Goal: Task Accomplishment & Management: Manage account settings

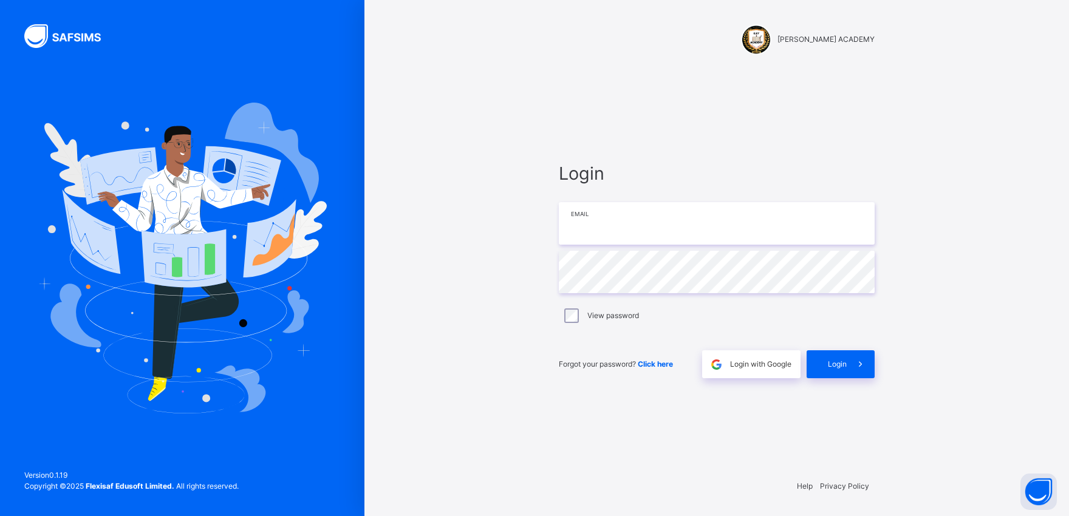
click at [608, 225] on input "email" at bounding box center [717, 223] width 316 height 43
type input "**********"
click at [830, 361] on span "Login" at bounding box center [837, 364] width 19 height 11
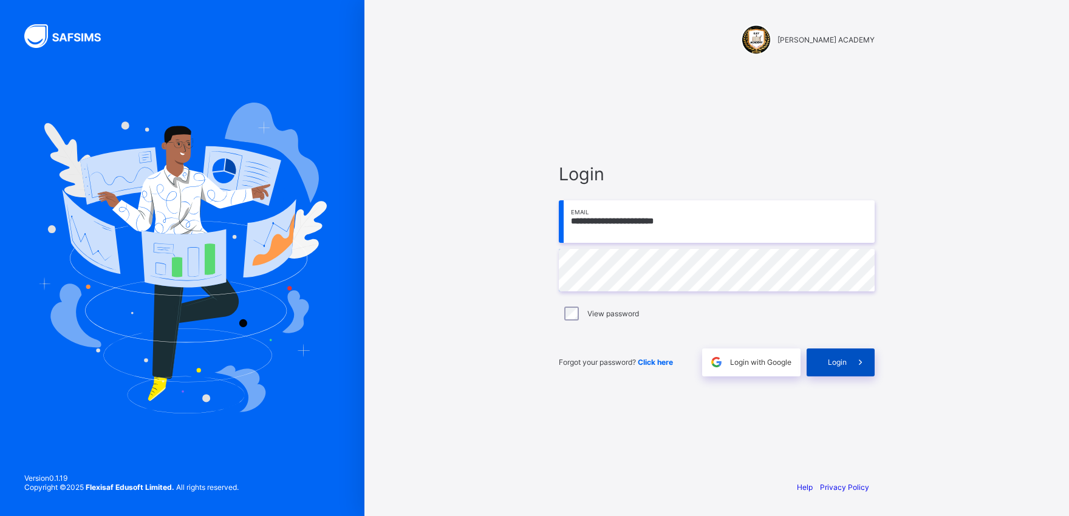
click at [835, 359] on span "Login" at bounding box center [837, 362] width 19 height 9
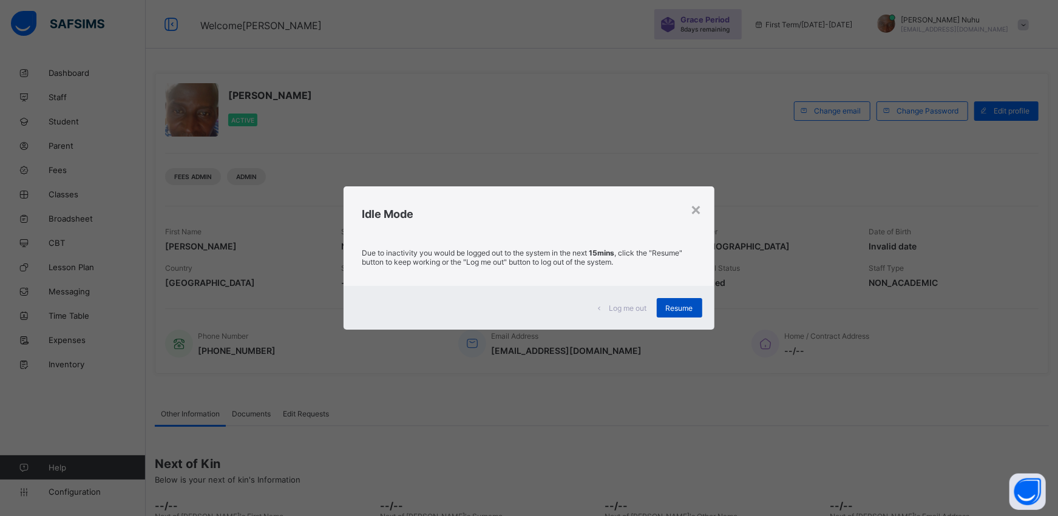
click at [689, 306] on span "Resume" at bounding box center [679, 308] width 27 height 9
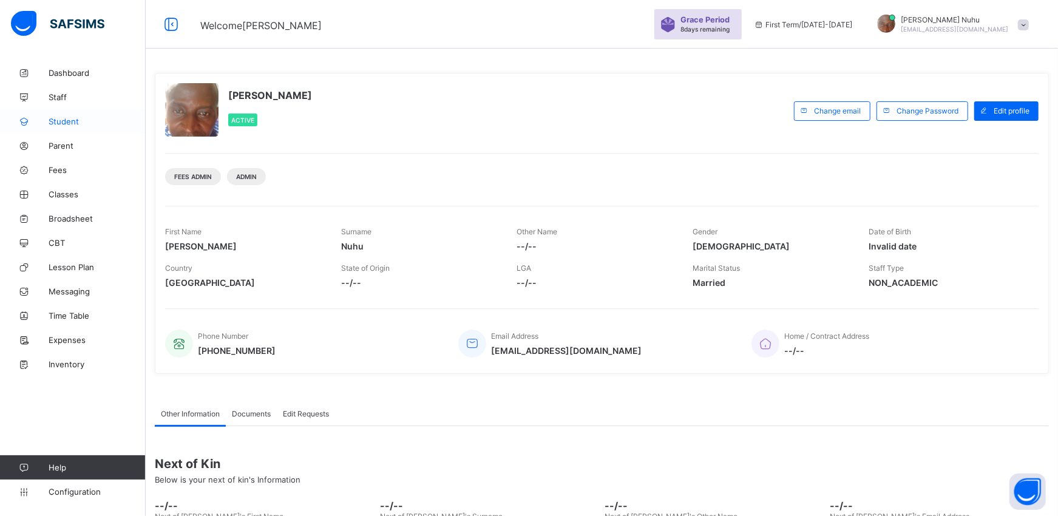
click at [72, 120] on span "Student" at bounding box center [97, 122] width 97 height 10
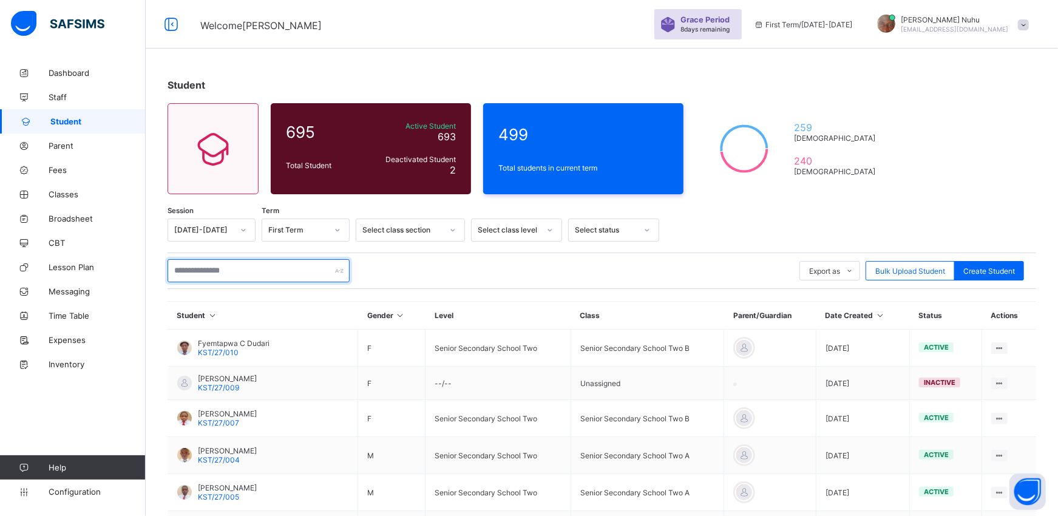
click at [209, 273] on input "text" at bounding box center [259, 270] width 182 height 23
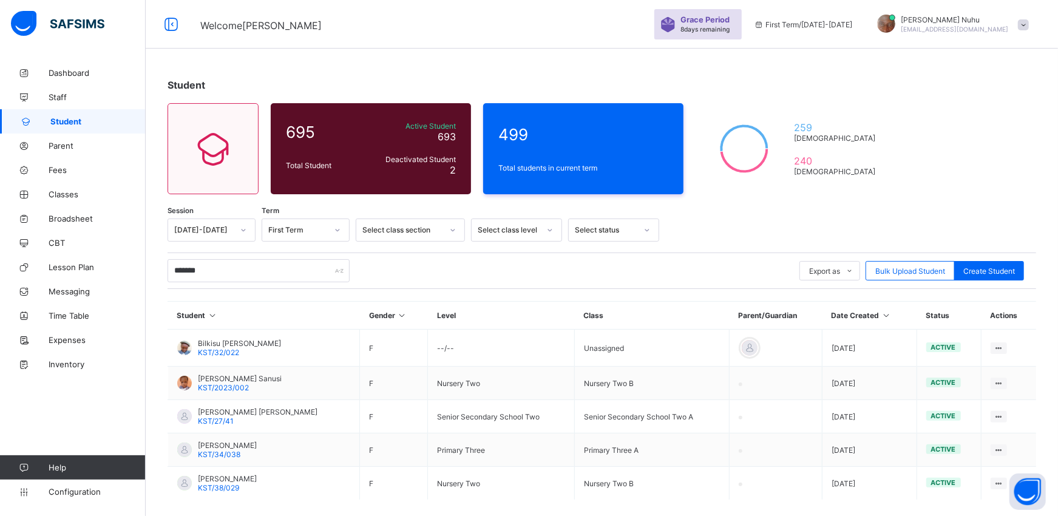
click at [426, 259] on div "******* Export as Pdf Report Excel Report Excel Report (LMS) Bulk Upload Studen…" at bounding box center [602, 270] width 869 height 23
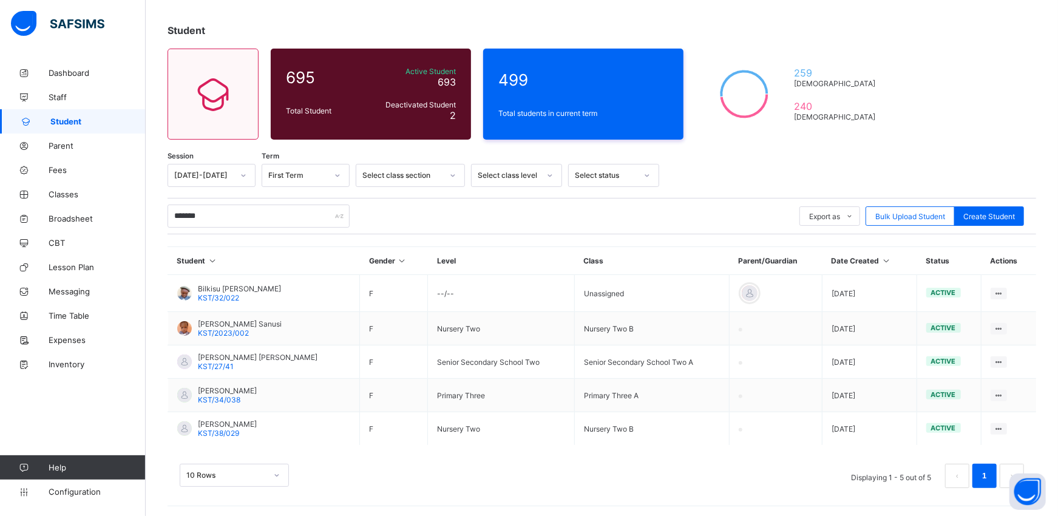
scroll to position [56, 0]
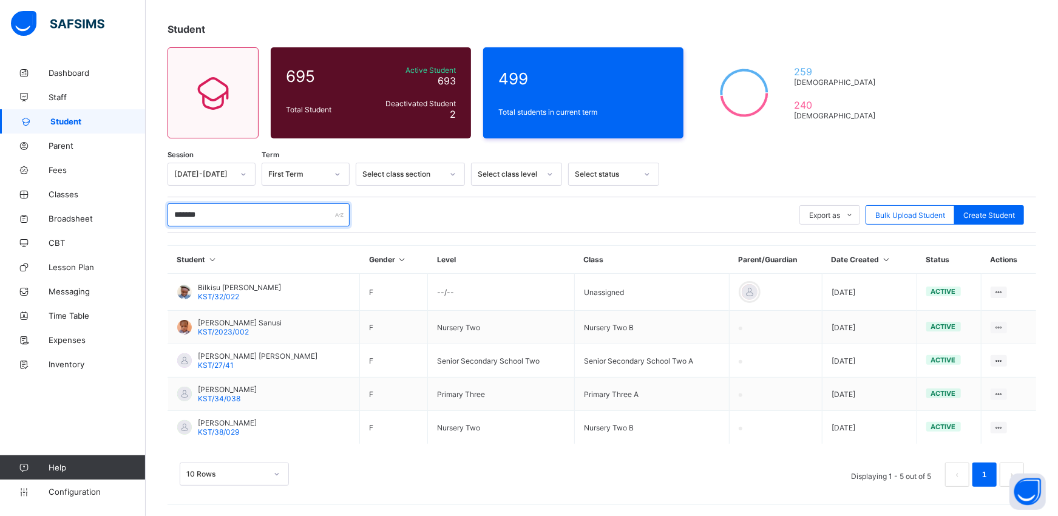
click at [230, 216] on input "*******" at bounding box center [259, 214] width 182 height 23
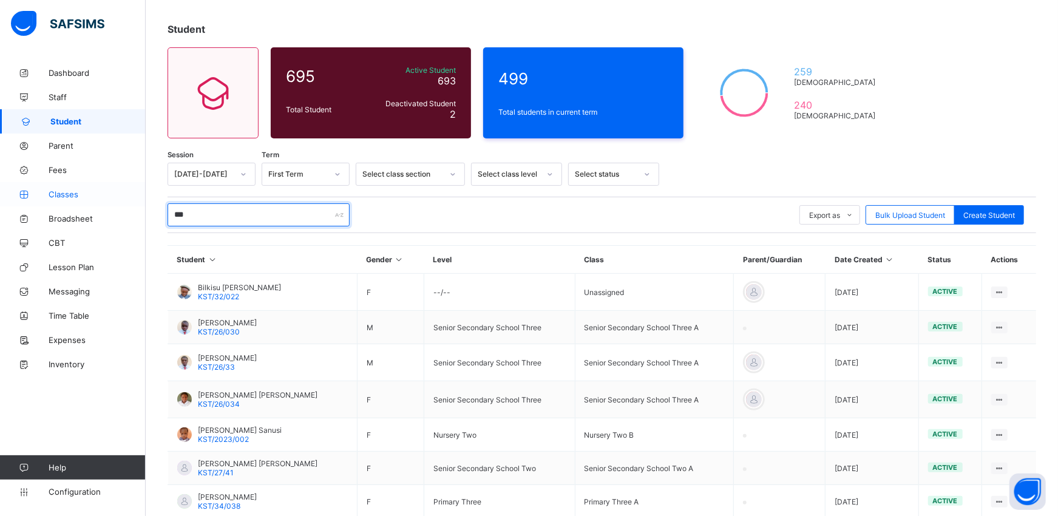
type input "***"
click at [61, 194] on span "Classes" at bounding box center [97, 194] width 97 height 10
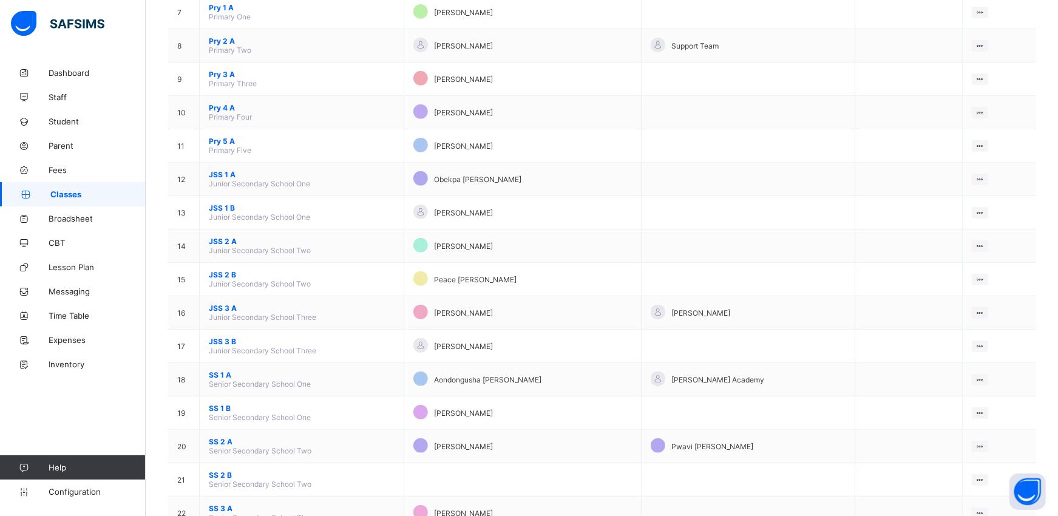
scroll to position [350, 0]
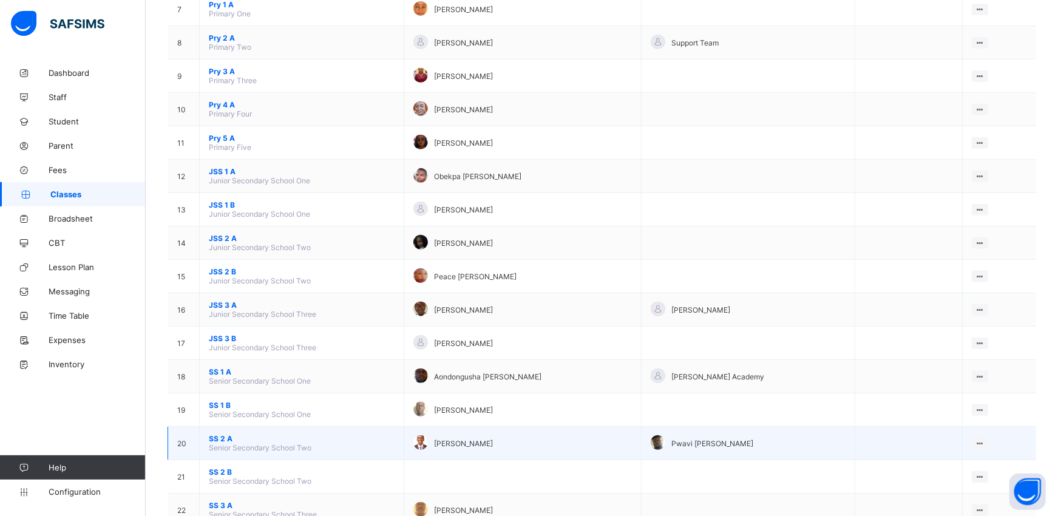
click at [219, 434] on span "SS 2 A" at bounding box center [302, 438] width 186 height 9
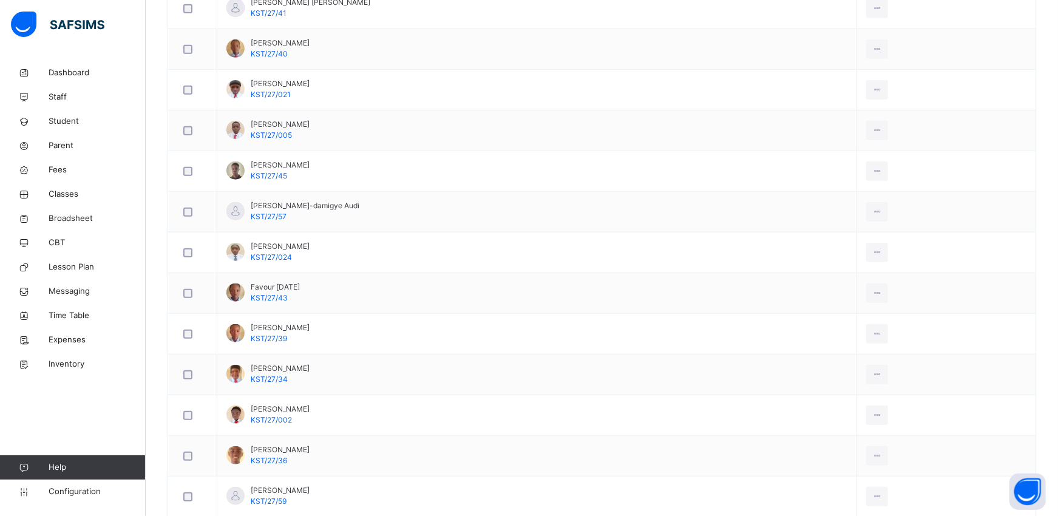
scroll to position [523, 0]
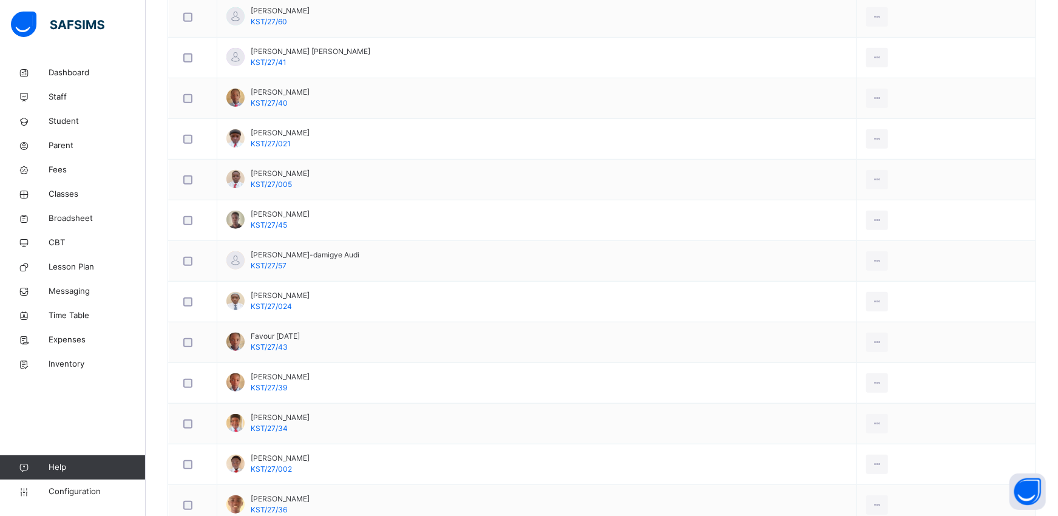
drag, startPoint x: 219, startPoint y: 429, endPoint x: -5, endPoint y: 347, distance: 238.4
click at [0, 347] on html "Class Arm Details Grace Period 8 days remaining First Term / 2025-2026 Benedict…" at bounding box center [529, 279] width 1058 height 1604
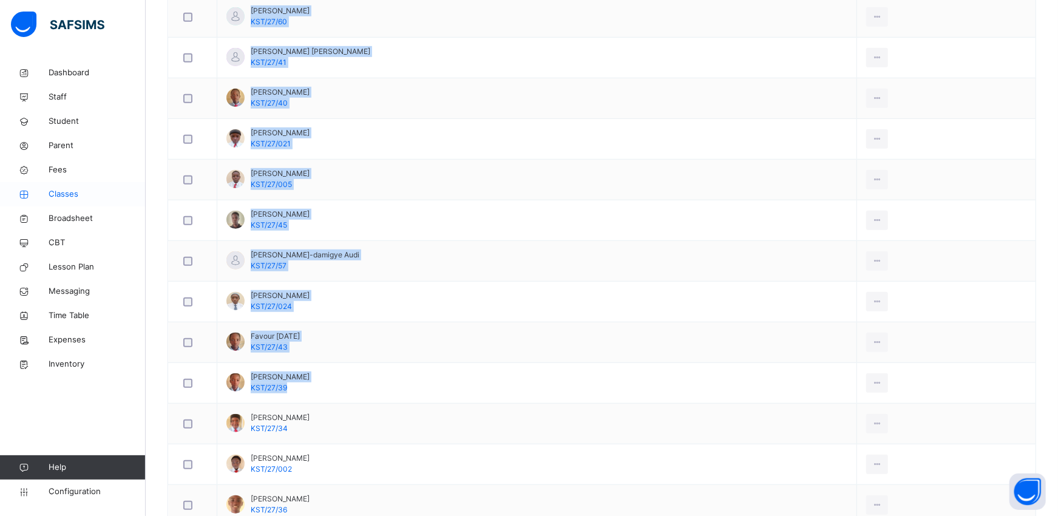
click at [52, 192] on span "Classes" at bounding box center [97, 194] width 97 height 12
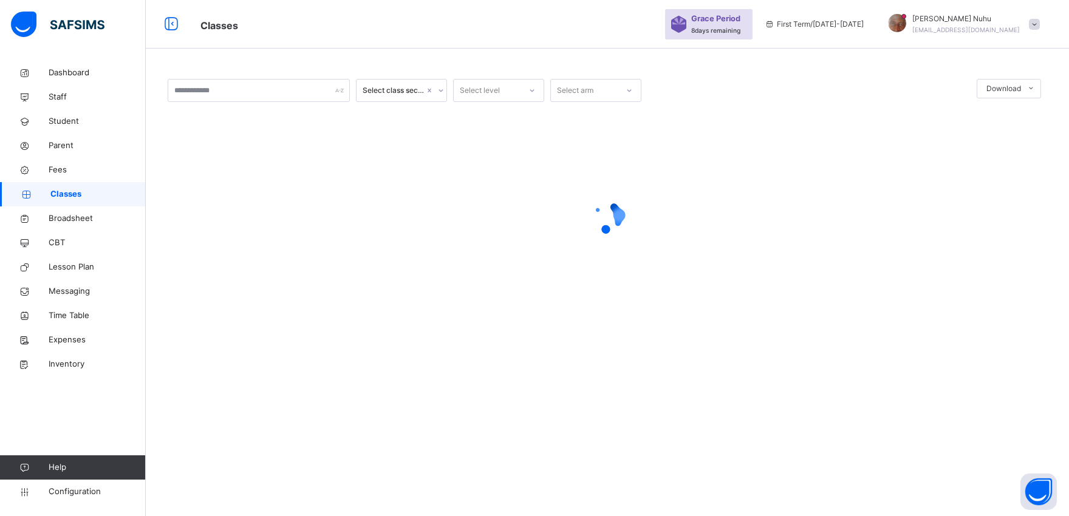
click at [52, 192] on span "Classes" at bounding box center [97, 194] width 95 height 12
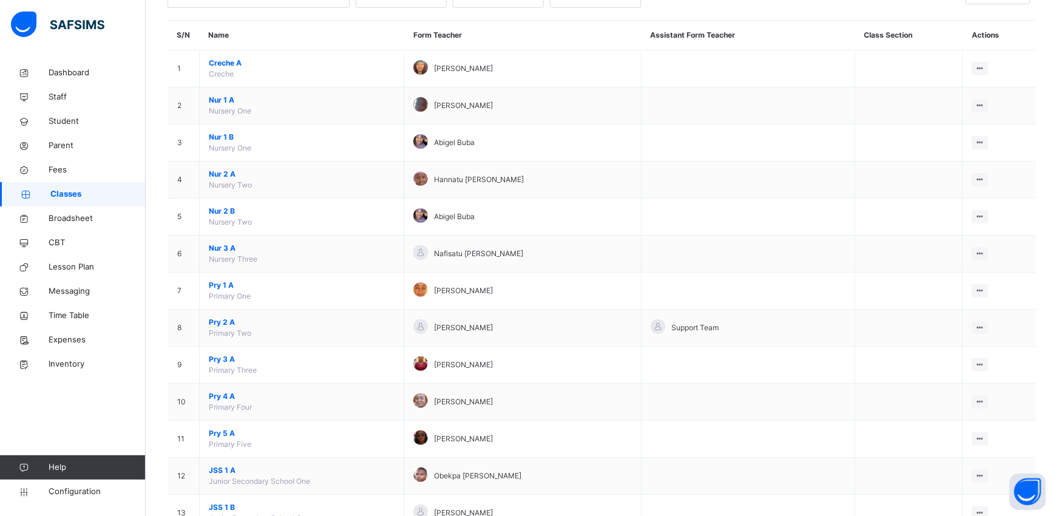
scroll to position [135, 0]
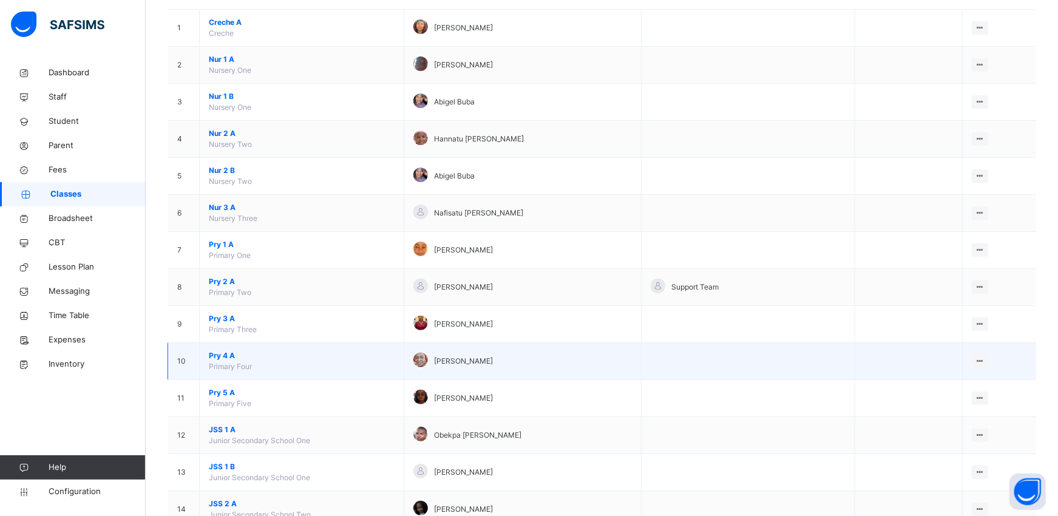
click at [222, 359] on span "Pry 4 A" at bounding box center [302, 355] width 186 height 11
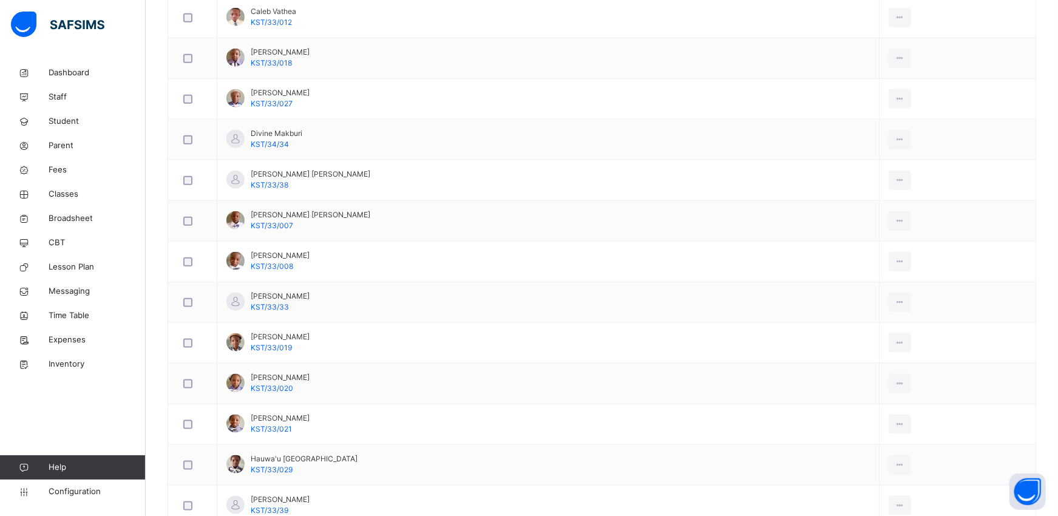
scroll to position [861, 0]
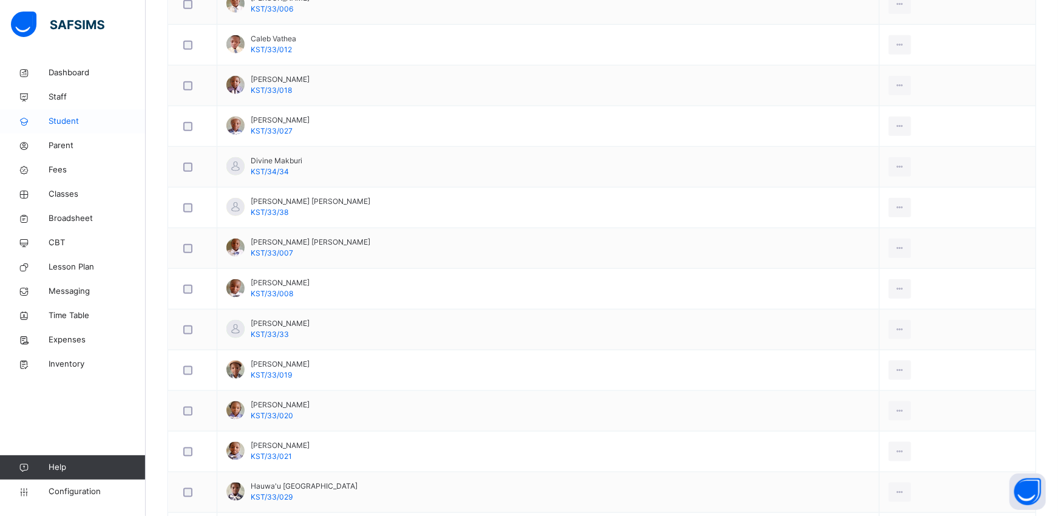
click at [69, 126] on span "Student" at bounding box center [97, 121] width 97 height 12
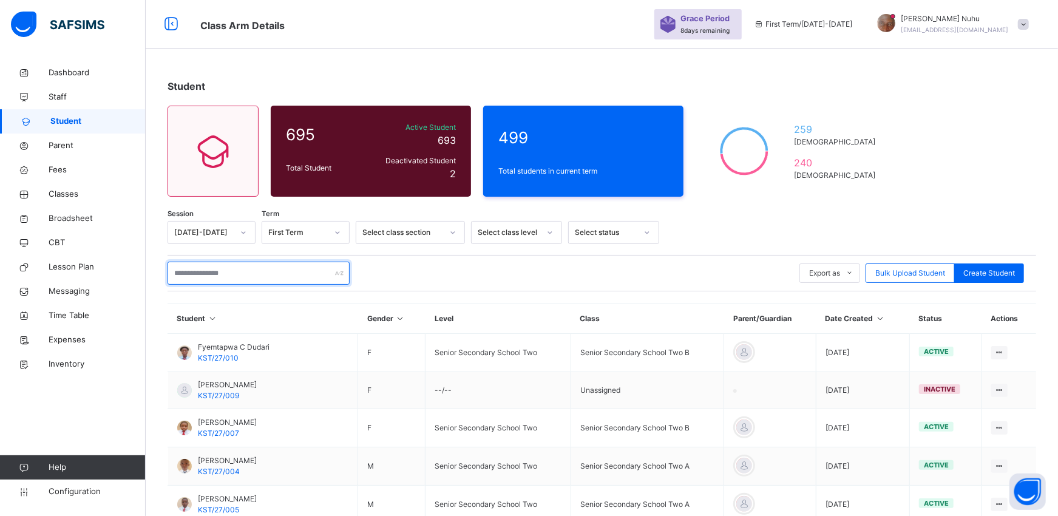
click at [196, 271] on input "text" at bounding box center [259, 273] width 182 height 23
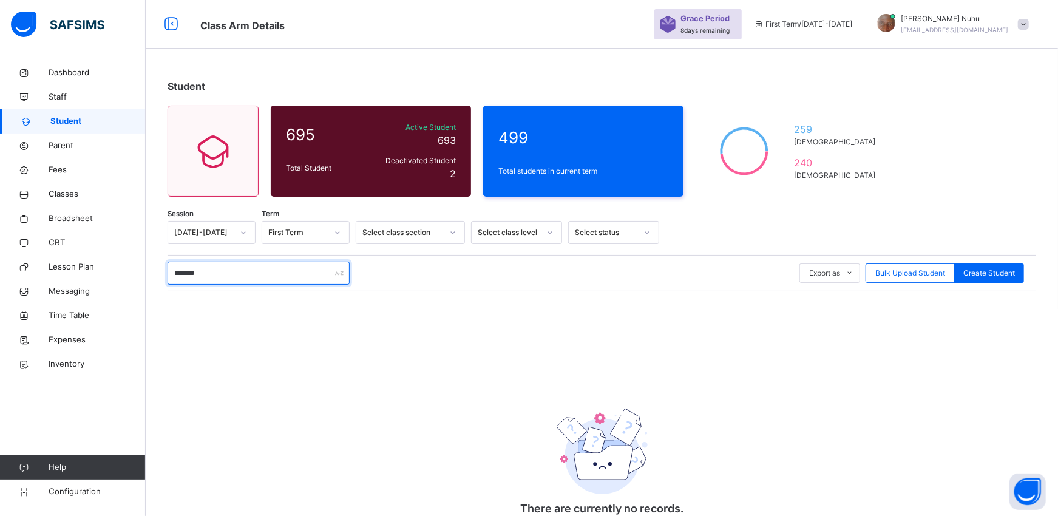
click at [168, 274] on input "*******" at bounding box center [259, 273] width 182 height 23
click at [205, 274] on input "**********" at bounding box center [259, 273] width 182 height 23
click at [199, 273] on input "**********" at bounding box center [259, 273] width 182 height 23
click at [267, 277] on input "**********" at bounding box center [259, 273] width 182 height 23
type input "*"
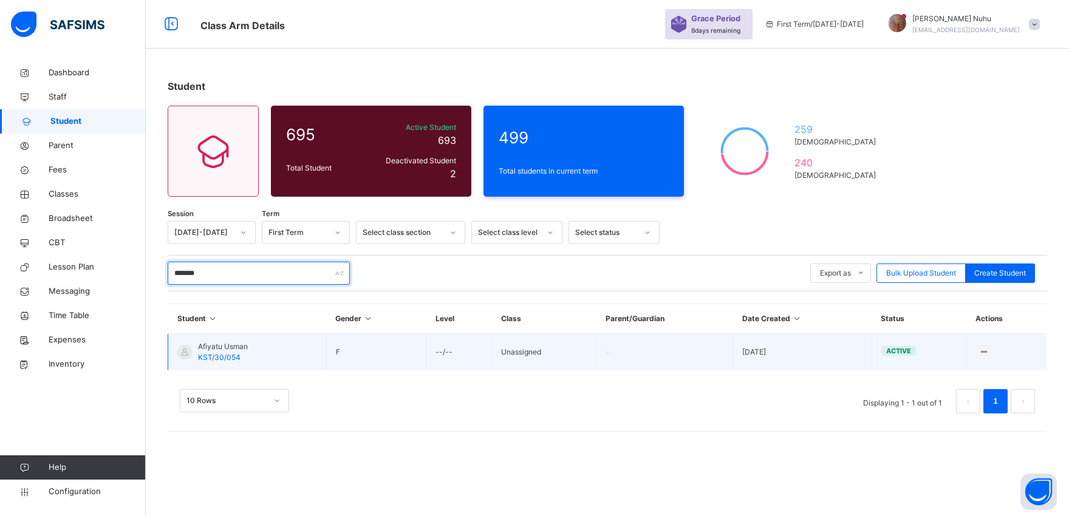
type input "*******"
click at [186, 353] on div at bounding box center [184, 352] width 15 height 15
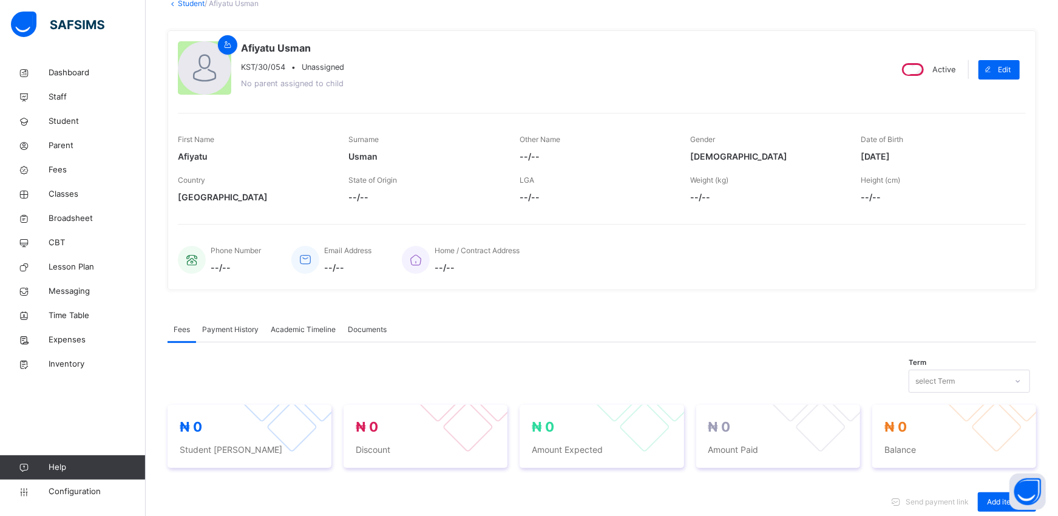
scroll to position [107, 0]
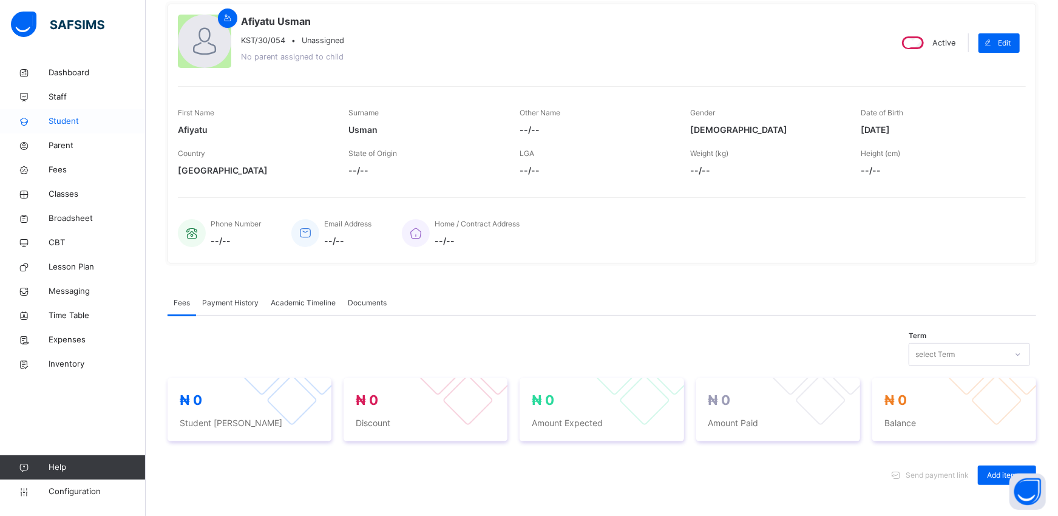
click at [67, 120] on span "Student" at bounding box center [97, 121] width 97 height 12
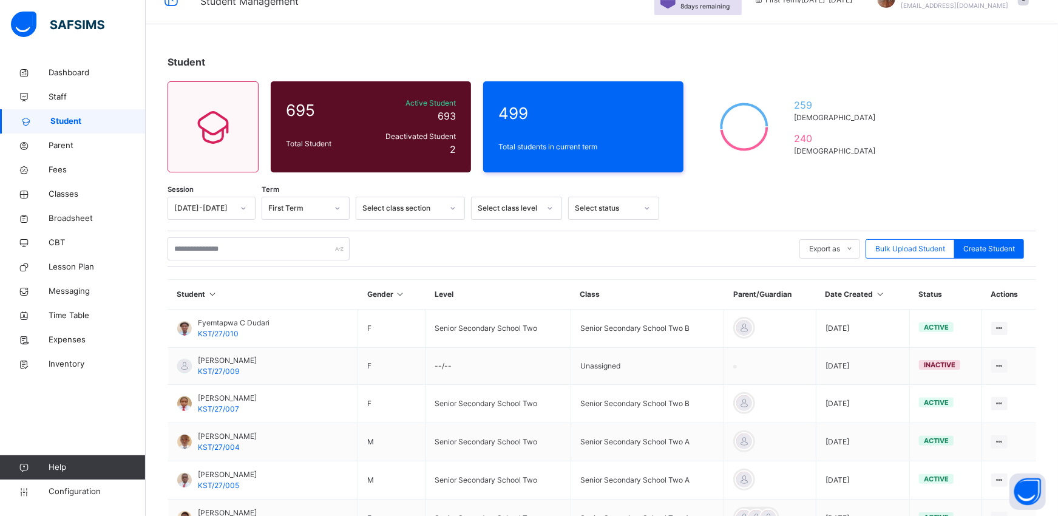
scroll to position [107, 0]
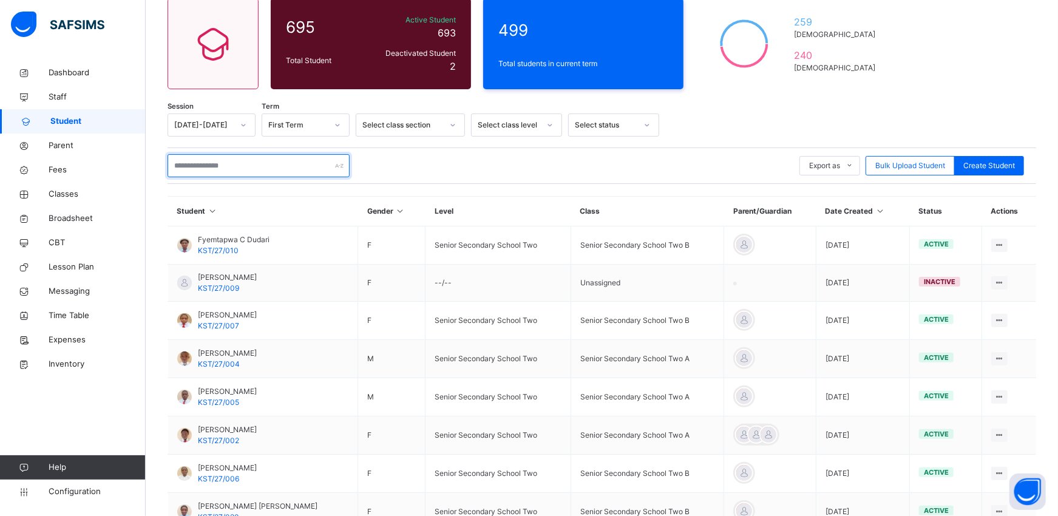
click at [220, 168] on input "text" at bounding box center [259, 165] width 182 height 23
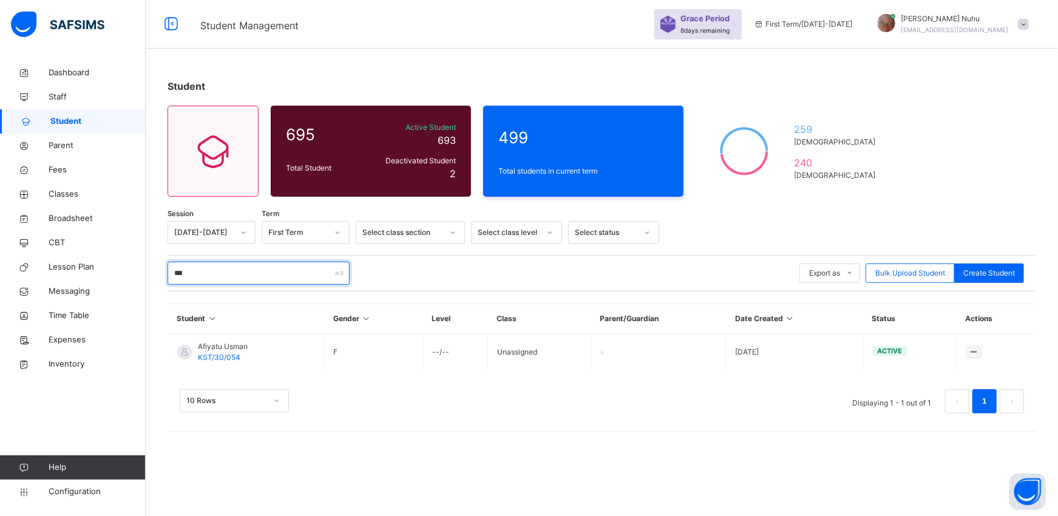
scroll to position [0, 0]
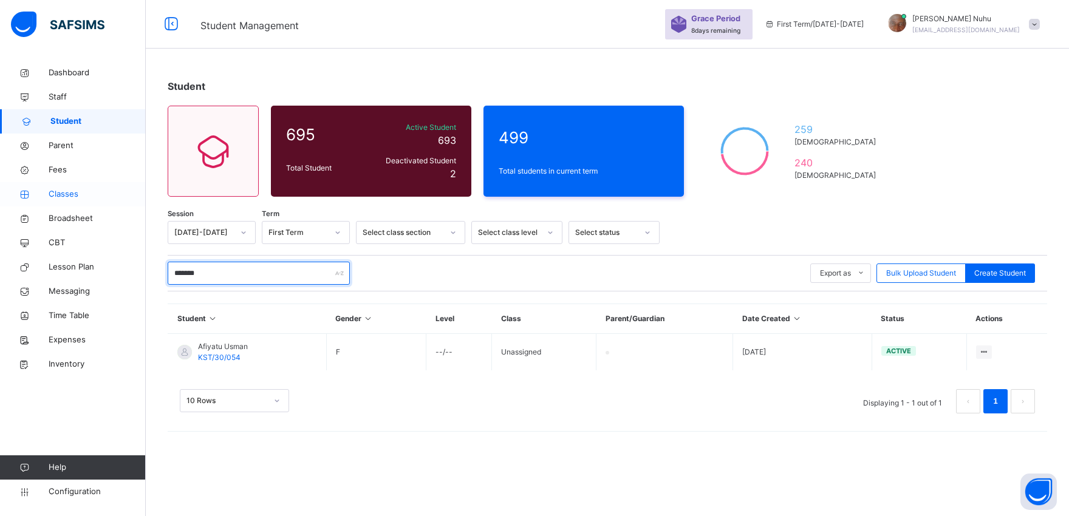
type input "*******"
click at [58, 192] on span "Classes" at bounding box center [97, 194] width 97 height 12
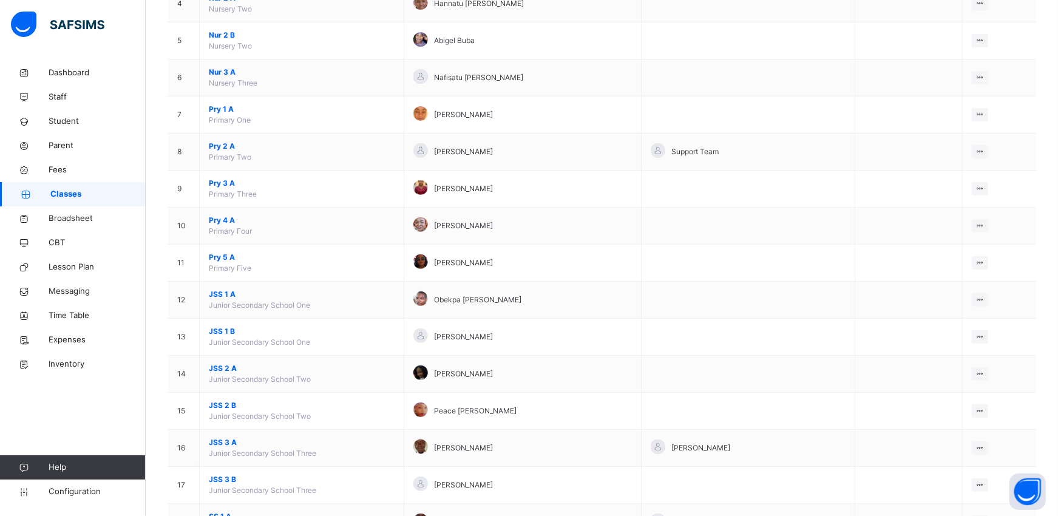
scroll to position [324, 0]
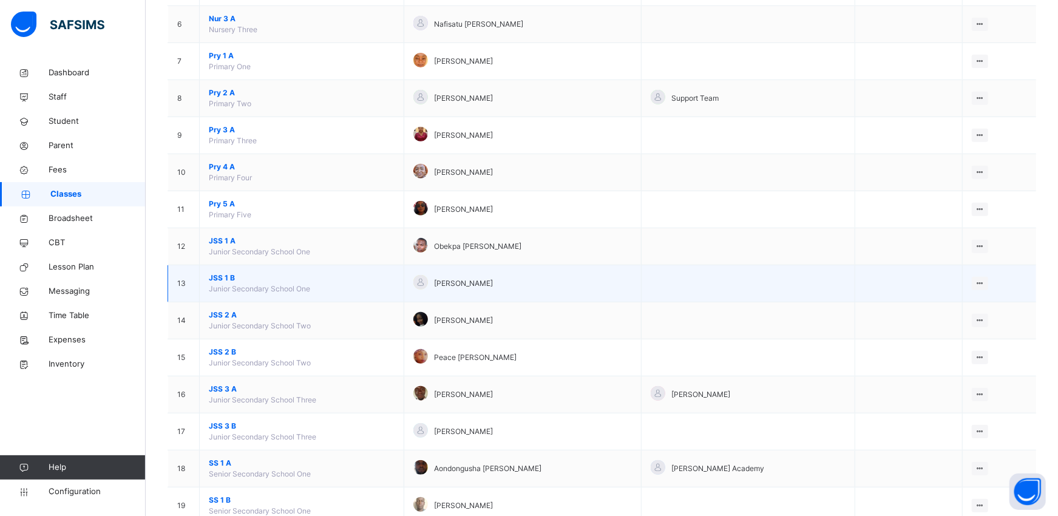
click at [219, 277] on span "JSS 1 B" at bounding box center [302, 278] width 186 height 11
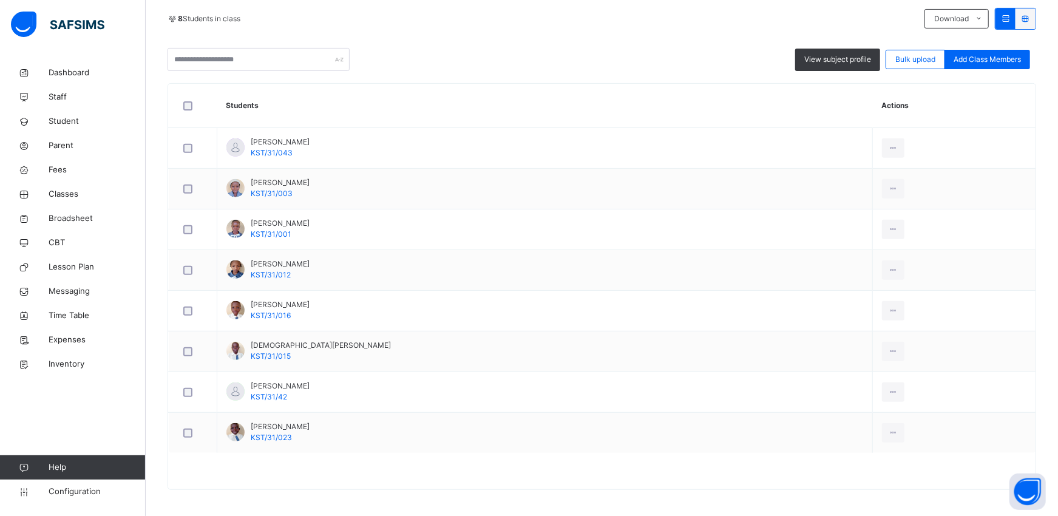
scroll to position [274, 0]
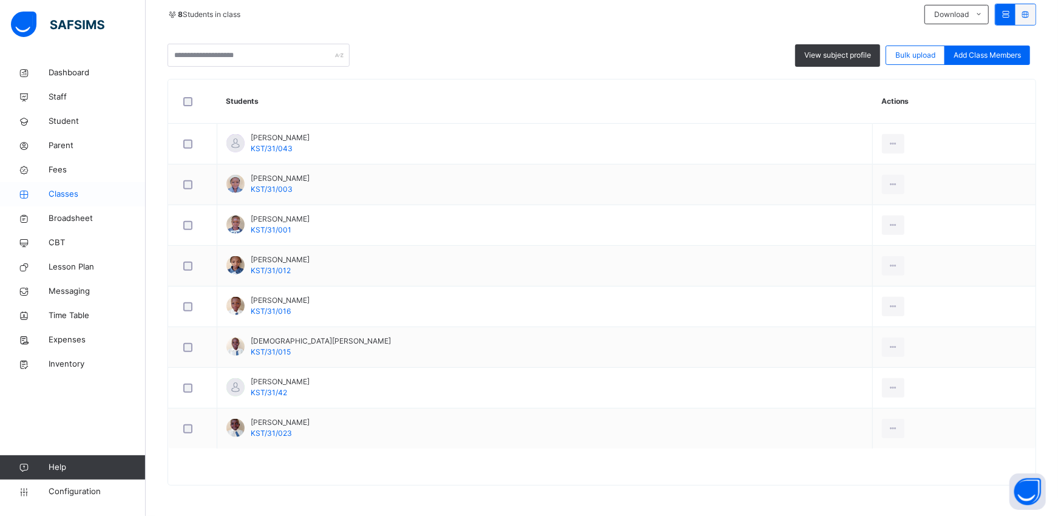
click at [80, 193] on span "Classes" at bounding box center [97, 194] width 97 height 12
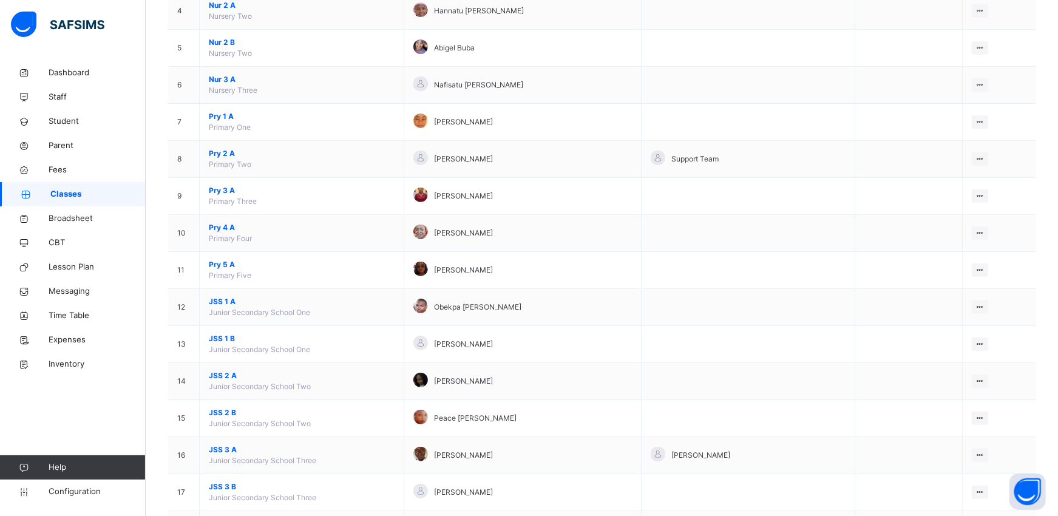
scroll to position [270, 0]
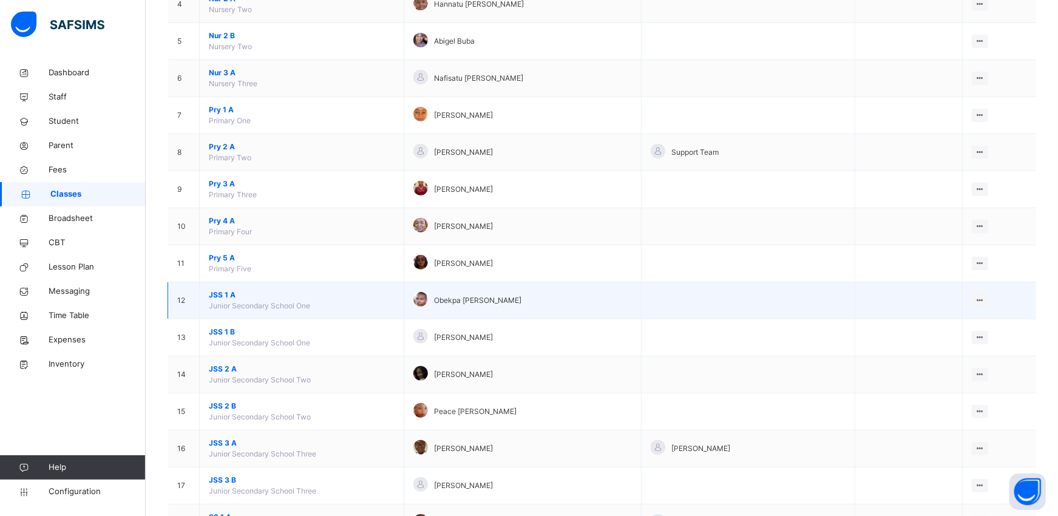
click at [222, 296] on span "JSS 1 A" at bounding box center [302, 295] width 186 height 11
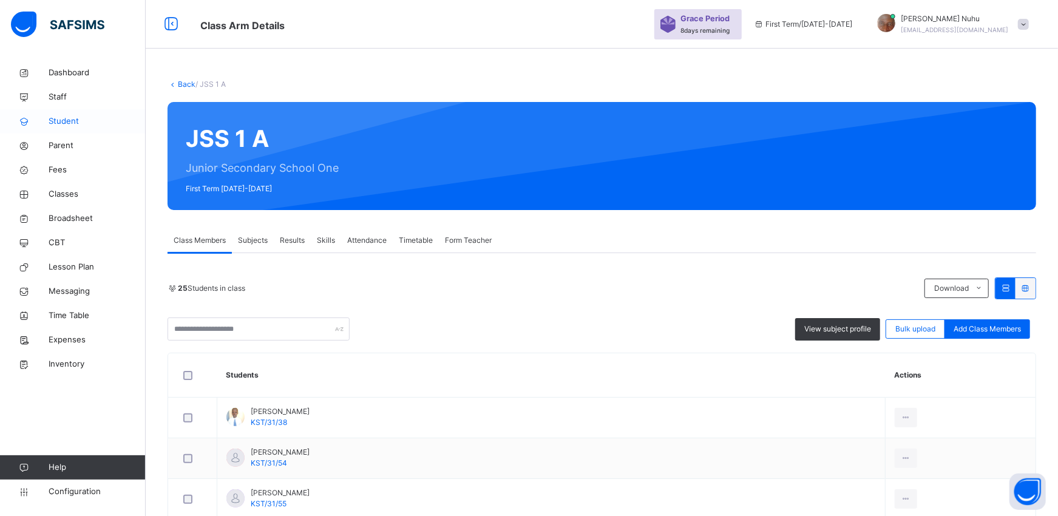
click at [63, 120] on span "Student" at bounding box center [97, 121] width 97 height 12
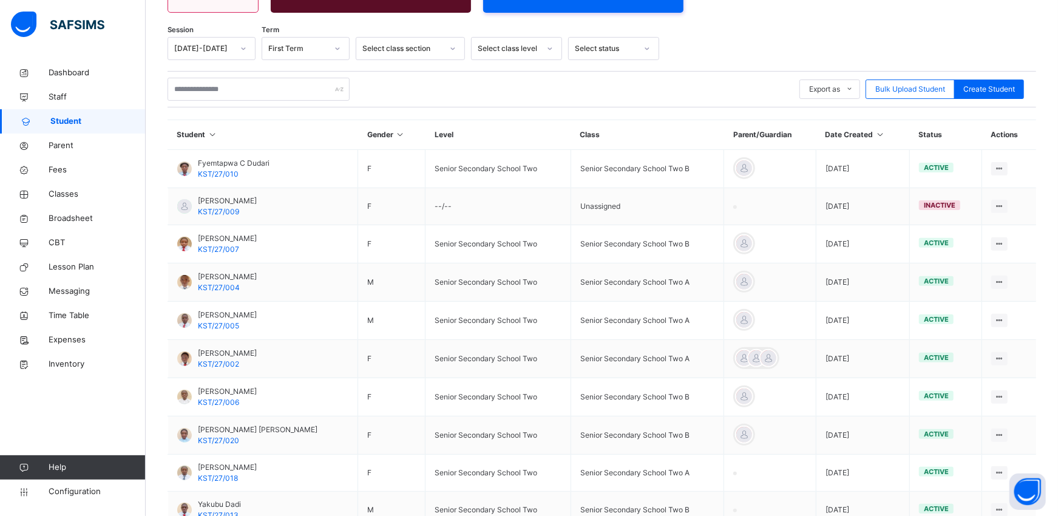
scroll to position [138, 0]
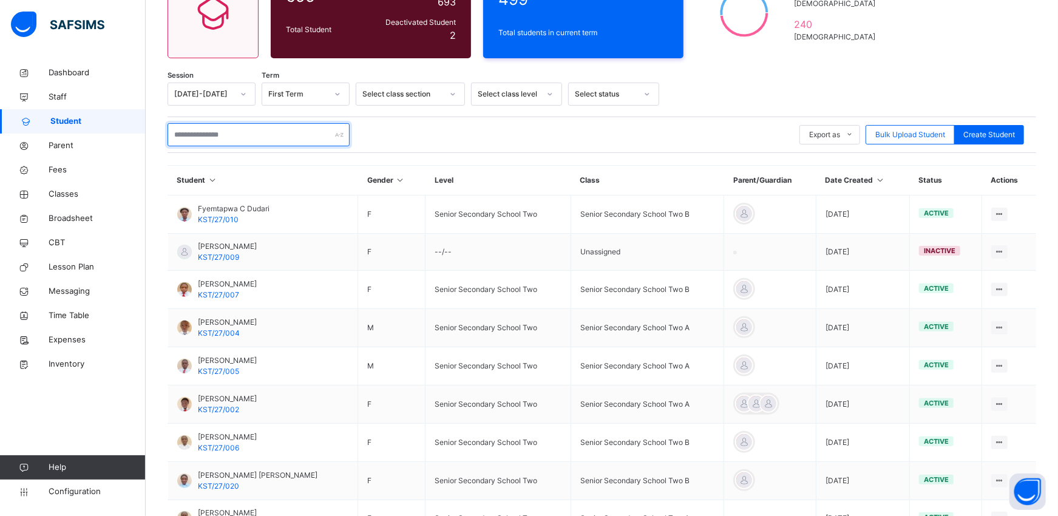
click at [216, 131] on input "text" at bounding box center [259, 134] width 182 height 23
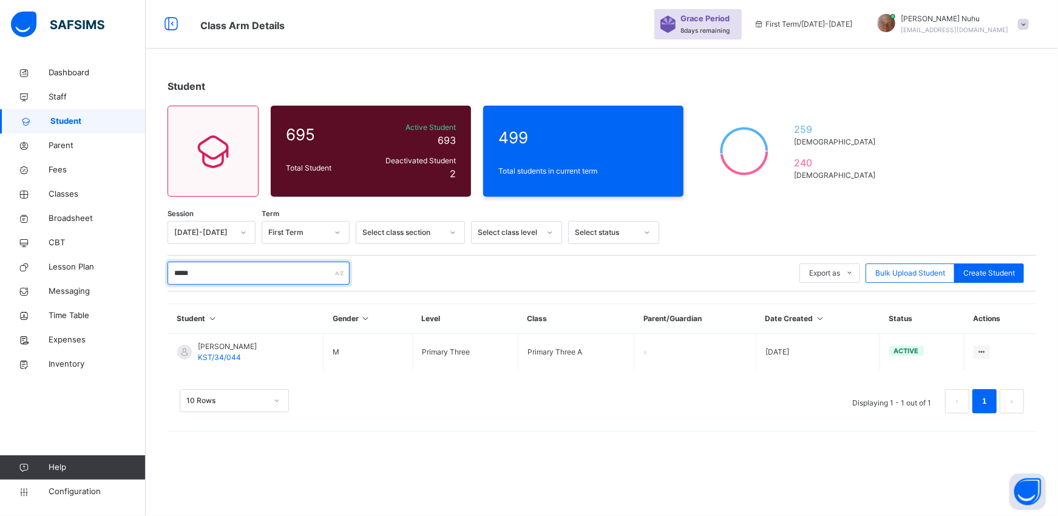
scroll to position [0, 0]
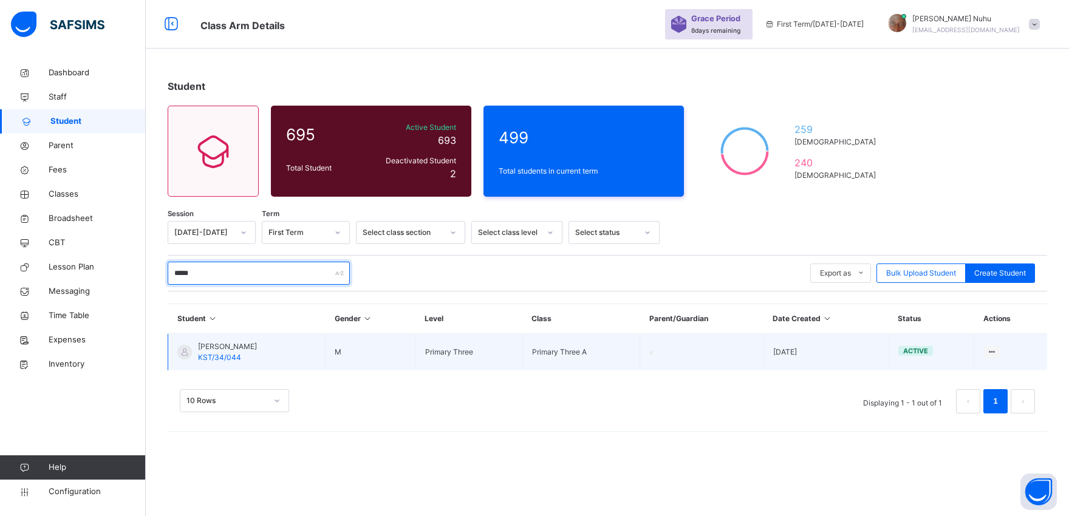
type input "****"
click at [184, 353] on div at bounding box center [184, 352] width 15 height 15
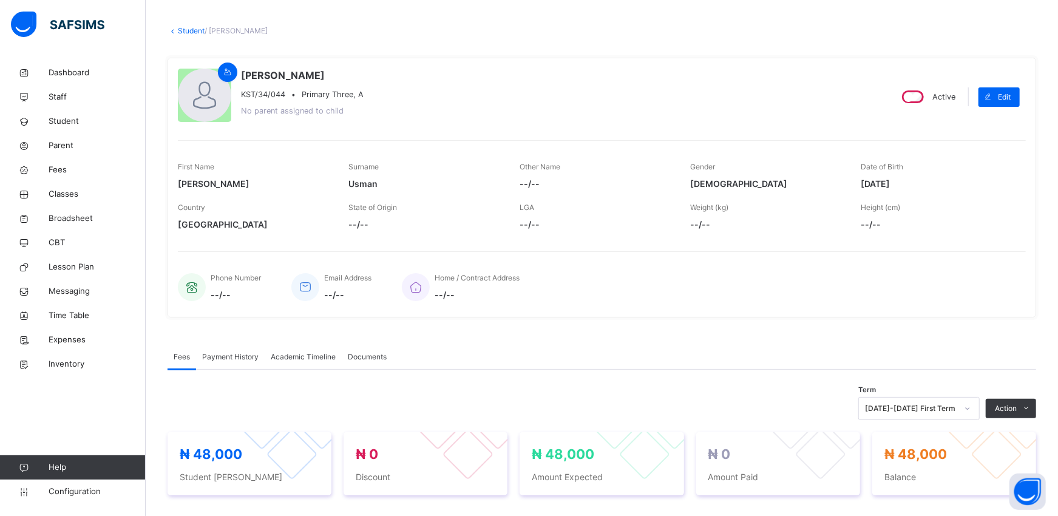
scroll to position [81, 0]
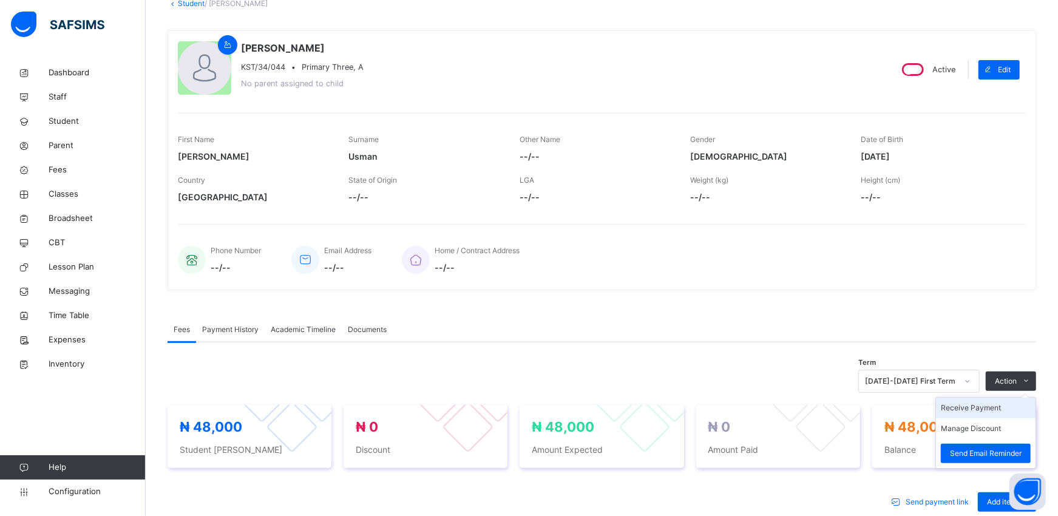
click at [1003, 408] on li "Receive Payment" at bounding box center [986, 408] width 100 height 21
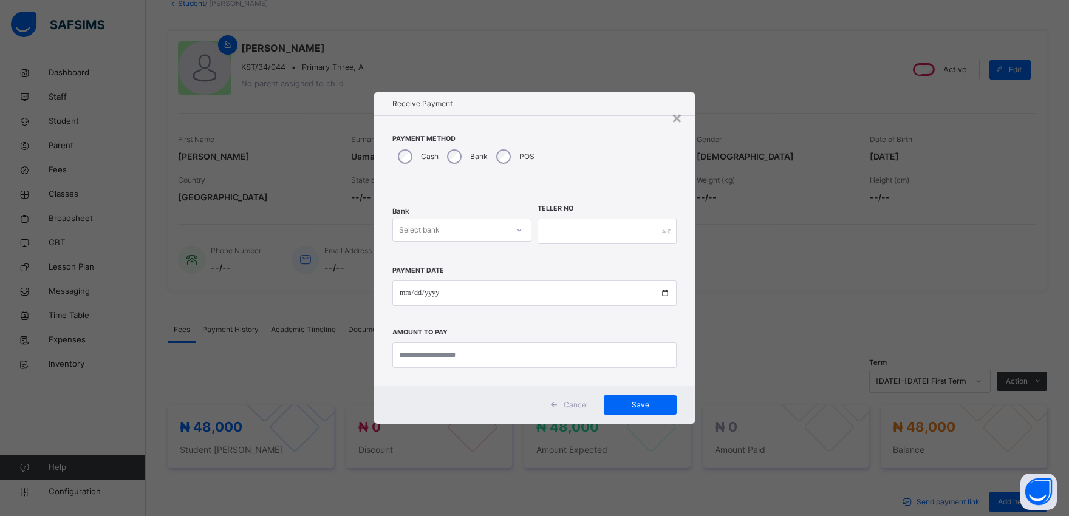
click at [435, 233] on div "Select bank" at bounding box center [419, 230] width 41 height 23
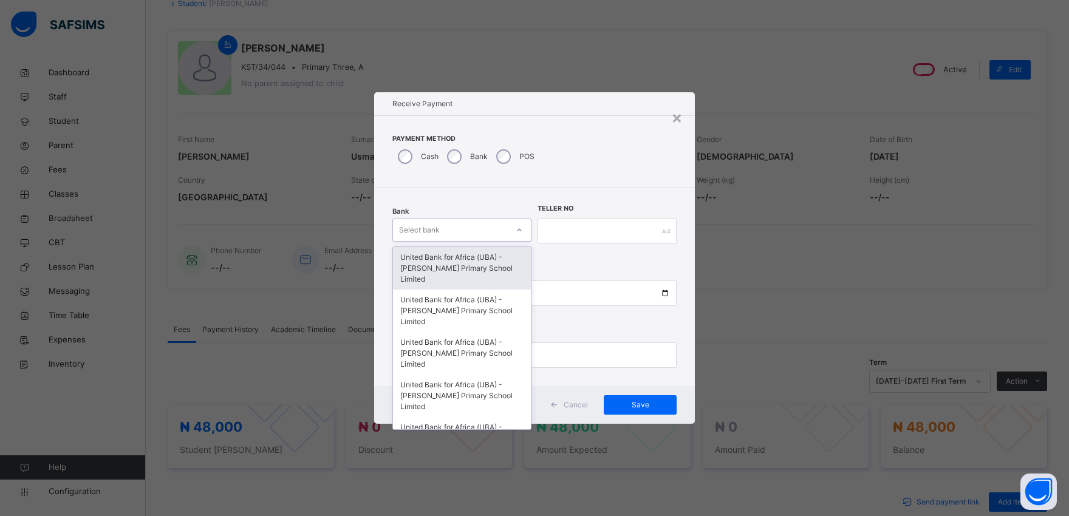
click at [433, 259] on div "United Bank for Africa (UBA) - [PERSON_NAME] Primary School Limited" at bounding box center [462, 268] width 138 height 43
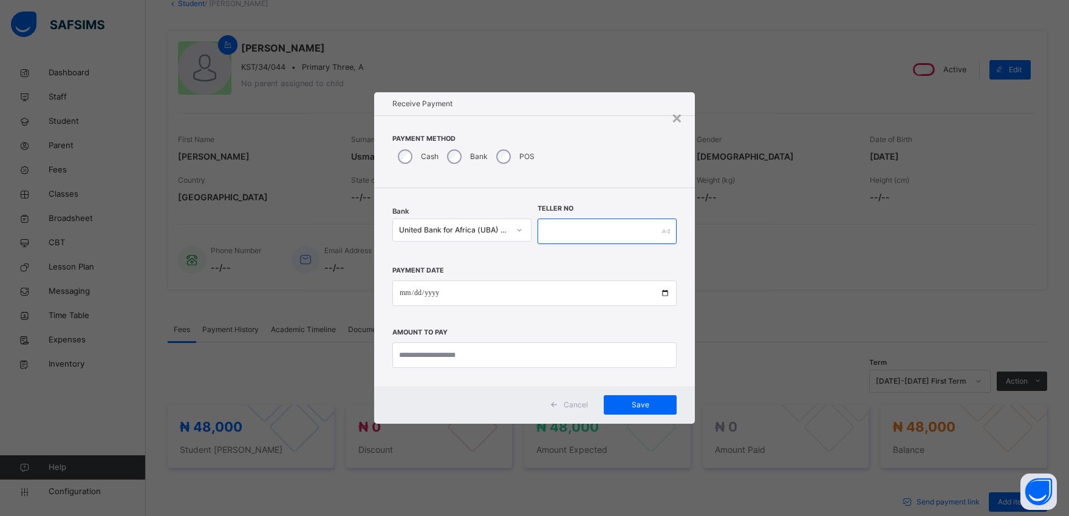
click at [545, 233] on input "text" at bounding box center [606, 232] width 139 height 26
type input "*********"
click at [662, 293] on input "date" at bounding box center [534, 294] width 284 height 26
type input "**********"
click at [410, 360] on input "currency" at bounding box center [534, 355] width 284 height 26
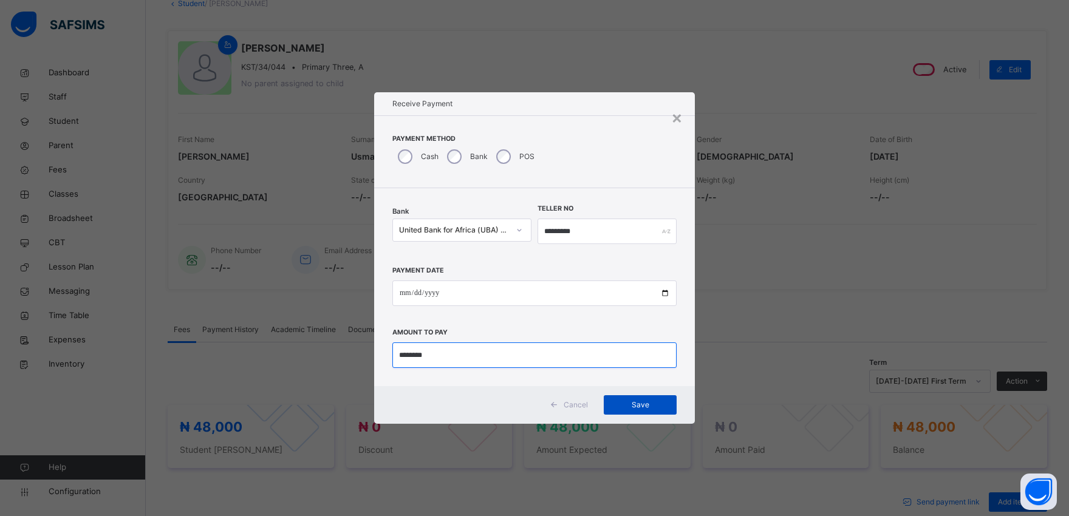
type input "********"
click at [647, 406] on span "Save" at bounding box center [640, 405] width 55 height 11
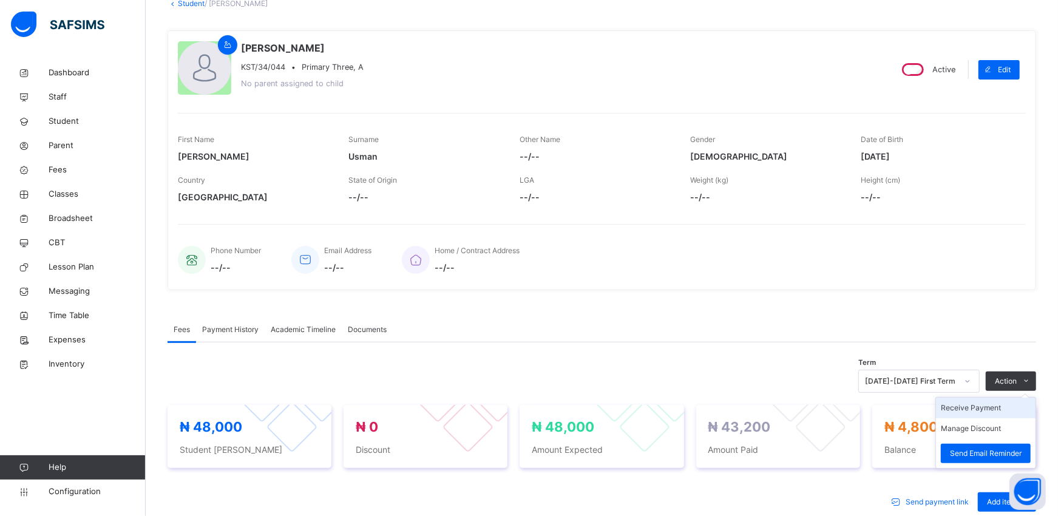
click at [985, 410] on li "Receive Payment" at bounding box center [986, 408] width 100 height 21
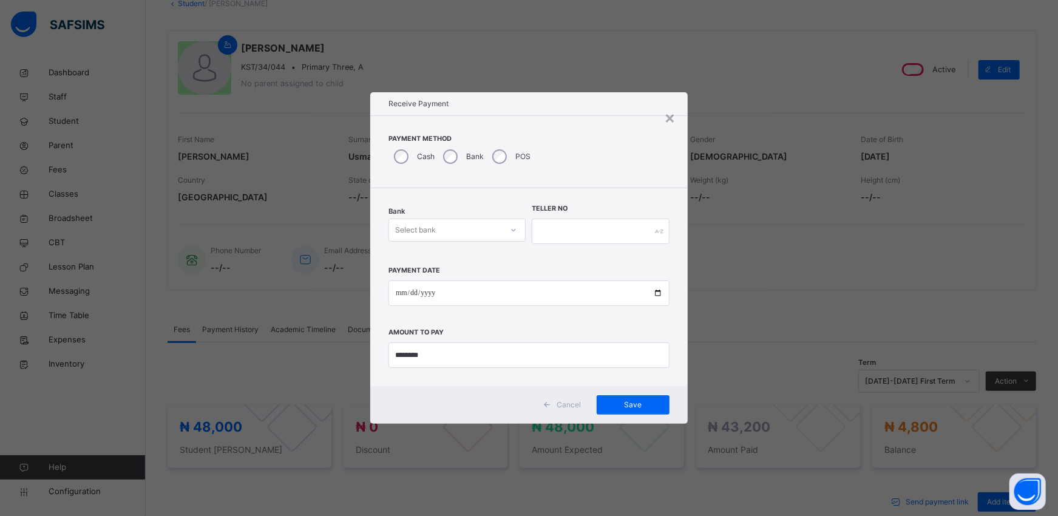
click at [429, 222] on div "Select bank" at bounding box center [415, 230] width 41 height 23
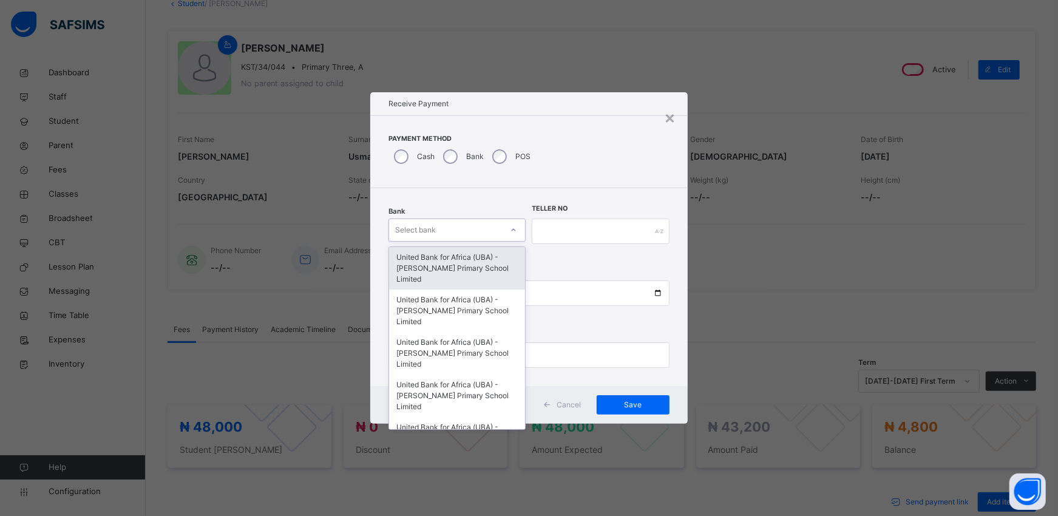
click at [429, 259] on div "United Bank for Africa (UBA) - [PERSON_NAME] Primary School Limited" at bounding box center [457, 268] width 136 height 43
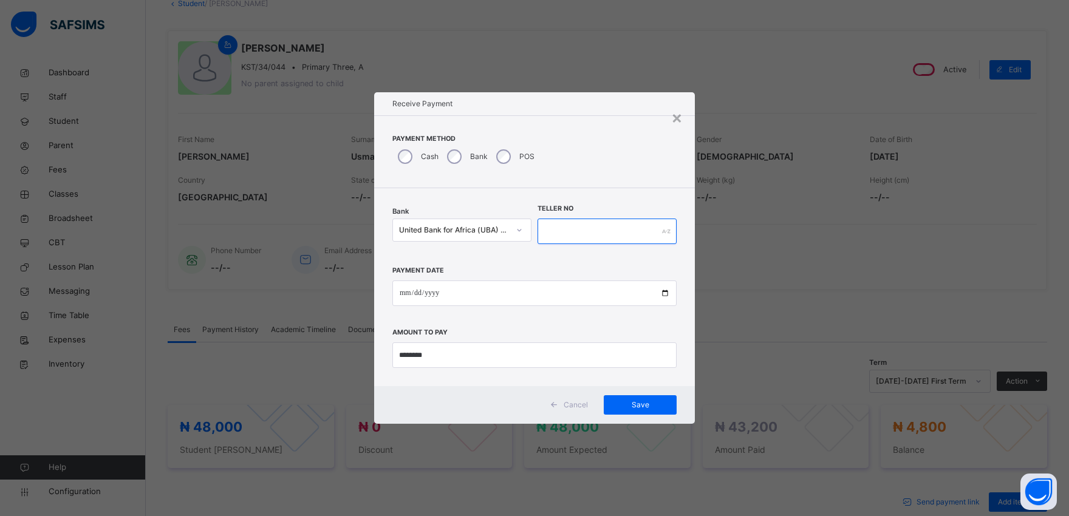
click at [557, 228] on input "text" at bounding box center [606, 232] width 139 height 26
type input "******"
click at [679, 112] on div "×" at bounding box center [677, 117] width 12 height 26
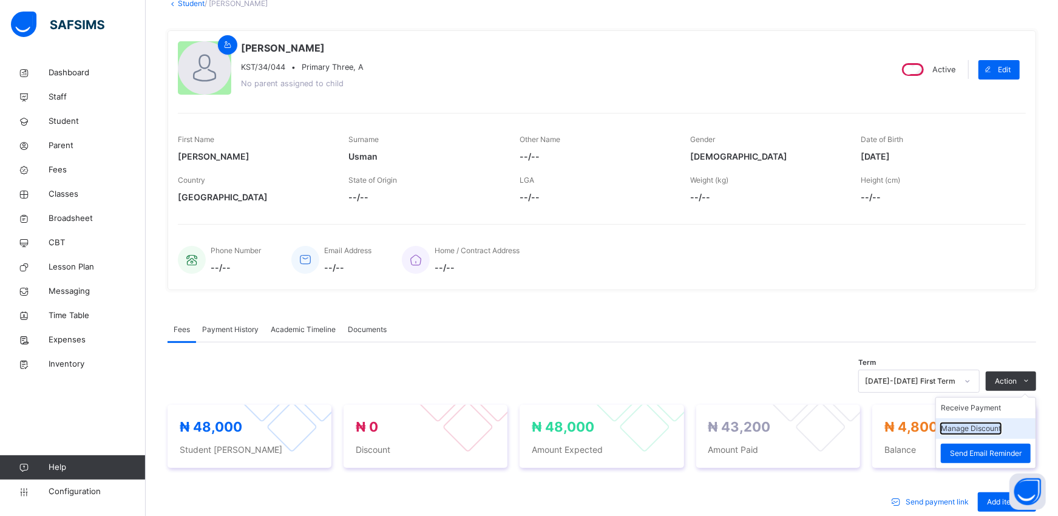
click at [996, 430] on button "Manage Discount" at bounding box center [971, 428] width 60 height 11
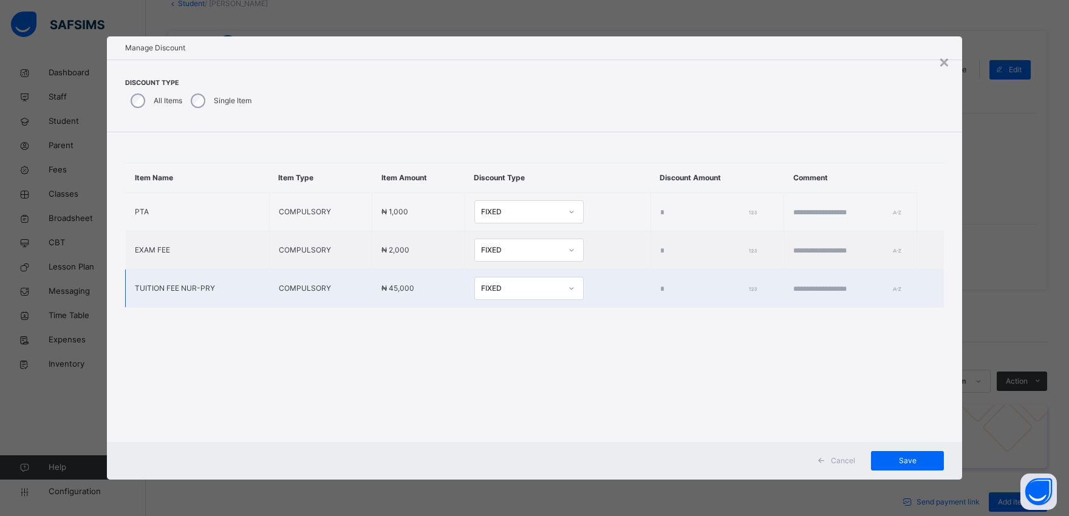
click at [660, 287] on input "*" at bounding box center [706, 289] width 92 height 11
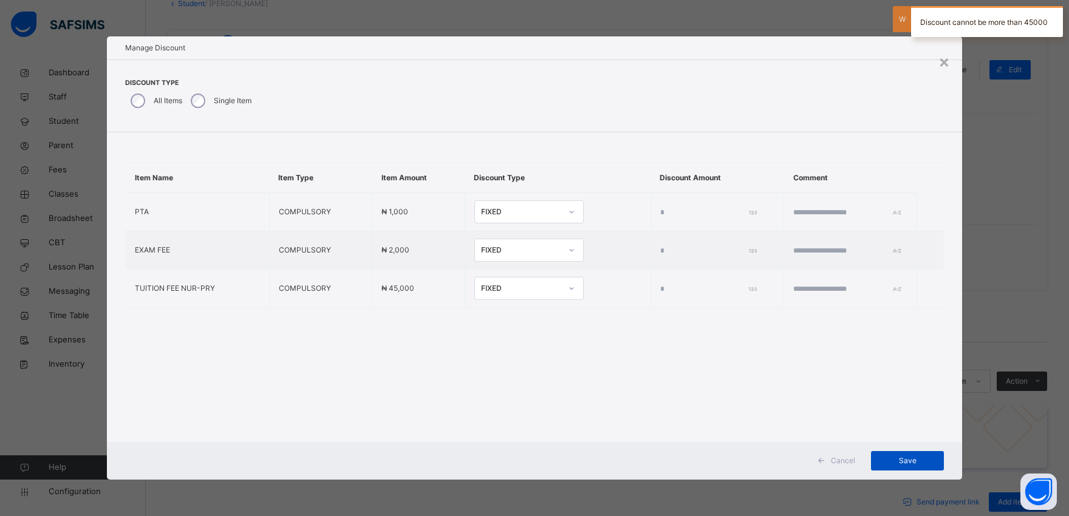
type input "****"
click at [908, 460] on span "Save" at bounding box center [907, 460] width 55 height 11
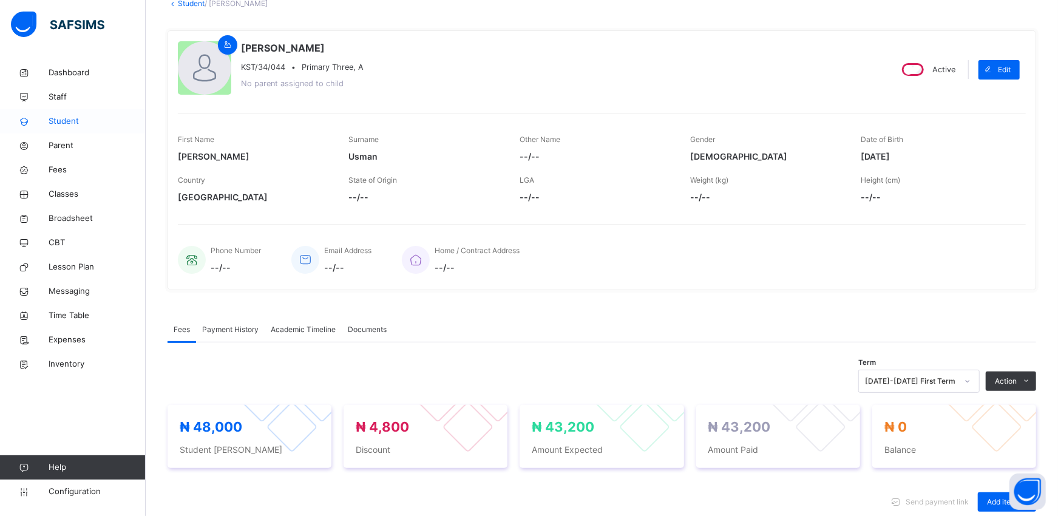
click at [69, 129] on link "Student" at bounding box center [73, 121] width 146 height 24
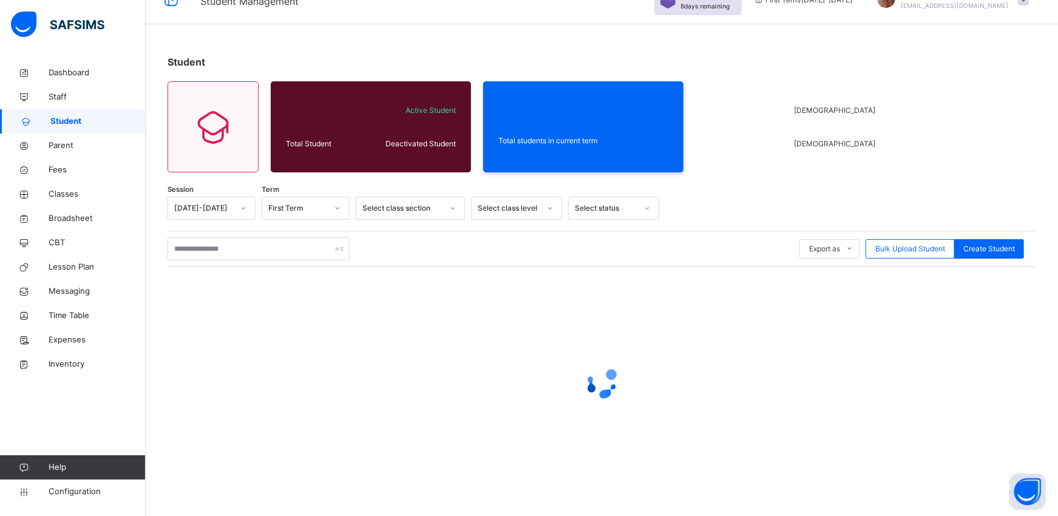
scroll to position [24, 0]
click at [232, 247] on input "text" at bounding box center [259, 248] width 182 height 23
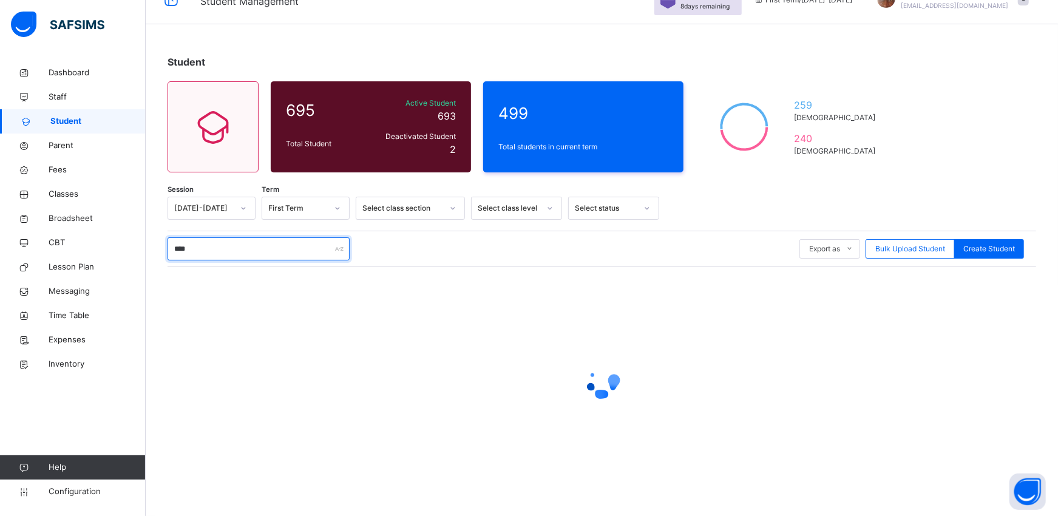
type input "*****"
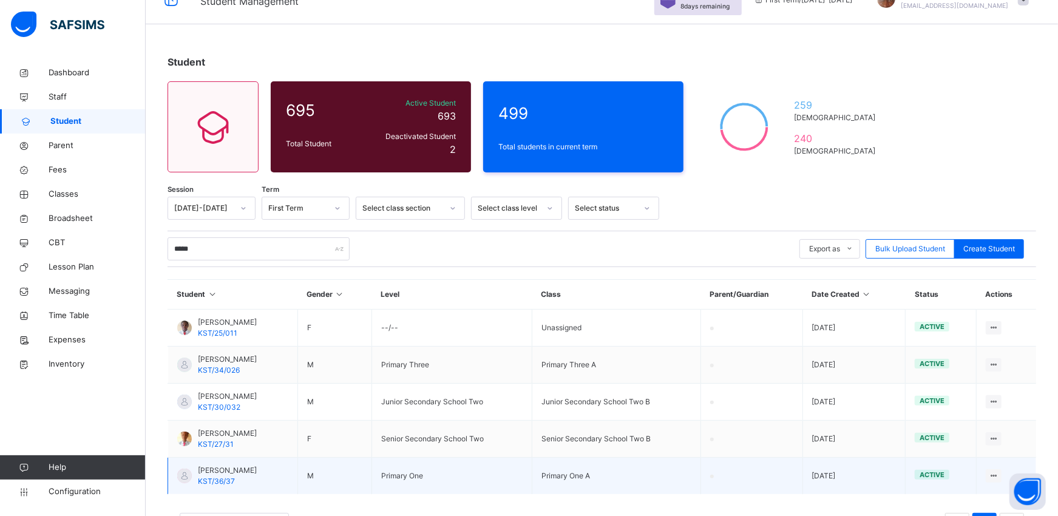
click at [182, 478] on div at bounding box center [184, 476] width 15 height 15
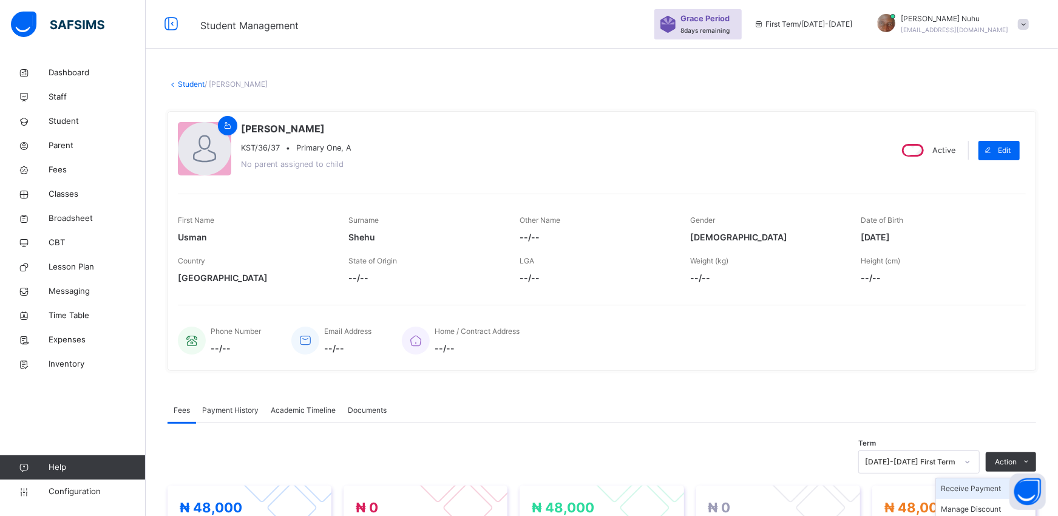
click at [990, 489] on li "Receive Payment" at bounding box center [986, 488] width 100 height 21
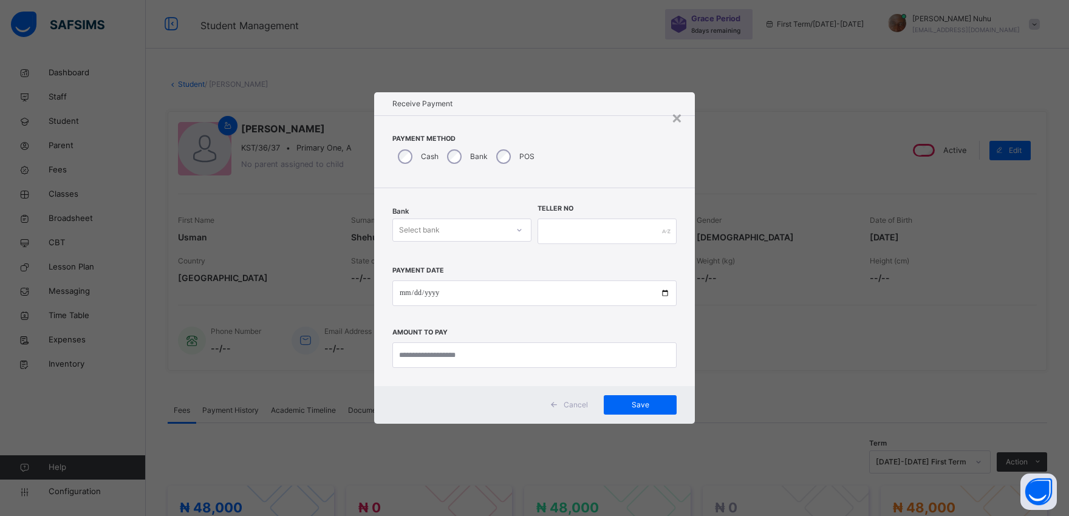
click at [447, 225] on div "Select bank" at bounding box center [450, 230] width 115 height 19
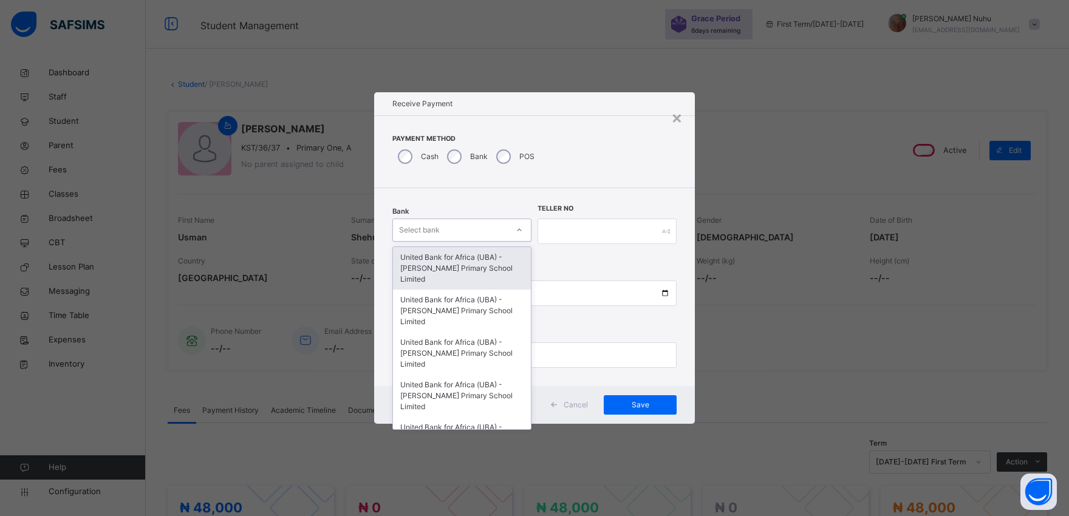
click at [447, 267] on div "United Bank for Africa (UBA) - [PERSON_NAME] Primary School Limited" at bounding box center [462, 268] width 138 height 43
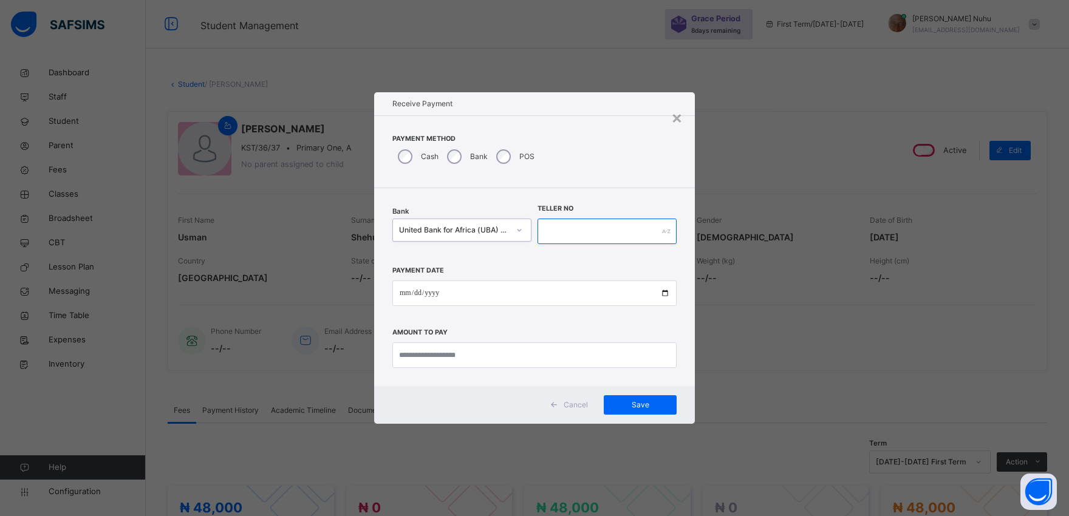
click at [556, 235] on input "text" at bounding box center [606, 232] width 139 height 26
type input "*********"
click at [667, 294] on input "date" at bounding box center [534, 294] width 284 height 26
type input "**********"
click at [440, 360] on input "currency" at bounding box center [534, 355] width 284 height 26
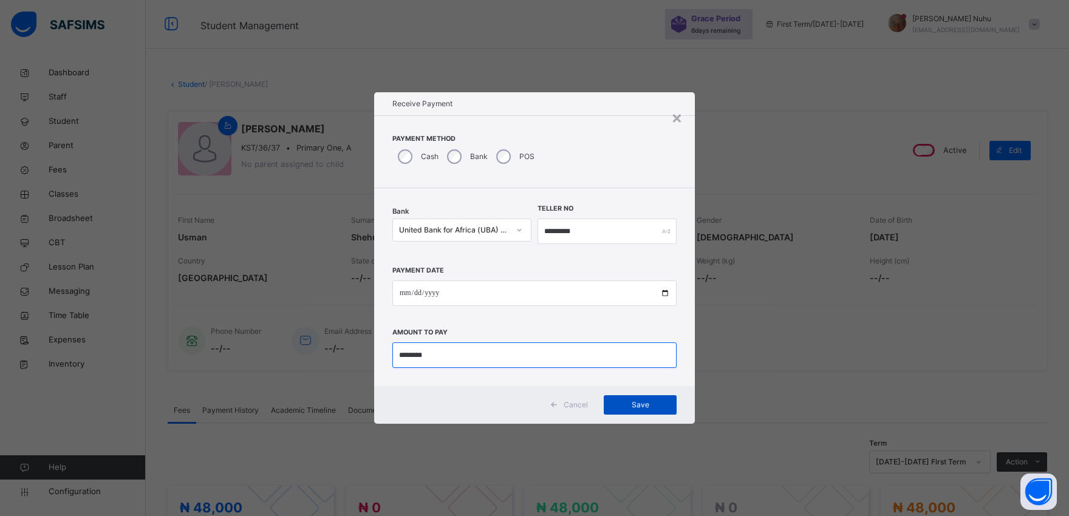
type input "********"
click at [648, 404] on span "Save" at bounding box center [640, 405] width 55 height 11
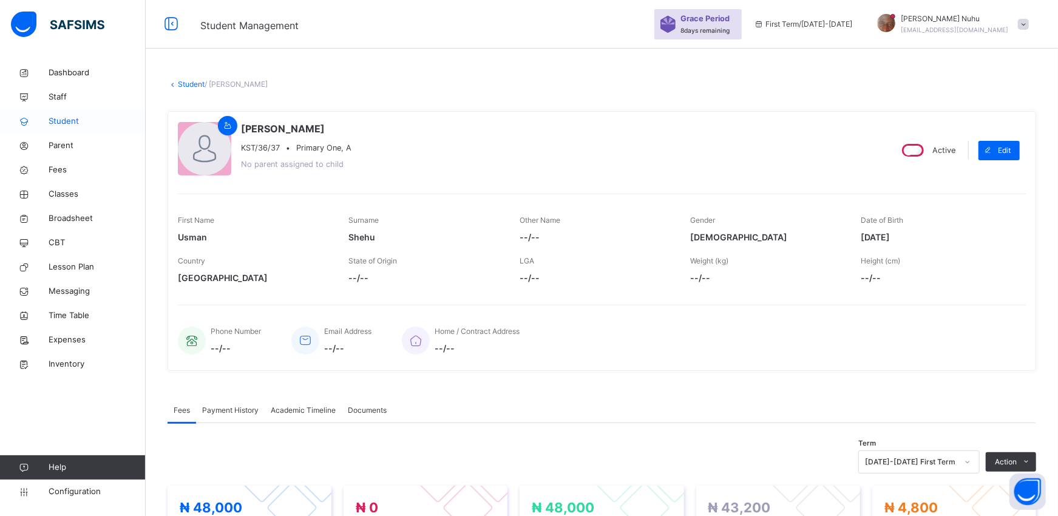
click at [70, 120] on span "Student" at bounding box center [97, 121] width 97 height 12
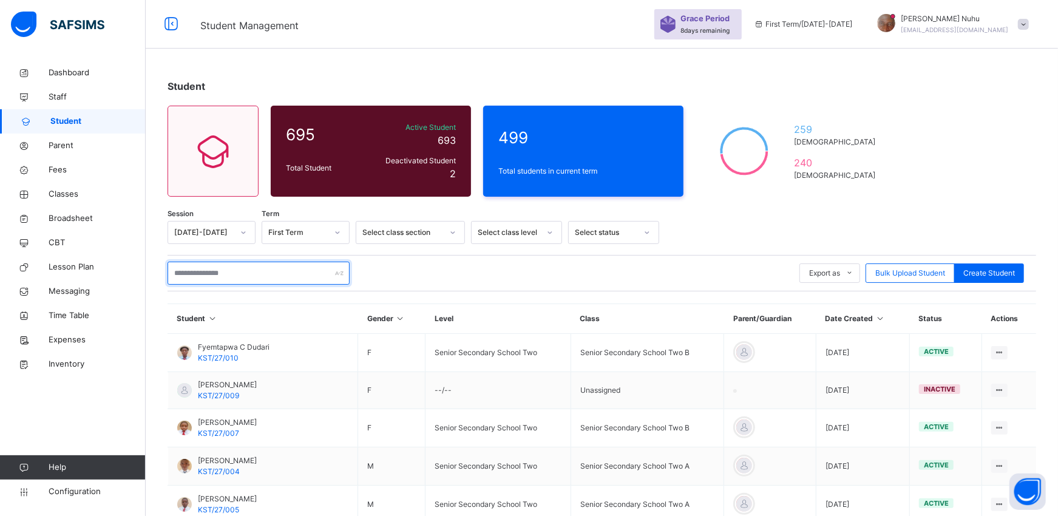
click at [231, 270] on input "text" at bounding box center [259, 273] width 182 height 23
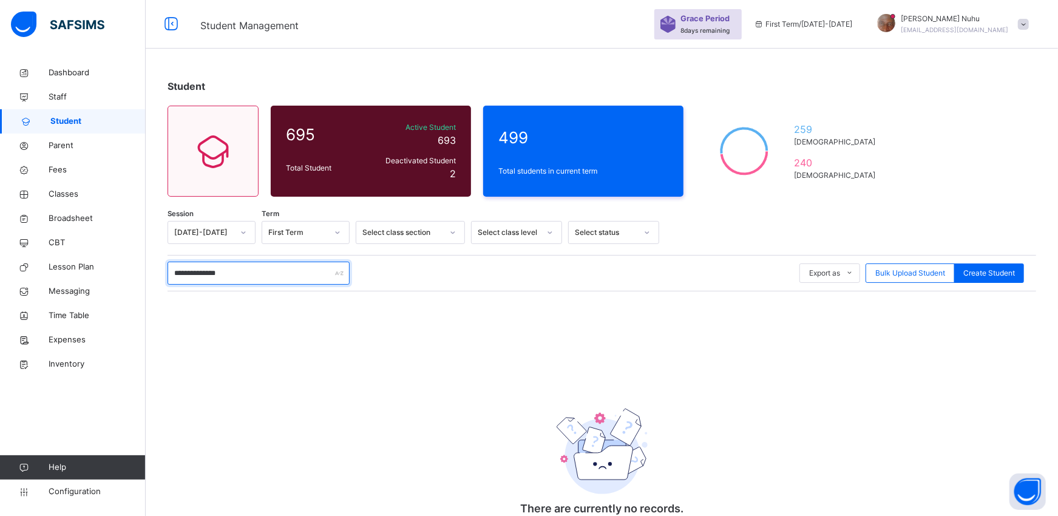
click at [203, 271] on input "**********" at bounding box center [259, 273] width 182 height 23
type input "*****"
click at [67, 196] on span "Classes" at bounding box center [97, 194] width 97 height 12
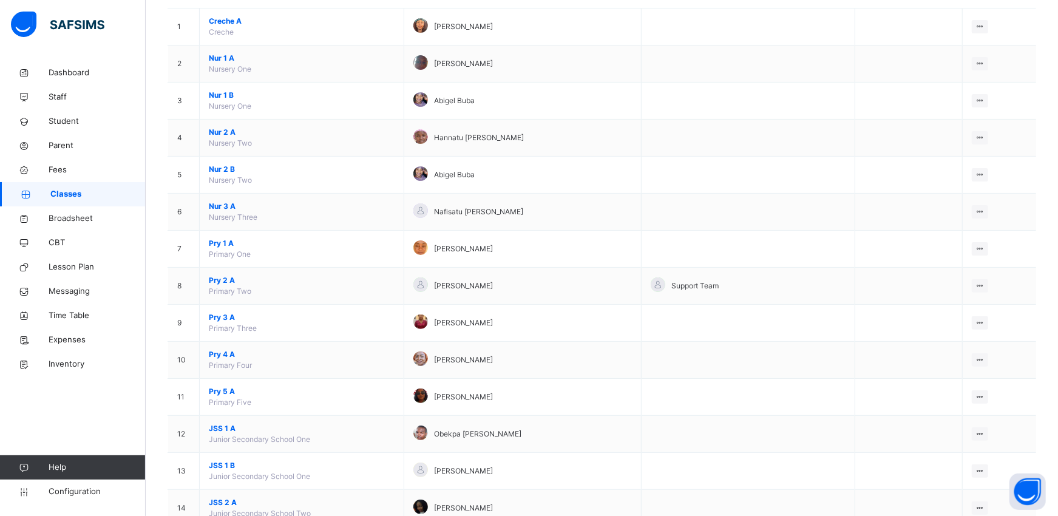
scroll to position [162, 0]
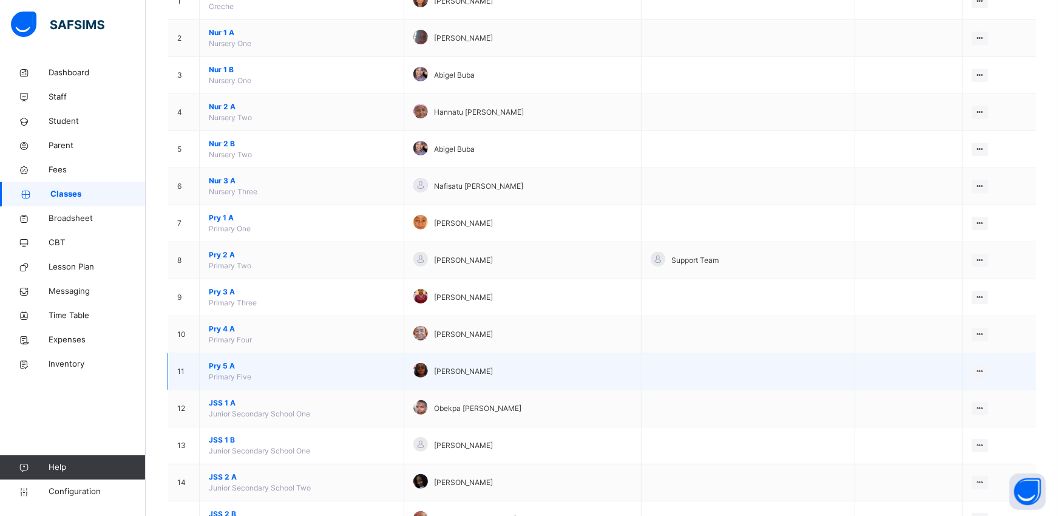
click at [214, 367] on span "Pry 5 A" at bounding box center [302, 366] width 186 height 11
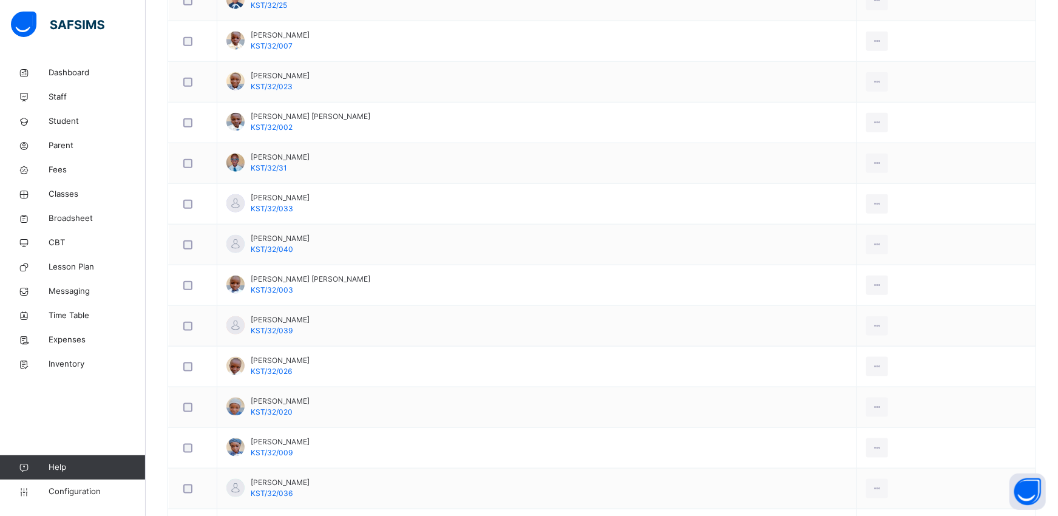
scroll to position [890, 0]
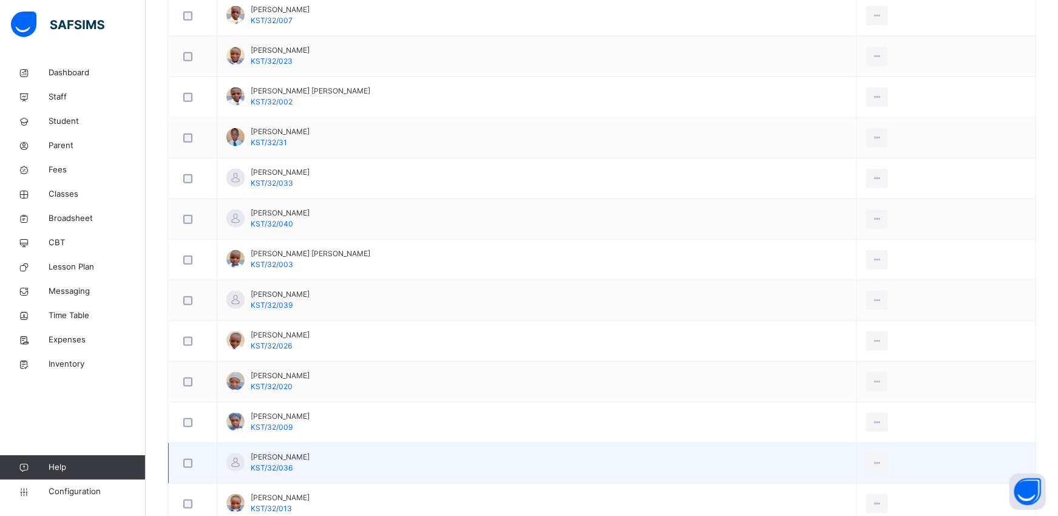
click at [231, 464] on div at bounding box center [235, 463] width 18 height 18
click at [846, 491] on div "View Profile" at bounding box center [850, 491] width 66 height 12
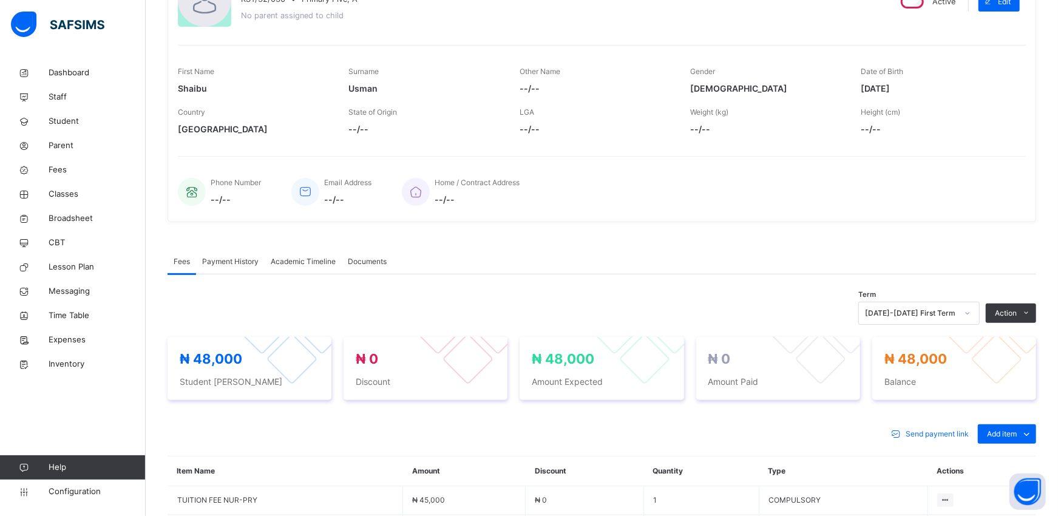
scroll to position [332, 0]
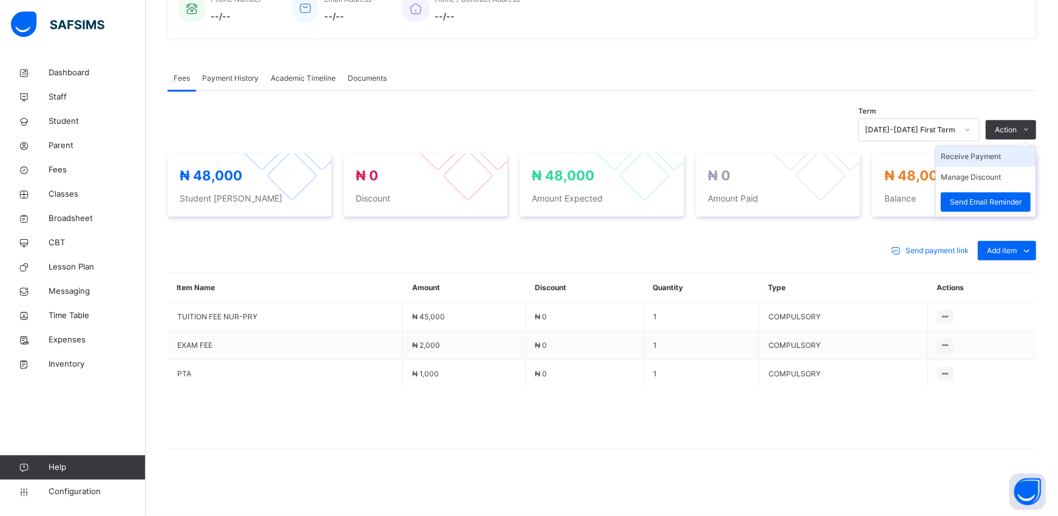
click at [1004, 157] on li "Receive Payment" at bounding box center [986, 156] width 100 height 21
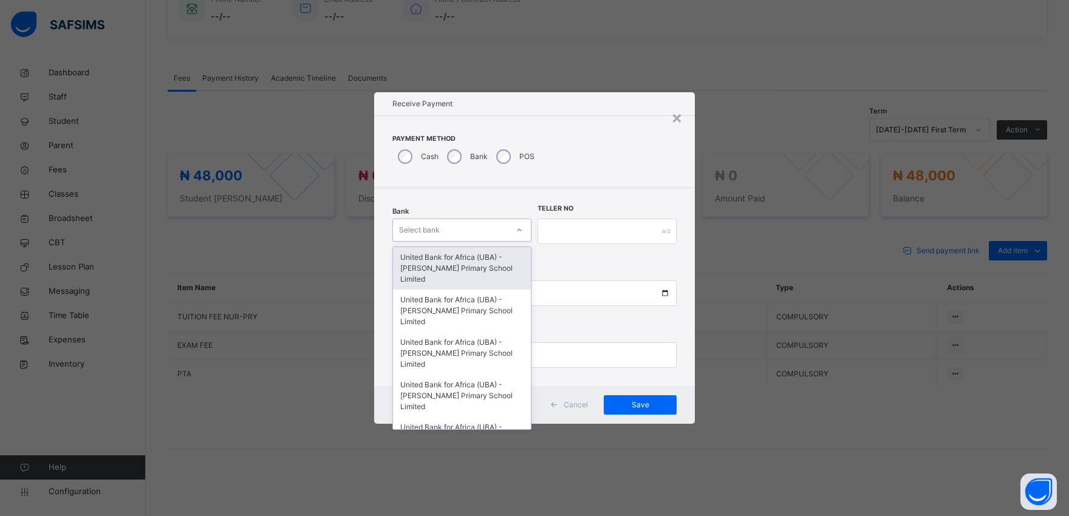
click at [444, 233] on div "Select bank" at bounding box center [450, 230] width 115 height 19
click at [443, 257] on div "United Bank for Africa (UBA) - [PERSON_NAME] Primary School Limited" at bounding box center [462, 268] width 138 height 43
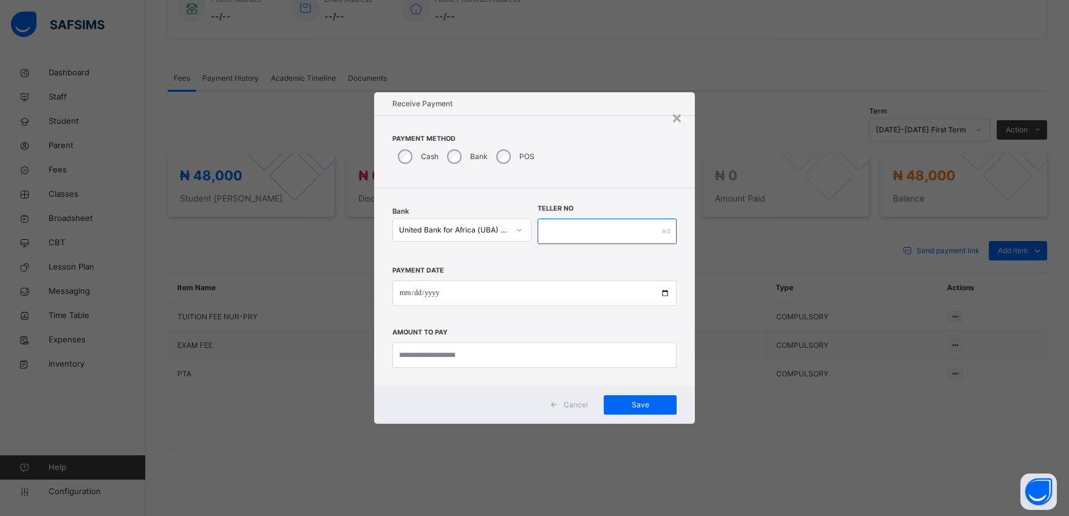
click at [556, 229] on input "text" at bounding box center [606, 232] width 139 height 26
type input "*********"
click at [665, 293] on input "date" at bounding box center [534, 294] width 284 height 26
type input "**********"
click at [474, 359] on input "currency" at bounding box center [534, 355] width 284 height 26
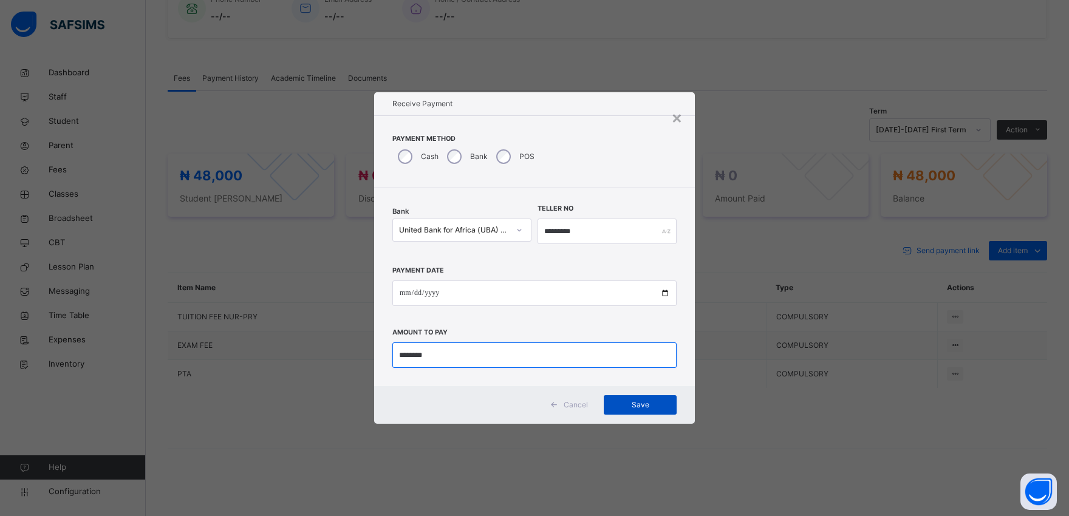
type input "********"
click at [629, 401] on span "Save" at bounding box center [640, 405] width 55 height 11
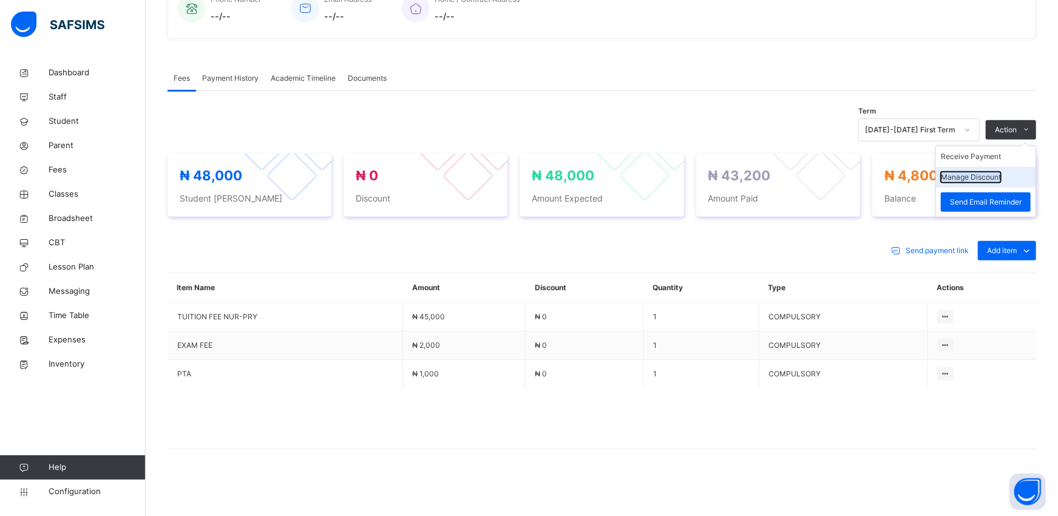
click at [999, 172] on button "Manage Discount" at bounding box center [971, 177] width 60 height 11
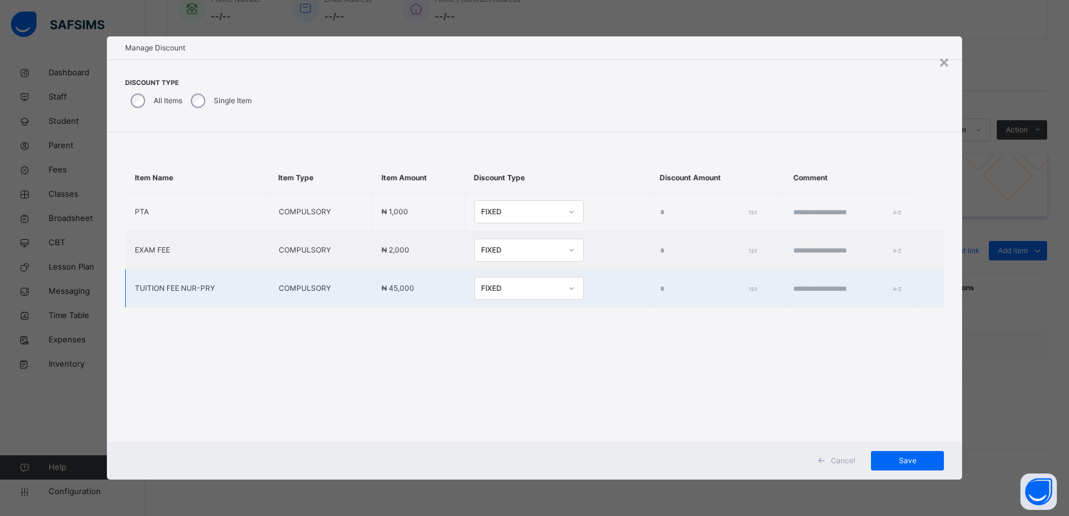
click at [660, 290] on input "*" at bounding box center [706, 289] width 92 height 11
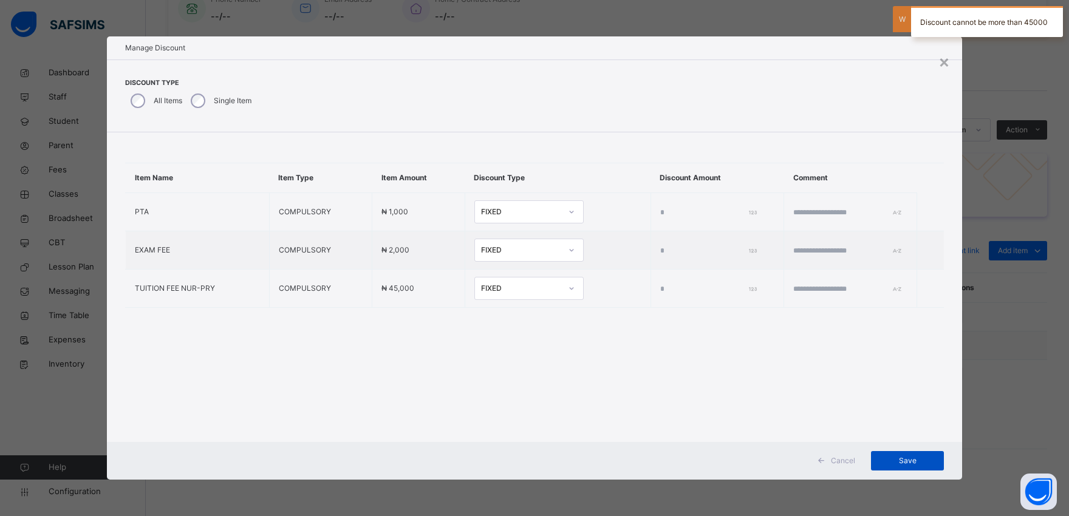
type input "****"
click at [896, 459] on span "Save" at bounding box center [907, 460] width 55 height 11
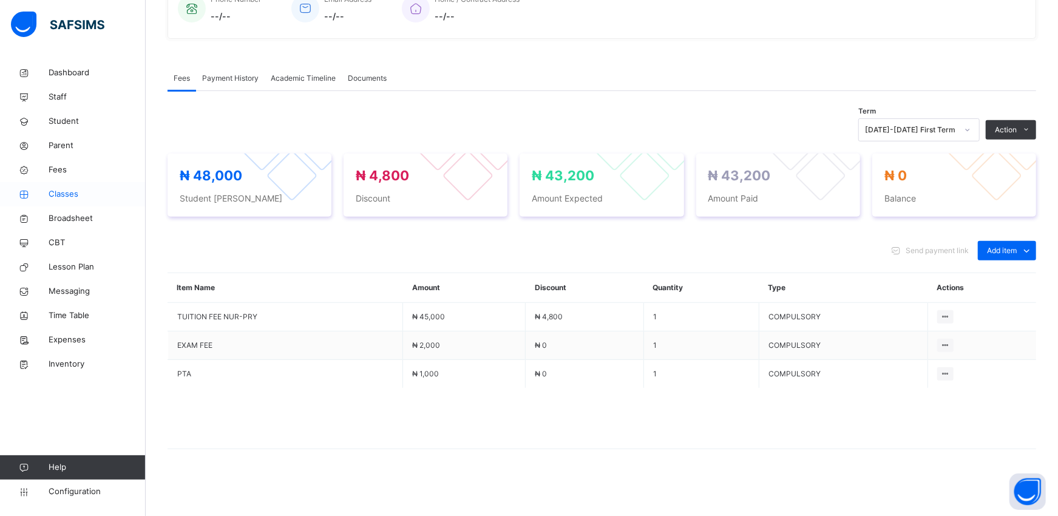
click at [56, 188] on span "Classes" at bounding box center [97, 194] width 97 height 12
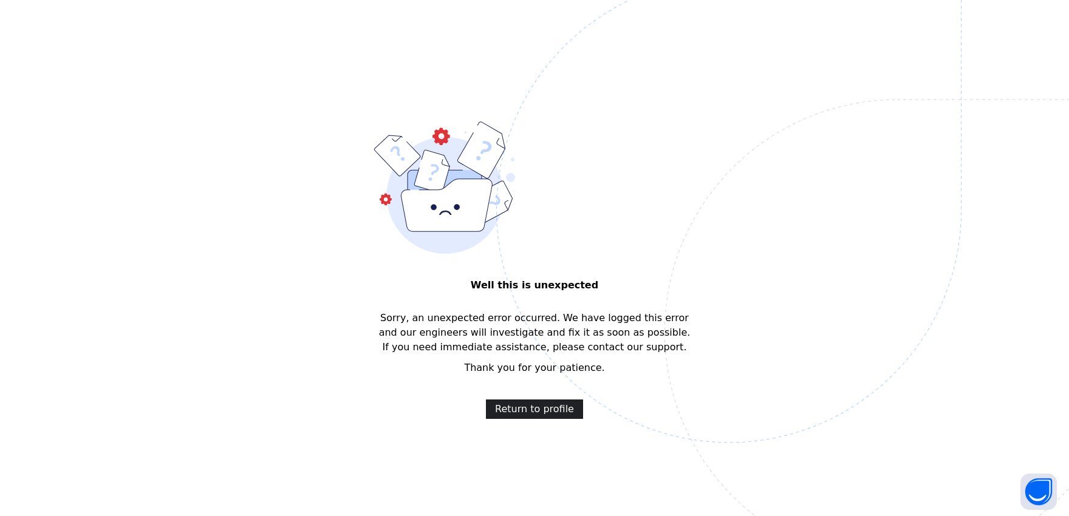
click at [521, 408] on span "Return to profile" at bounding box center [534, 409] width 79 height 15
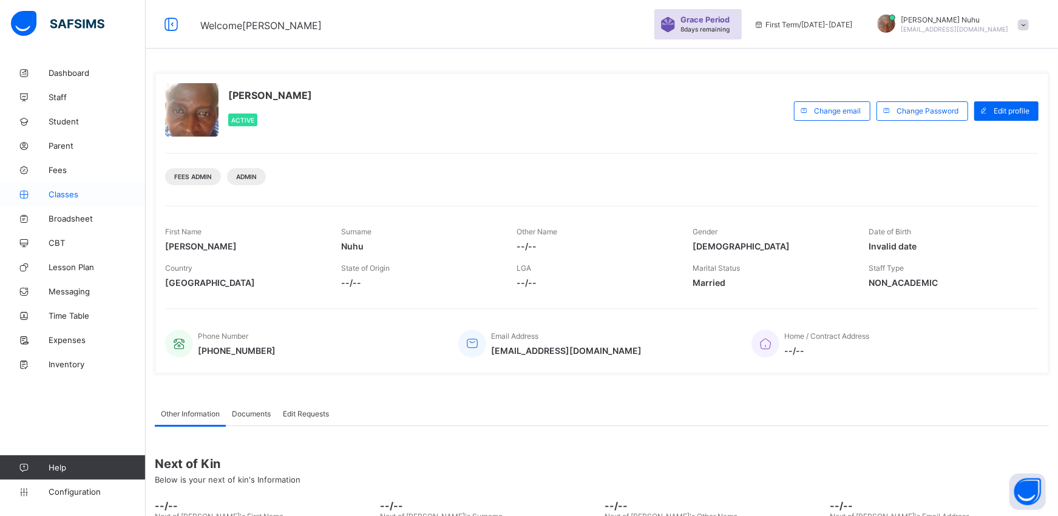
click at [67, 197] on span "Classes" at bounding box center [97, 194] width 97 height 10
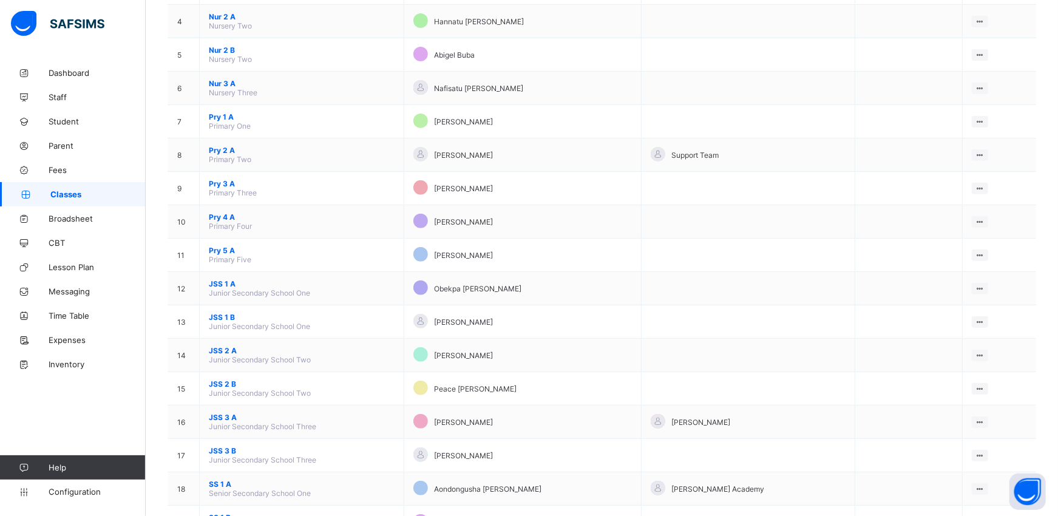
scroll to position [243, 0]
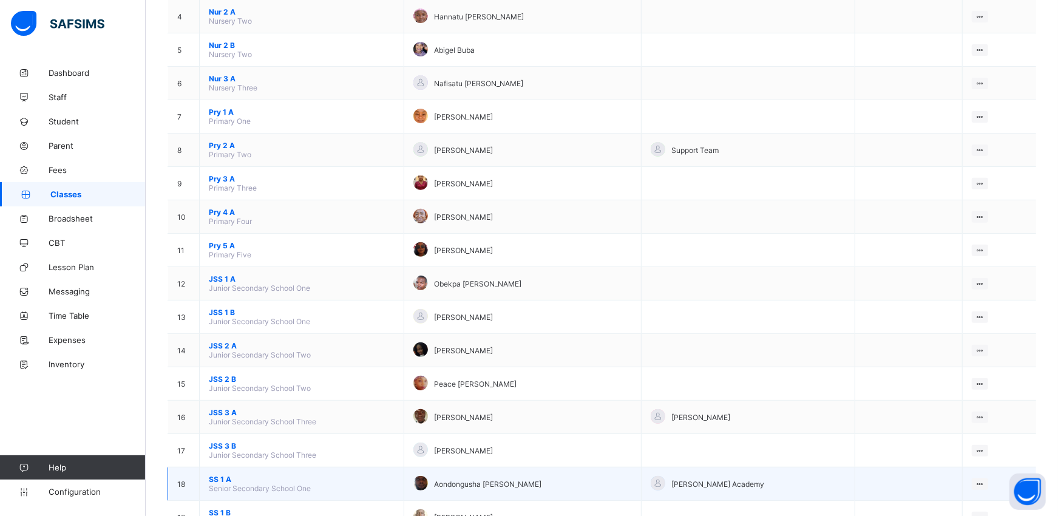
click at [217, 475] on span "SS 1 A" at bounding box center [302, 479] width 186 height 9
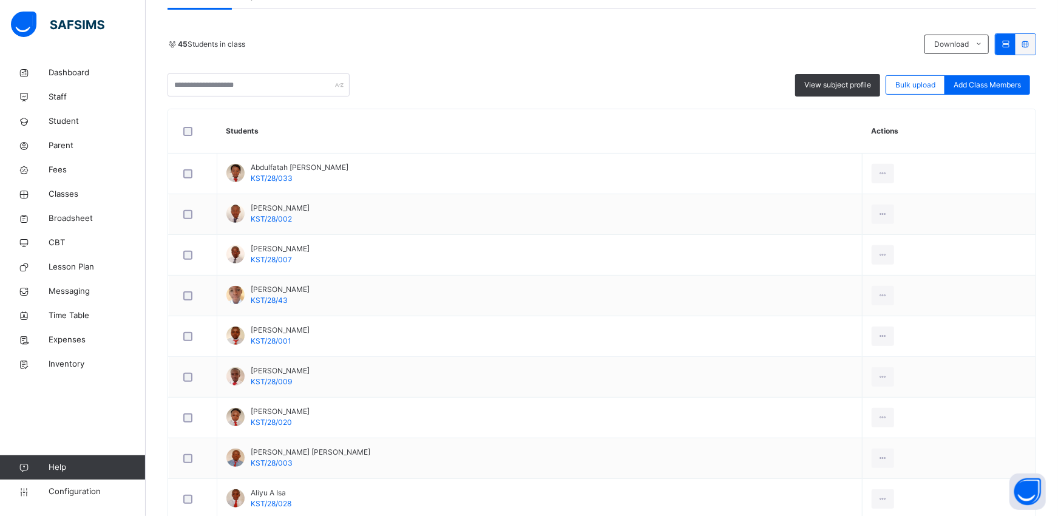
scroll to position [243, 0]
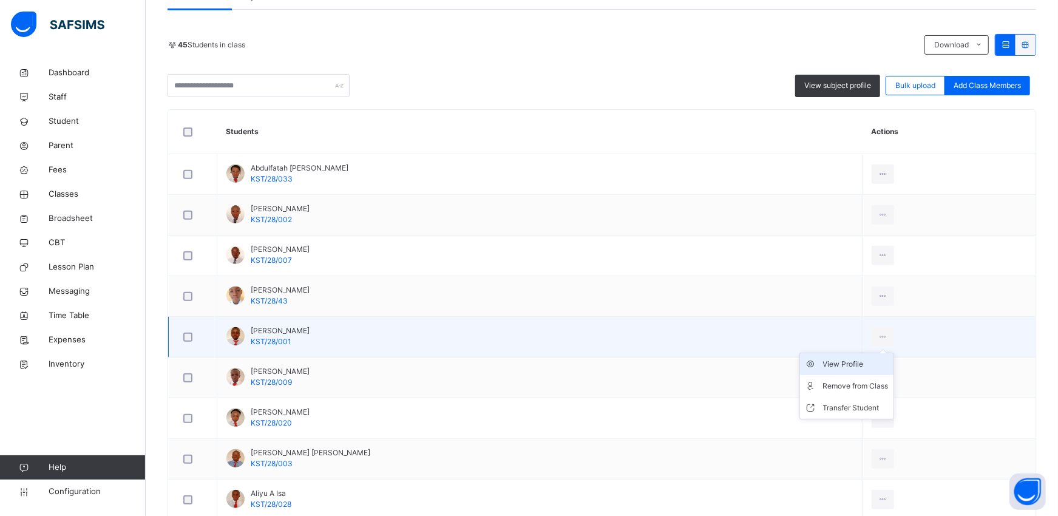
click at [848, 366] on div "View Profile" at bounding box center [856, 364] width 66 height 12
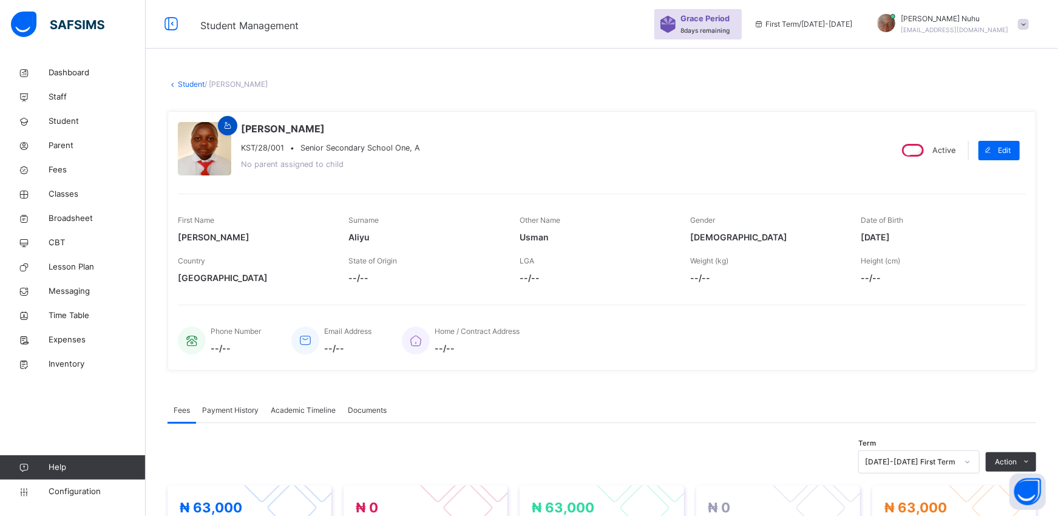
click at [225, 126] on icon at bounding box center [228, 125] width 10 height 11
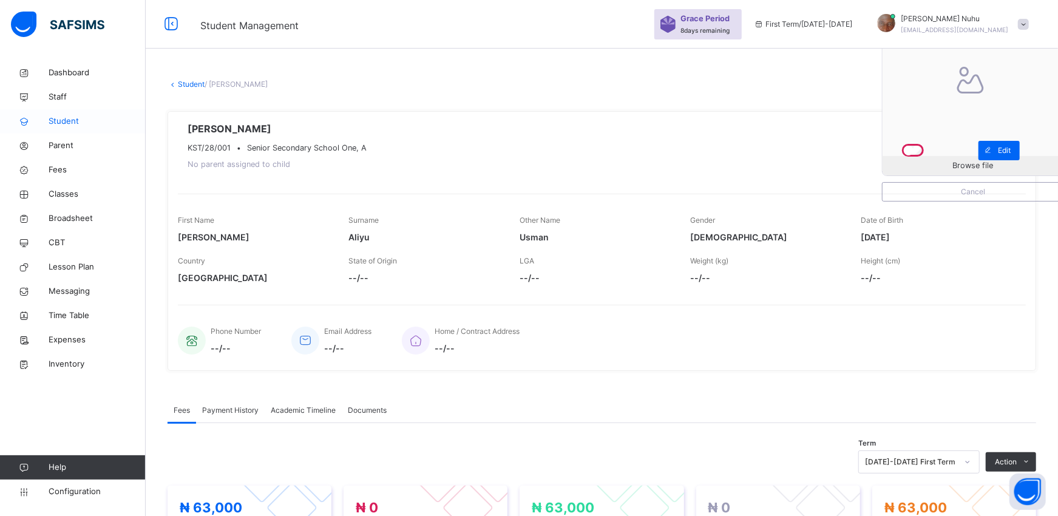
click at [64, 119] on span "Student" at bounding box center [97, 121] width 97 height 12
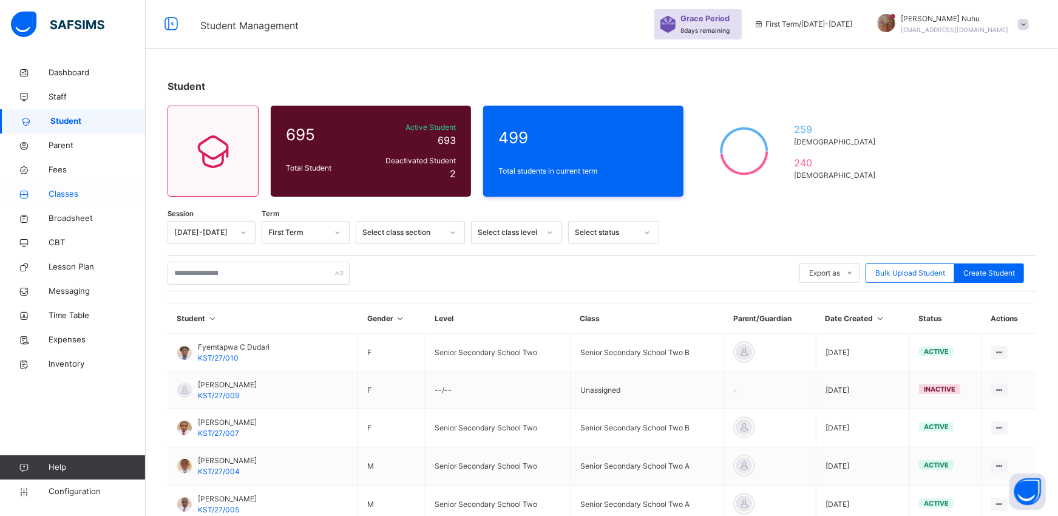
click at [61, 194] on span "Classes" at bounding box center [97, 194] width 97 height 12
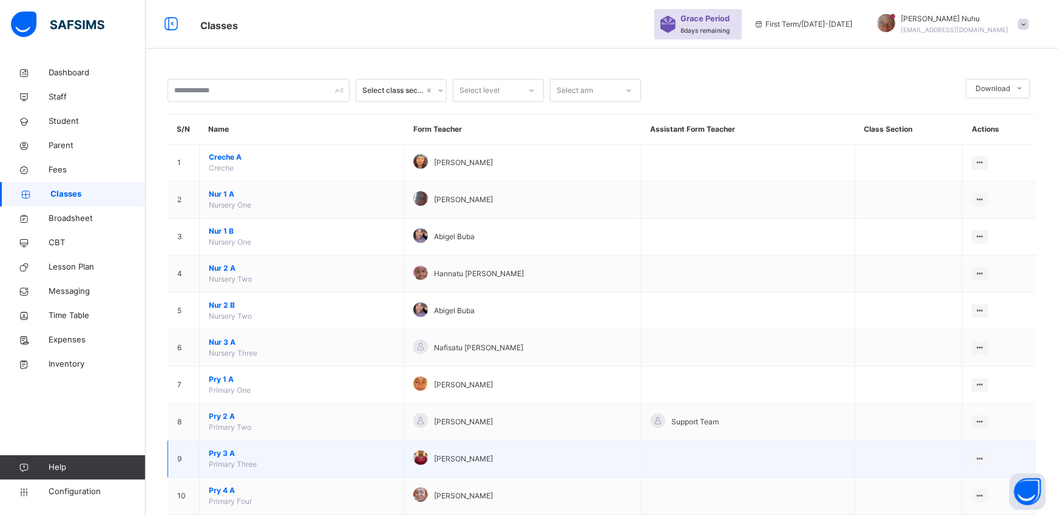
click at [222, 456] on span "Pry 3 A" at bounding box center [302, 453] width 186 height 11
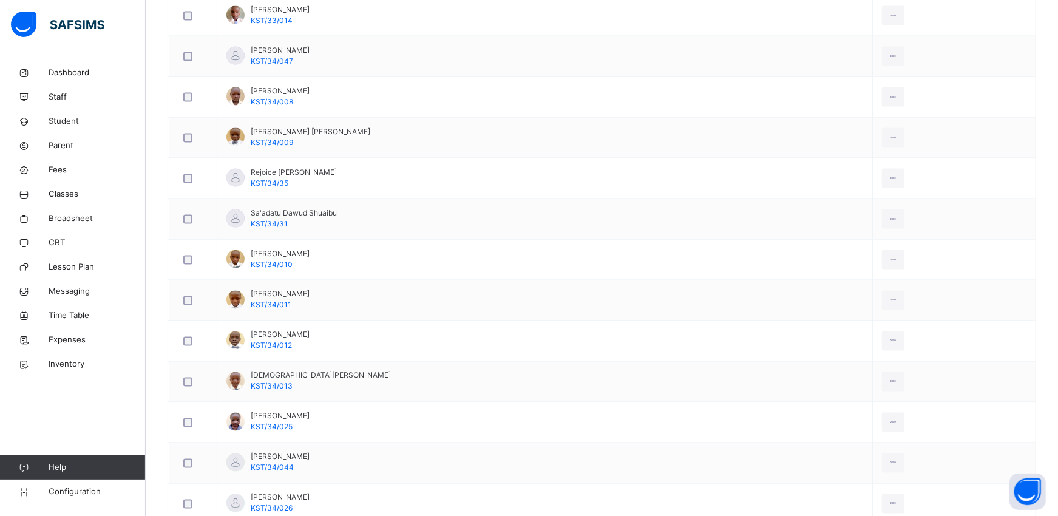
scroll to position [1281, 0]
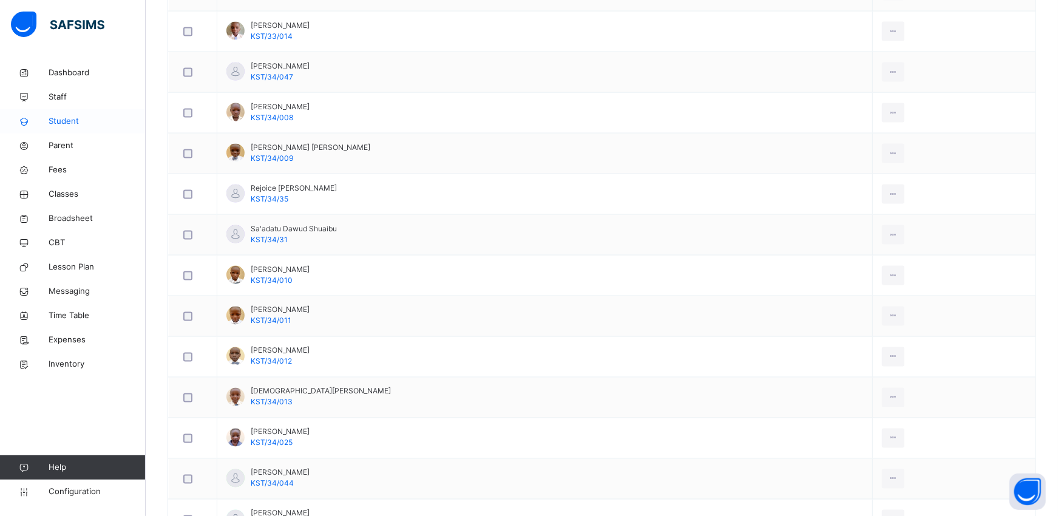
click at [53, 123] on span "Student" at bounding box center [97, 121] width 97 height 12
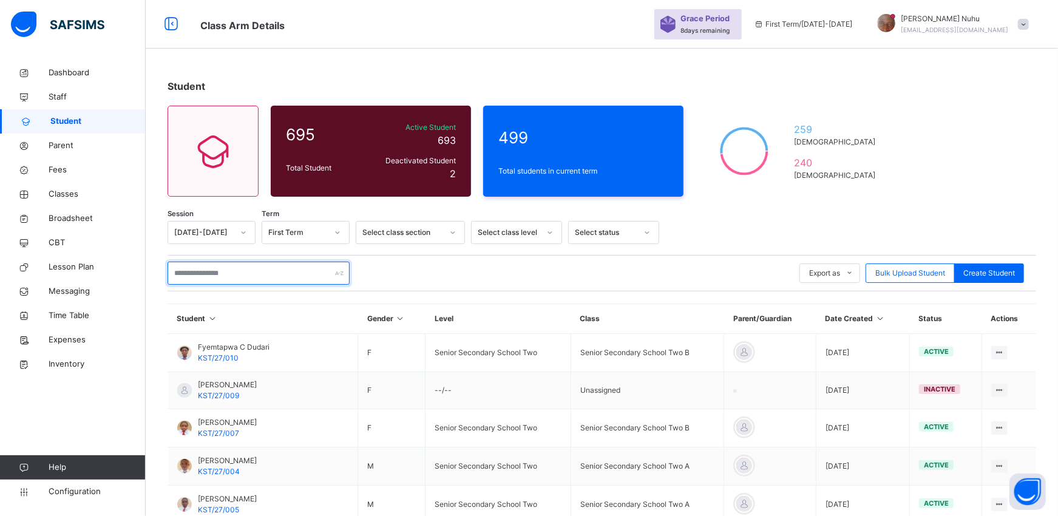
click at [233, 282] on input "text" at bounding box center [259, 273] width 182 height 23
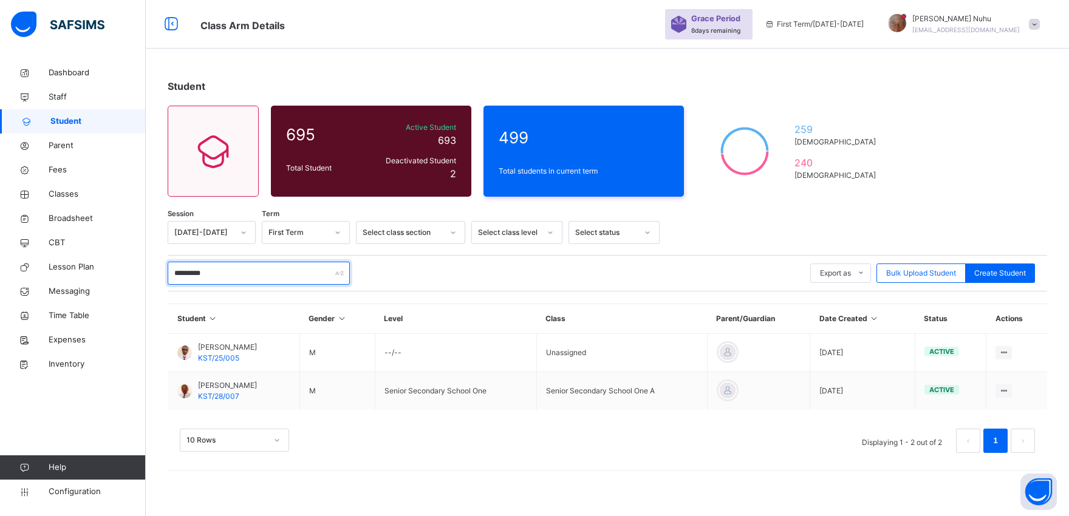
type input "*********"
click at [114, 379] on div "Dashboard Staff Student Parent Fees Classes Broadsheet CBT Lesson Plan Messagin…" at bounding box center [73, 283] width 146 height 468
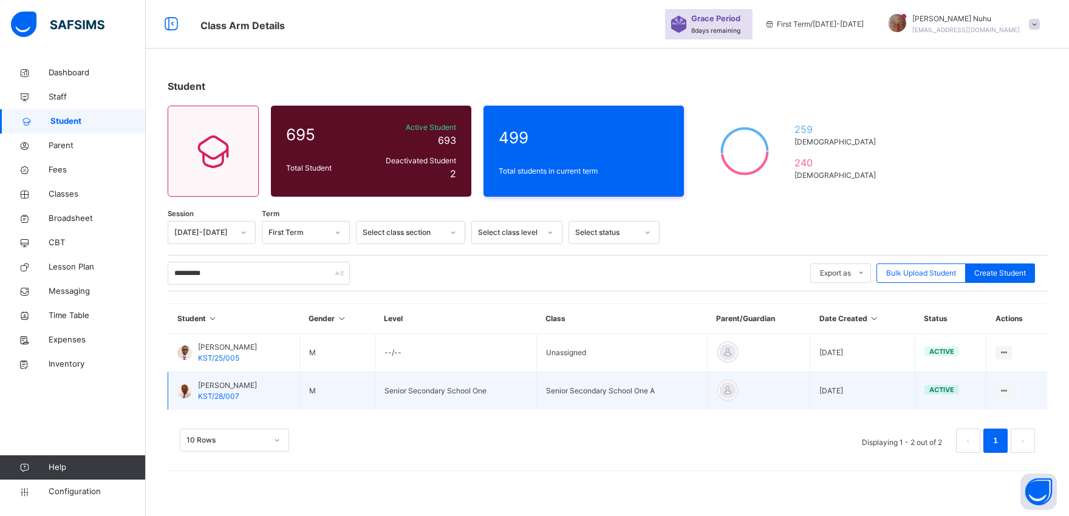
click at [181, 395] on div at bounding box center [184, 391] width 15 height 15
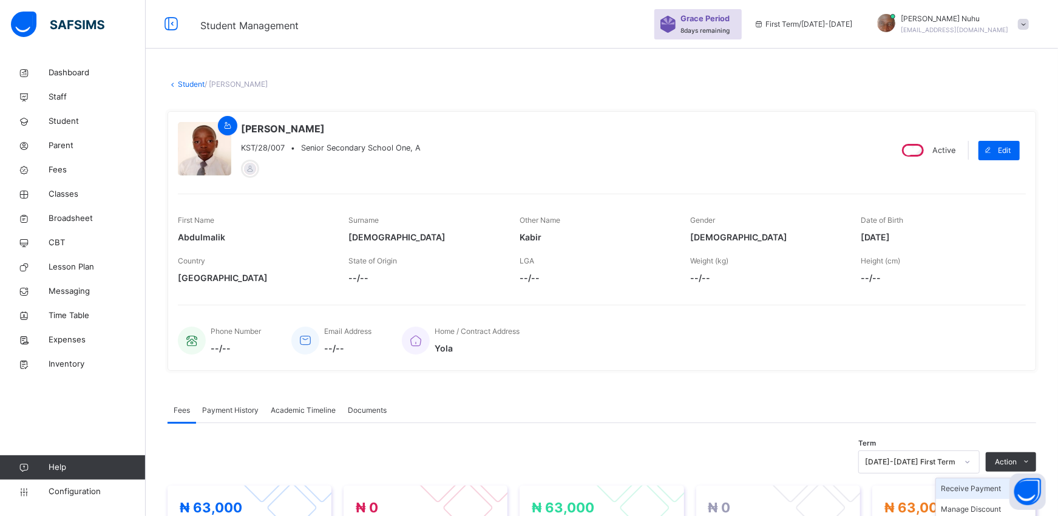
click at [993, 493] on li "Receive Payment" at bounding box center [986, 488] width 100 height 21
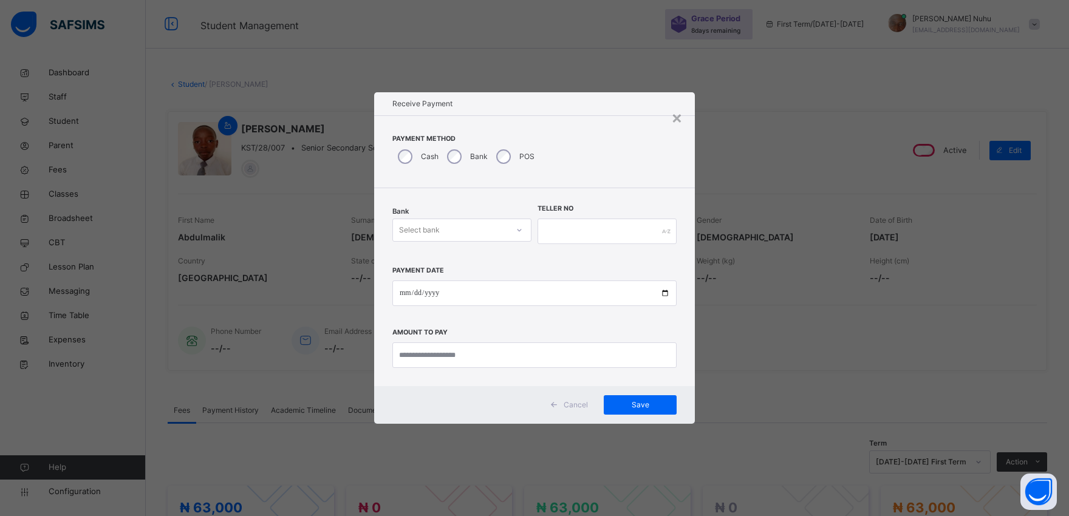
click at [440, 228] on div "Select bank" at bounding box center [450, 230] width 115 height 19
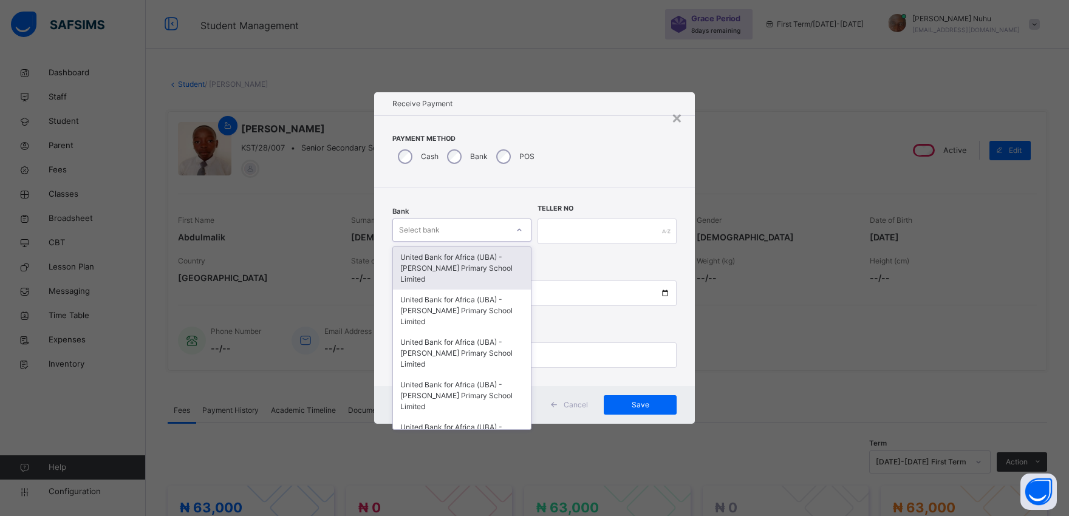
click at [437, 256] on div "United Bank for Africa (UBA) - [PERSON_NAME] Primary School Limited" at bounding box center [462, 268] width 138 height 43
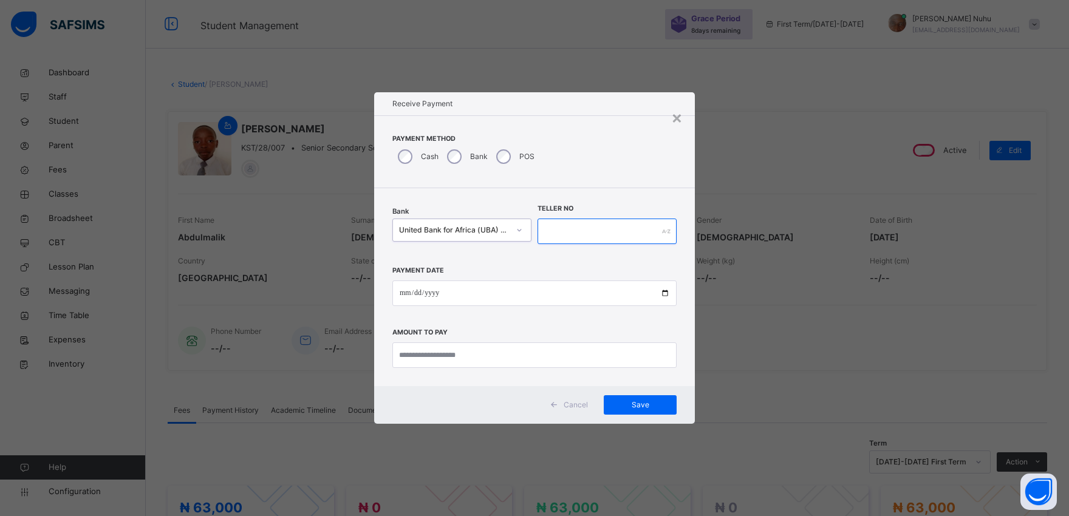
click at [559, 227] on input "text" at bounding box center [606, 232] width 139 height 26
type input "*********"
click at [664, 292] on input "date" at bounding box center [534, 294] width 284 height 26
type input "**********"
click at [434, 359] on input "currency" at bounding box center [534, 355] width 284 height 26
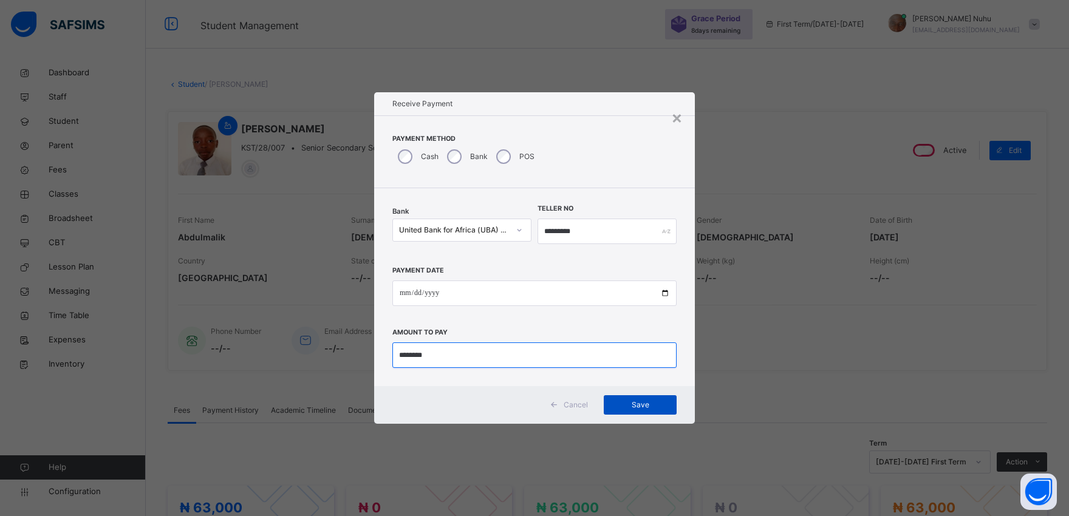
type input "********"
click at [642, 407] on span "Save" at bounding box center [640, 405] width 55 height 11
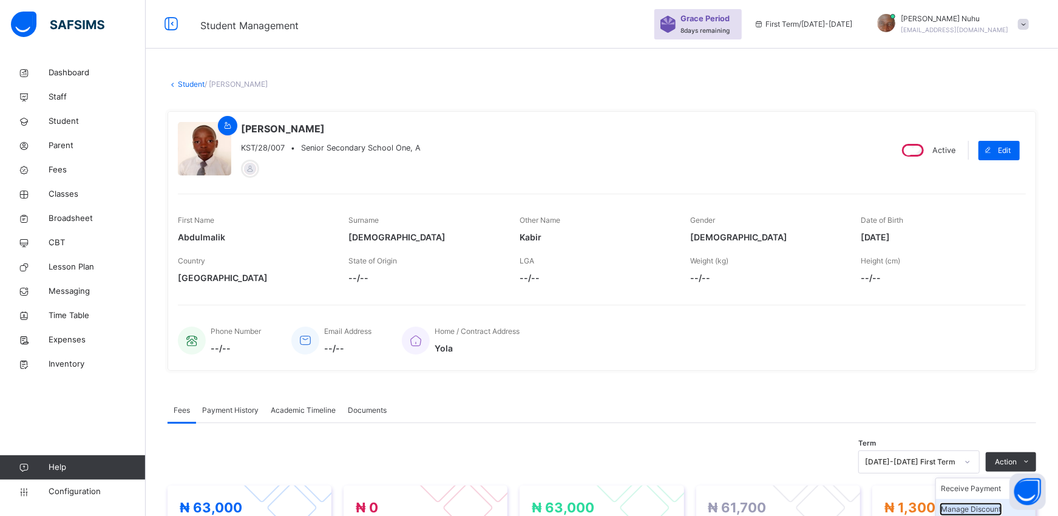
click at [981, 508] on button "Manage Discount" at bounding box center [971, 509] width 60 height 11
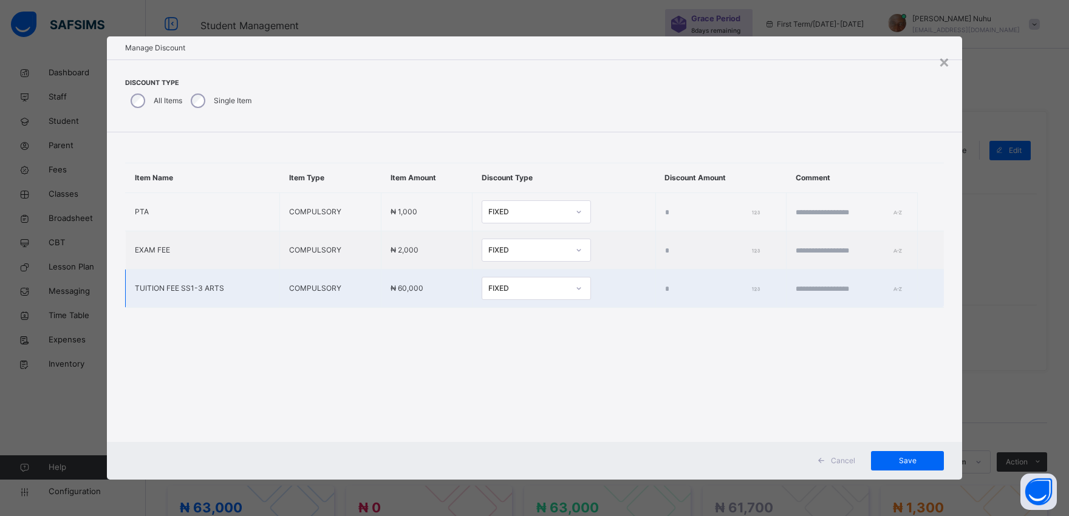
click at [665, 286] on input "*" at bounding box center [710, 289] width 91 height 11
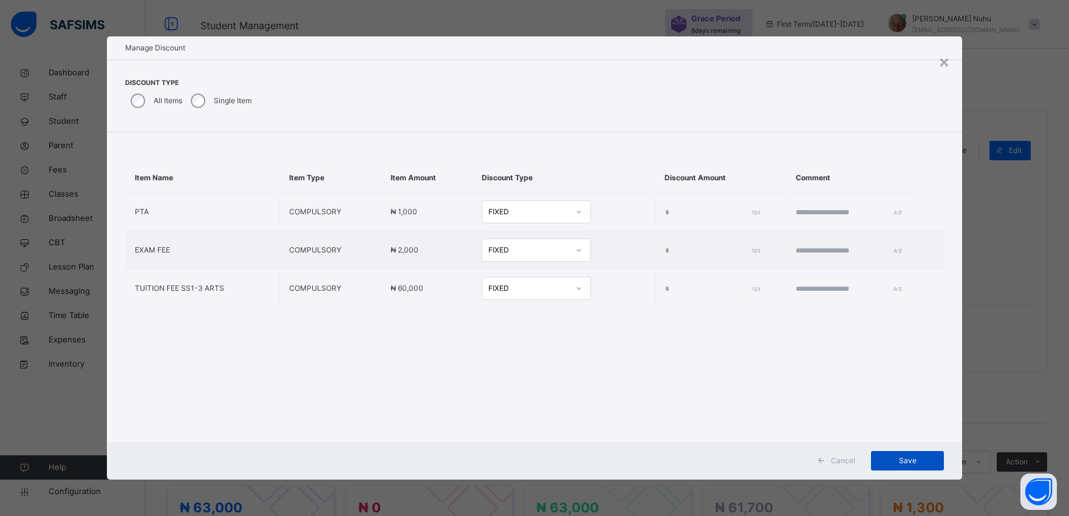
type input "****"
click at [901, 458] on span "Save" at bounding box center [907, 460] width 55 height 11
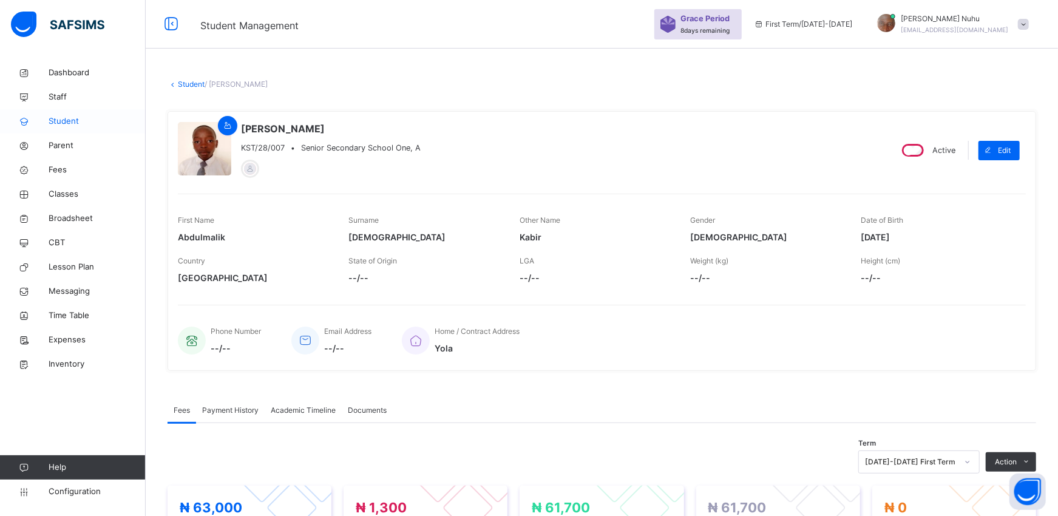
click at [60, 128] on link "Student" at bounding box center [73, 121] width 146 height 24
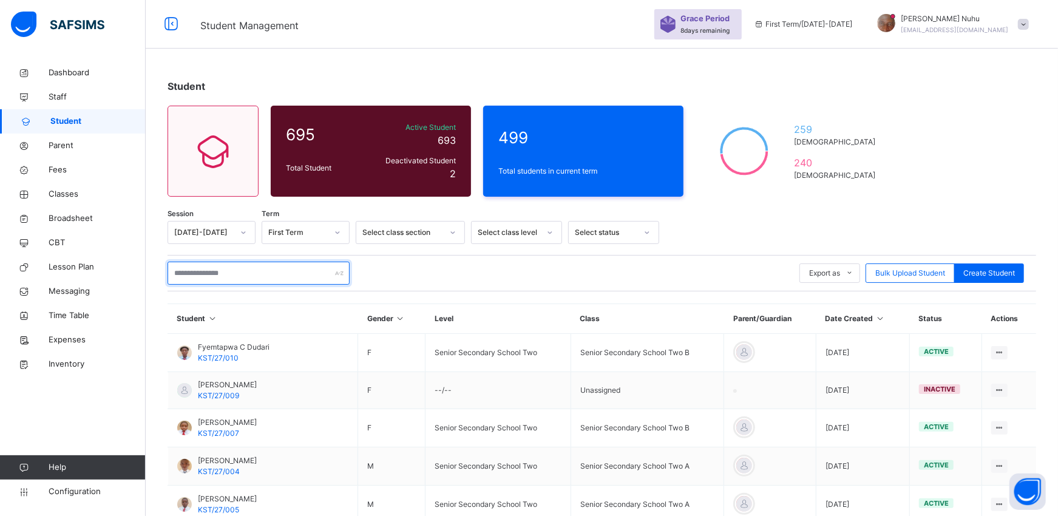
click at [203, 276] on input "text" at bounding box center [259, 273] width 182 height 23
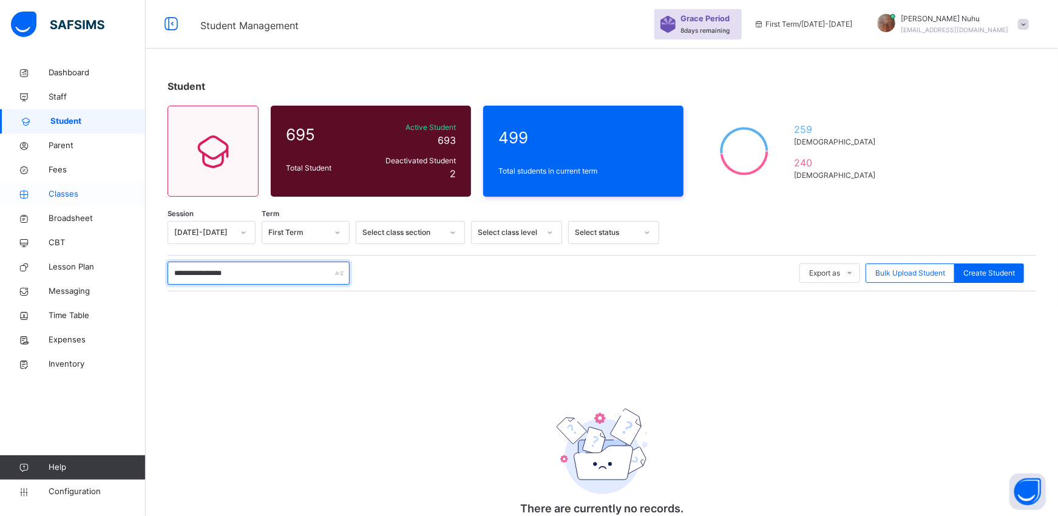
type input "**********"
click at [70, 191] on span "Classes" at bounding box center [97, 194] width 97 height 12
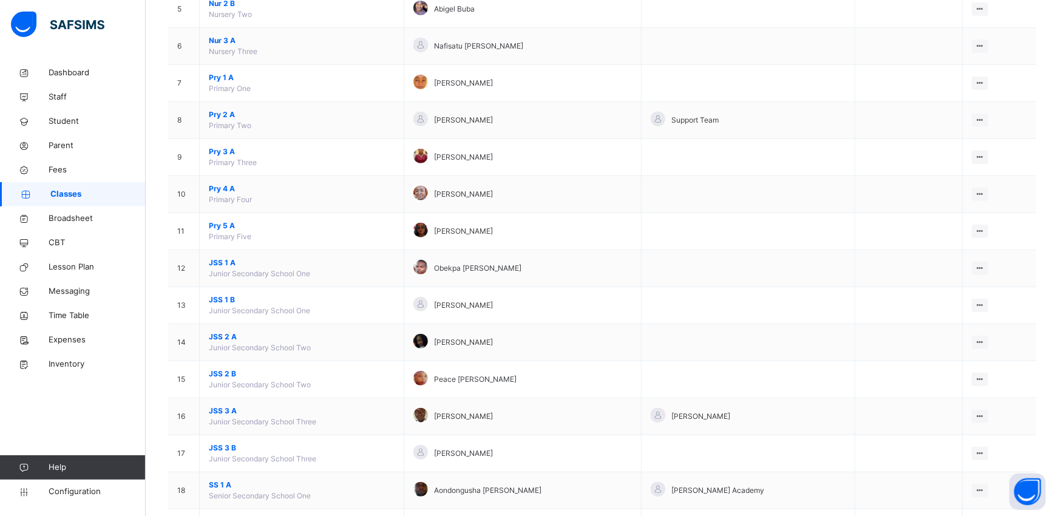
scroll to position [324, 0]
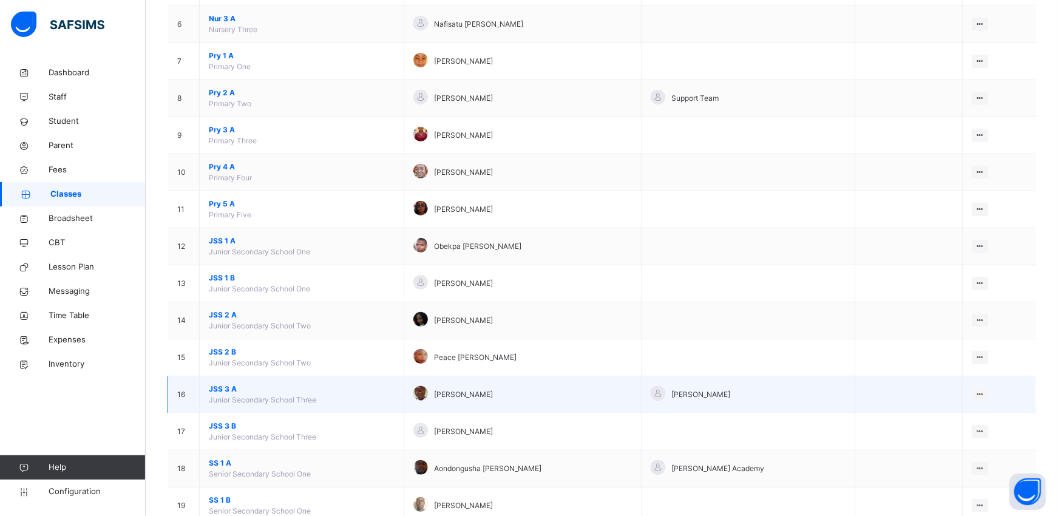
click at [215, 389] on span "JSS 3 A" at bounding box center [302, 389] width 186 height 11
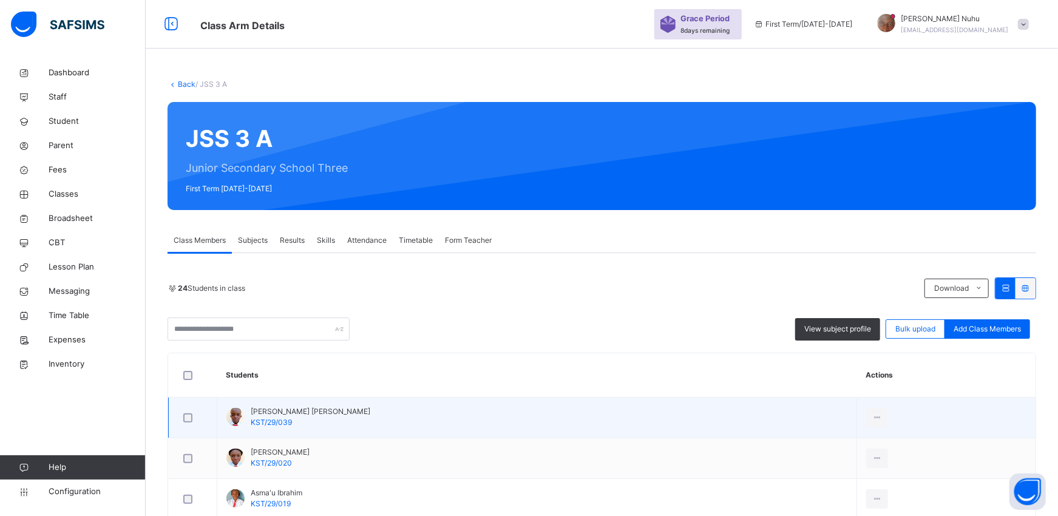
click at [237, 421] on div at bounding box center [235, 417] width 18 height 18
click at [231, 417] on div at bounding box center [235, 417] width 18 height 18
click at [835, 443] on div "View Profile" at bounding box center [850, 445] width 66 height 12
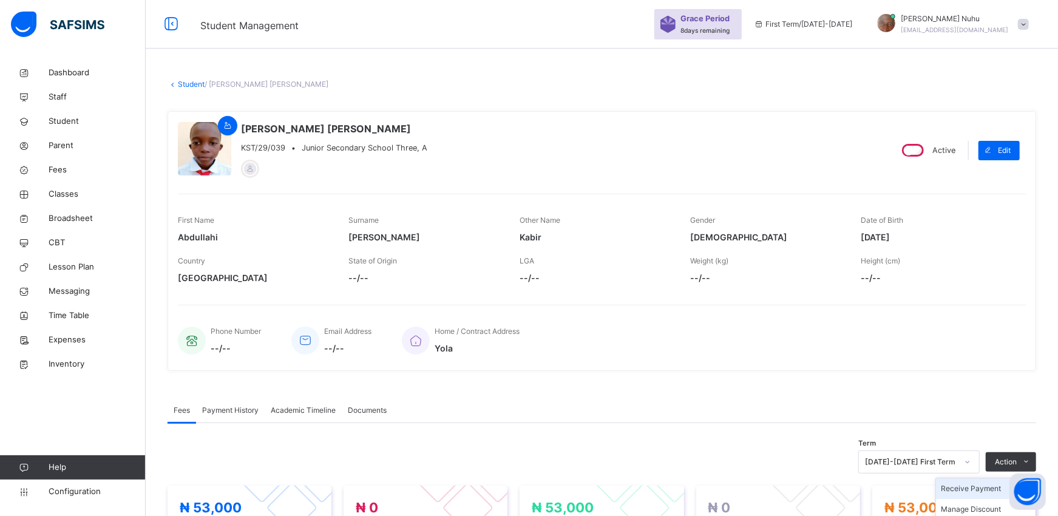
click at [984, 489] on li "Receive Payment" at bounding box center [986, 488] width 100 height 21
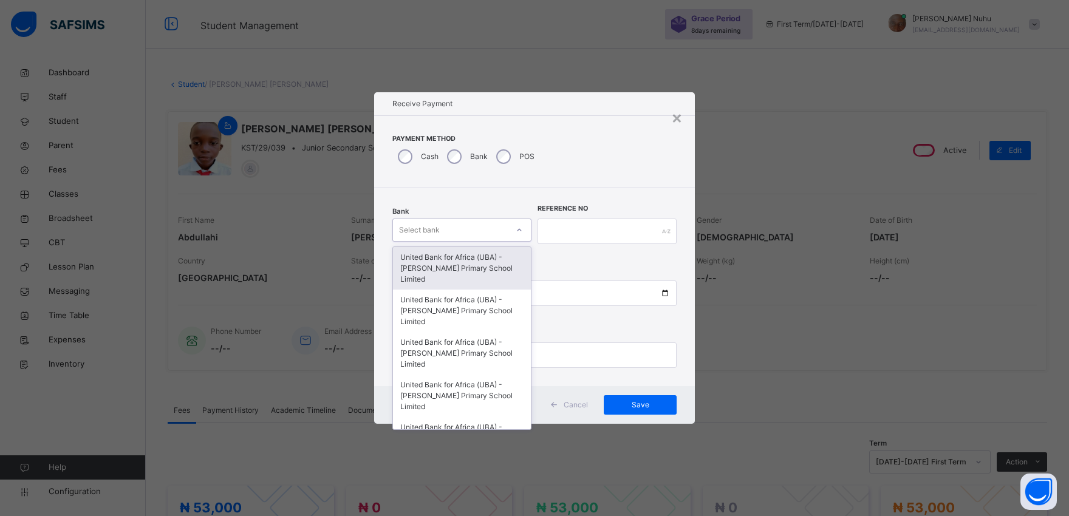
click at [464, 230] on div "Select bank" at bounding box center [450, 230] width 115 height 19
click at [450, 269] on div "United Bank for Africa (UBA) - [PERSON_NAME] Primary School Limited" at bounding box center [462, 268] width 138 height 43
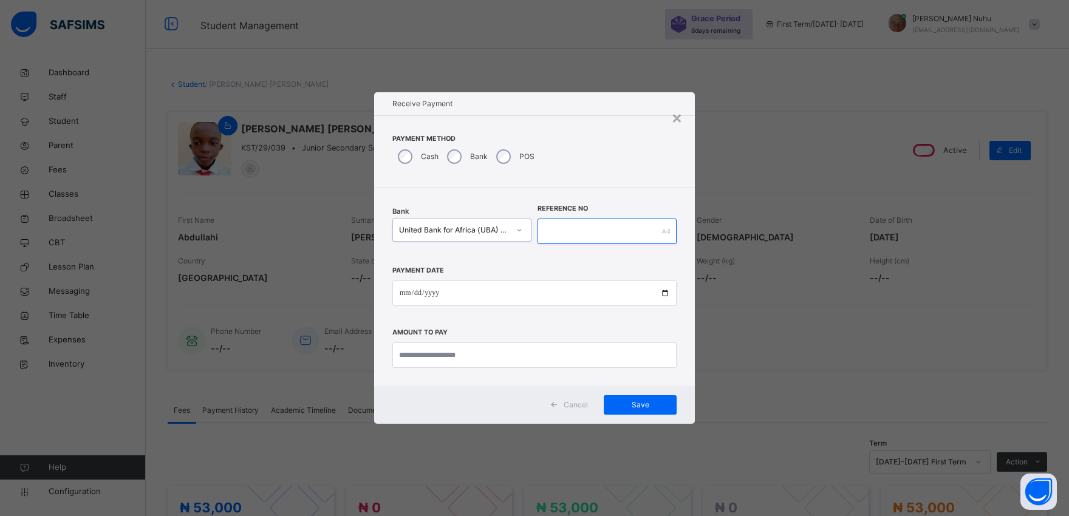
click at [576, 231] on input "text" at bounding box center [606, 232] width 139 height 26
type input "*********"
click at [662, 294] on input "date" at bounding box center [534, 294] width 284 height 26
type input "**********"
click at [441, 352] on input "currency" at bounding box center [534, 355] width 284 height 26
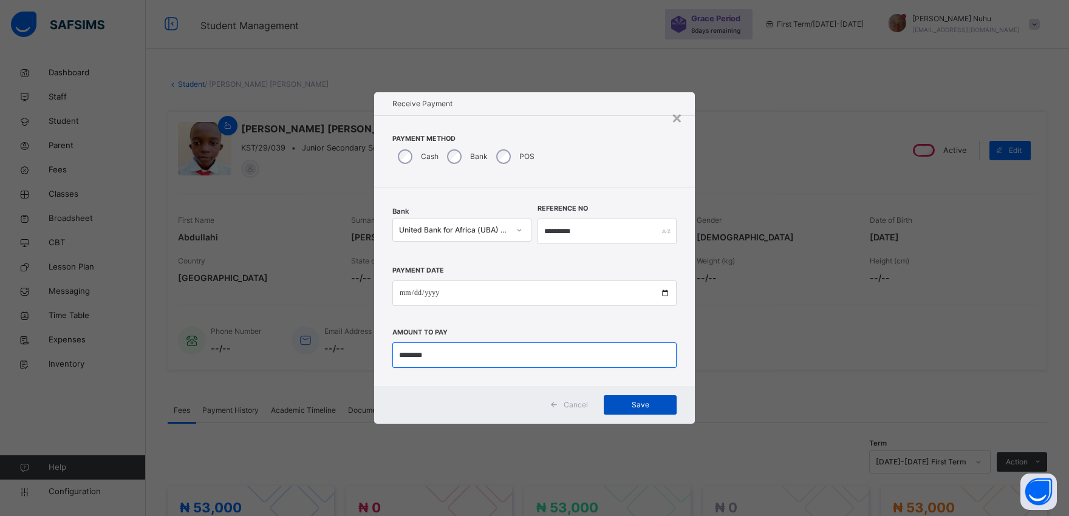
type input "********"
click at [641, 402] on span "Save" at bounding box center [640, 405] width 55 height 11
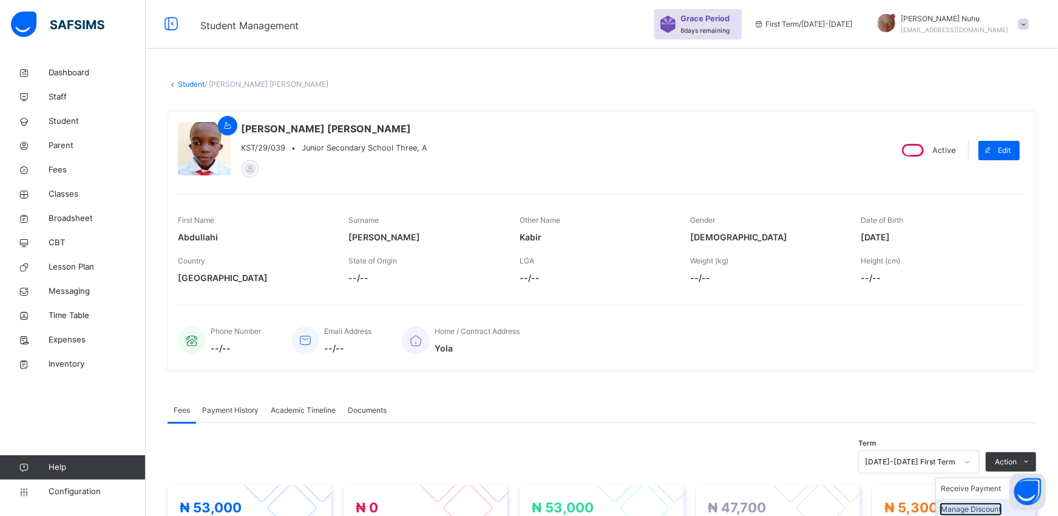
click at [985, 508] on button "Manage Discount" at bounding box center [971, 509] width 60 height 11
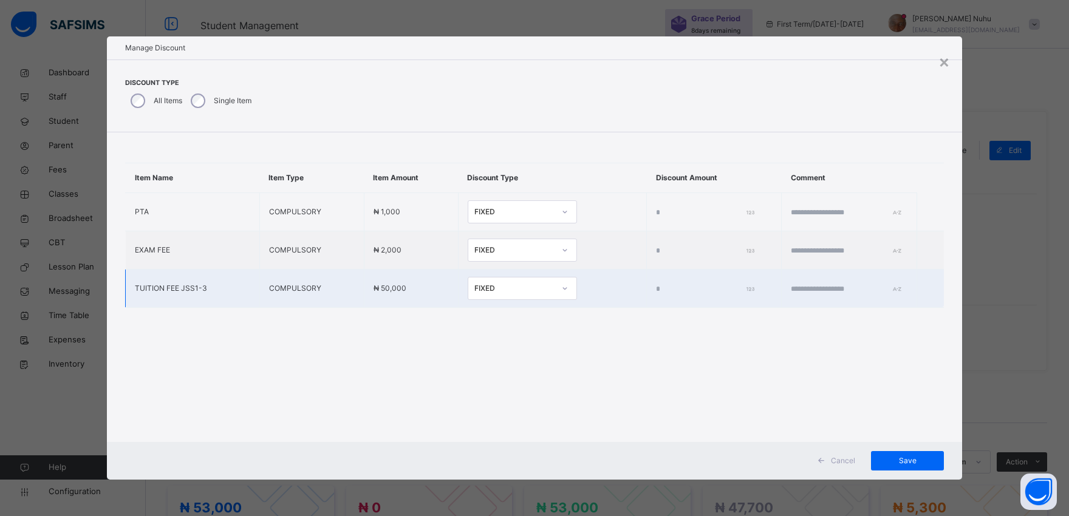
click at [656, 285] on input "*" at bounding box center [703, 289] width 94 height 11
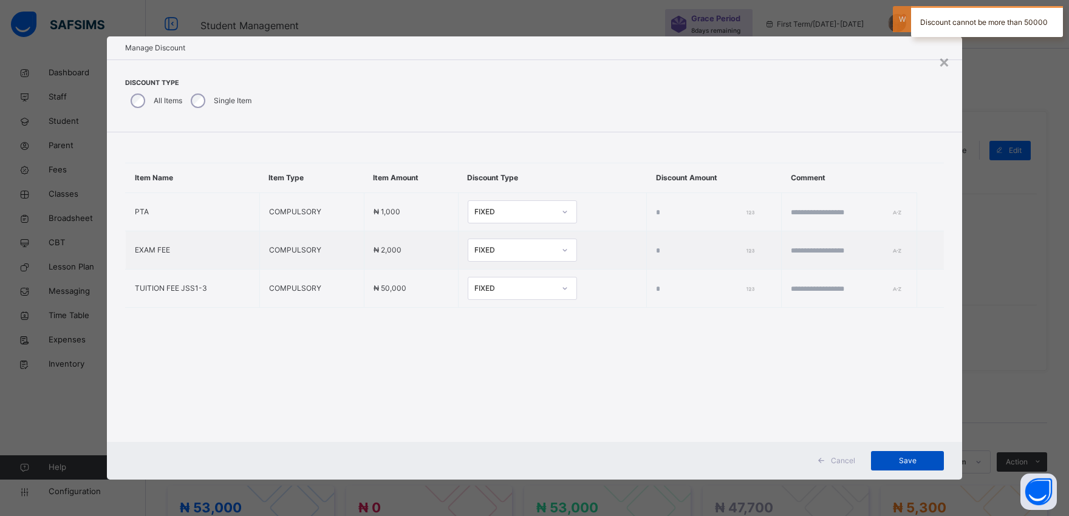
type input "****"
click at [911, 456] on span "Save" at bounding box center [907, 460] width 55 height 11
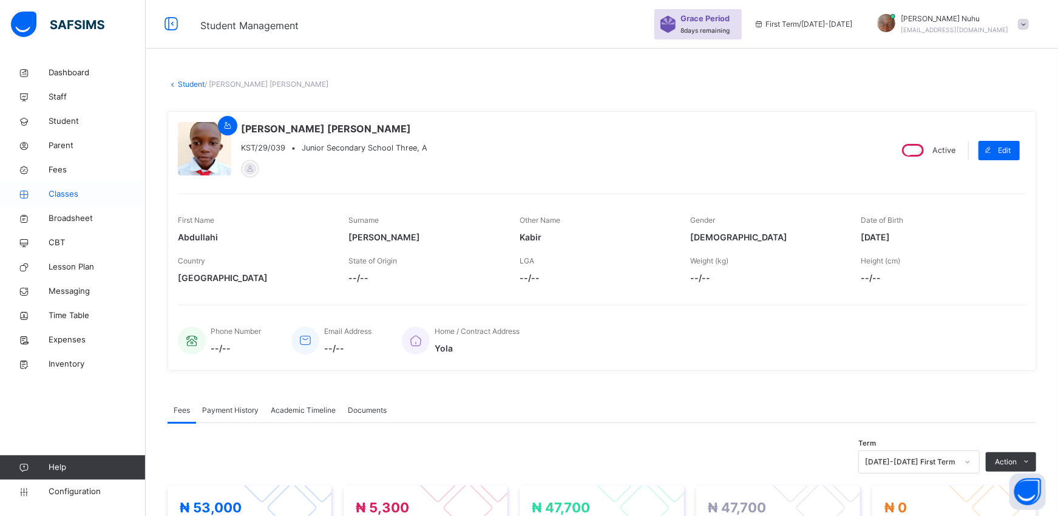
click at [58, 193] on span "Classes" at bounding box center [97, 194] width 97 height 12
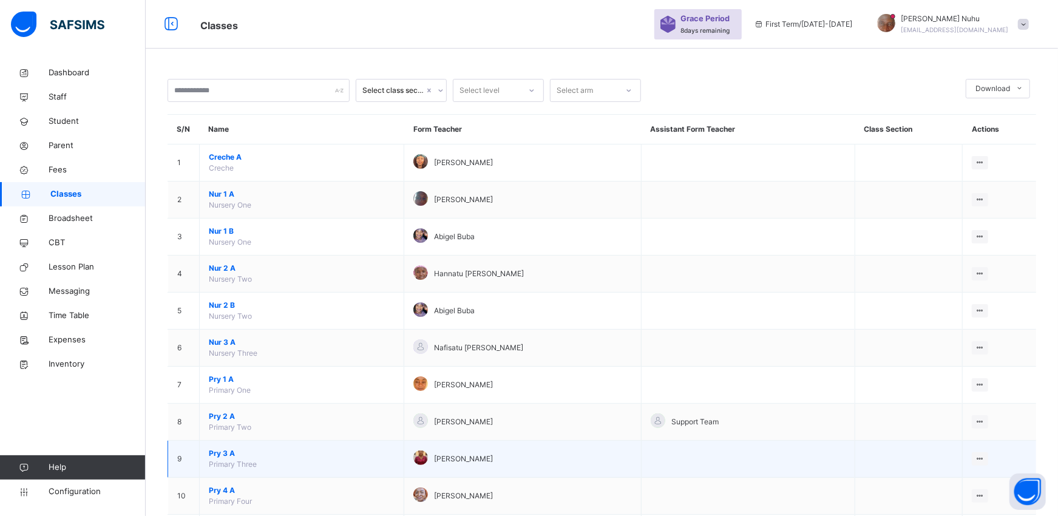
click at [215, 457] on span "Pry 3 A" at bounding box center [302, 453] width 186 height 11
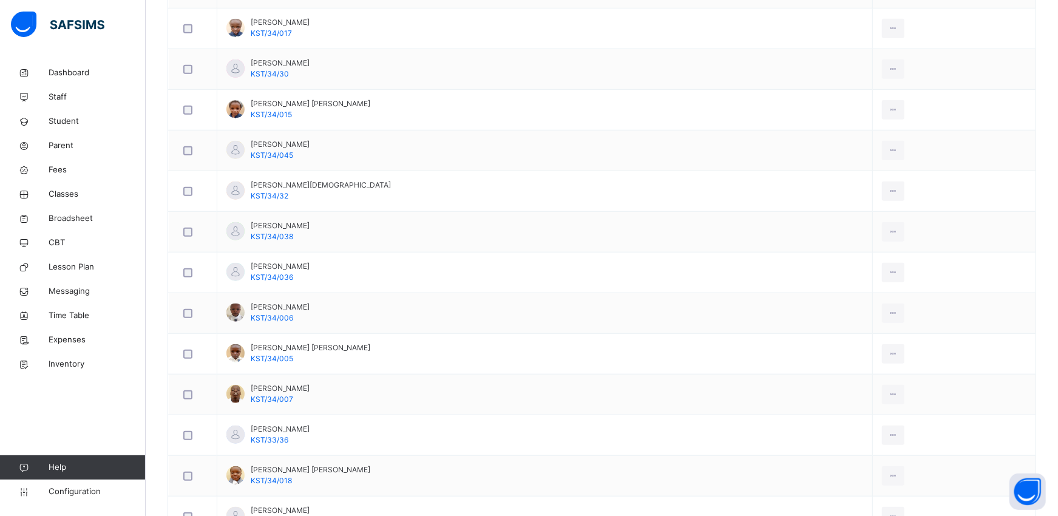
scroll to position [606, 0]
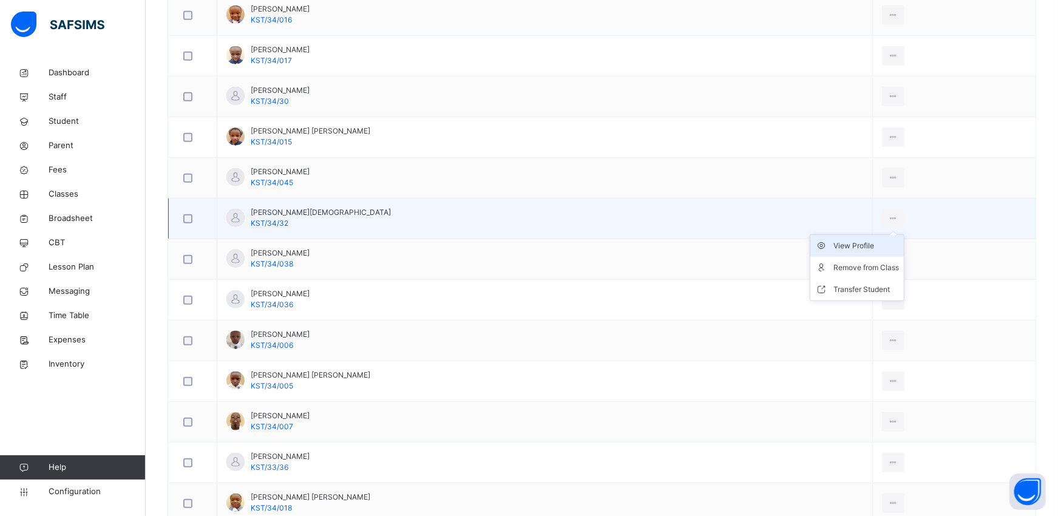
click at [855, 246] on div "View Profile" at bounding box center [867, 246] width 66 height 12
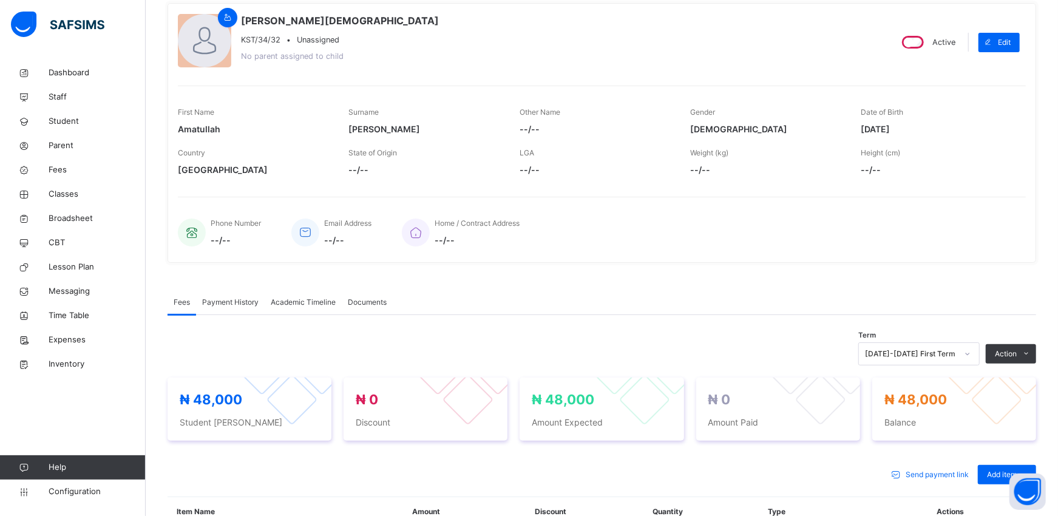
scroll to position [117, 0]
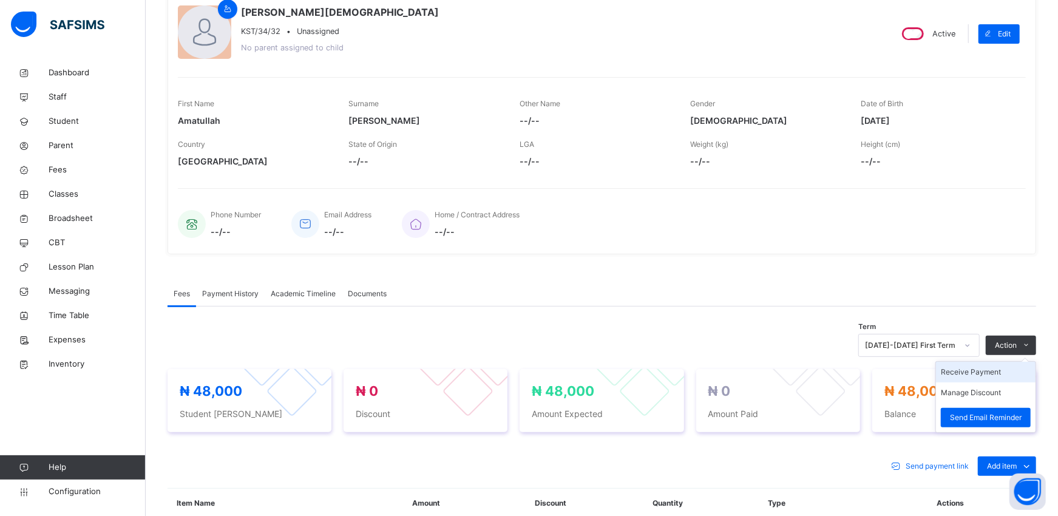
click at [1007, 372] on li "Receive Payment" at bounding box center [986, 372] width 100 height 21
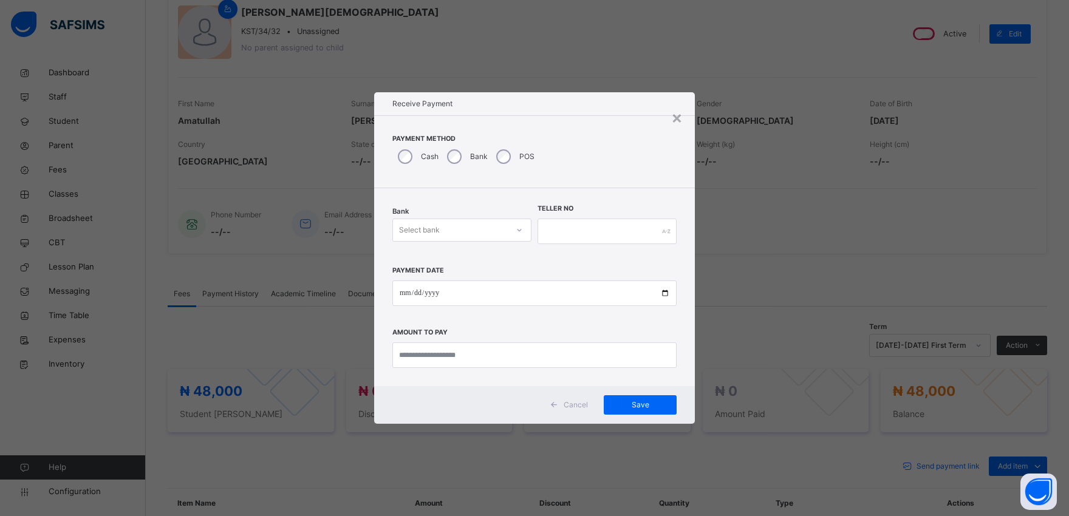
click at [444, 232] on div "Select bank" at bounding box center [450, 230] width 115 height 19
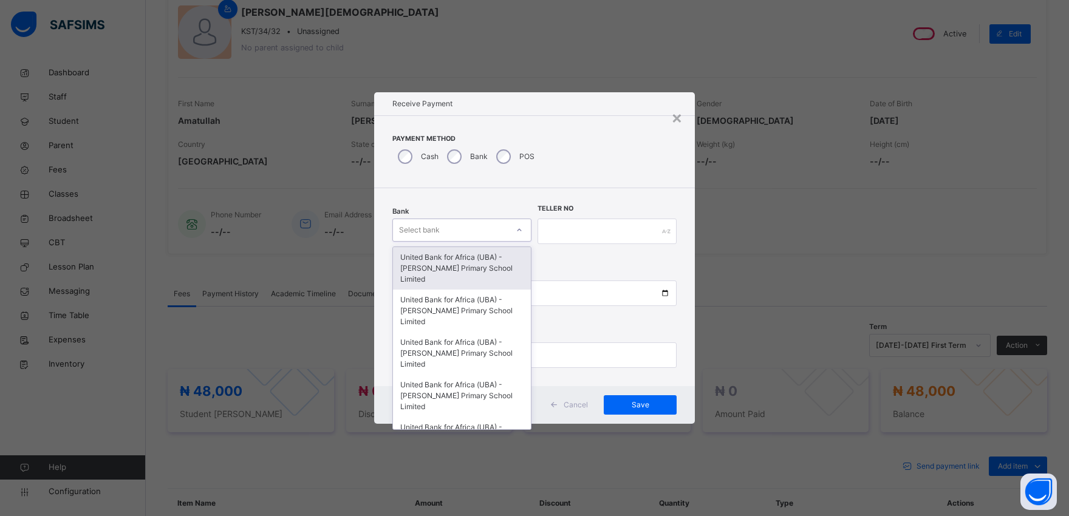
click at [437, 257] on div "United Bank for Africa (UBA) - [PERSON_NAME] Primary School Limited" at bounding box center [462, 268] width 138 height 43
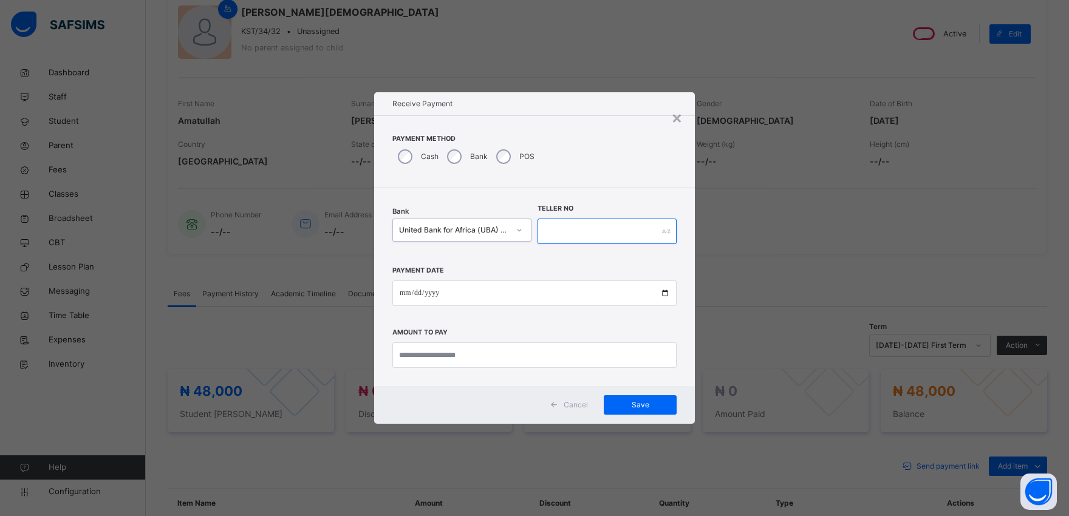
click at [577, 225] on input "text" at bounding box center [606, 232] width 139 height 26
type input "*********"
click at [664, 293] on input "date" at bounding box center [534, 294] width 284 height 26
type input "**********"
click at [463, 360] on input "currency" at bounding box center [534, 355] width 284 height 26
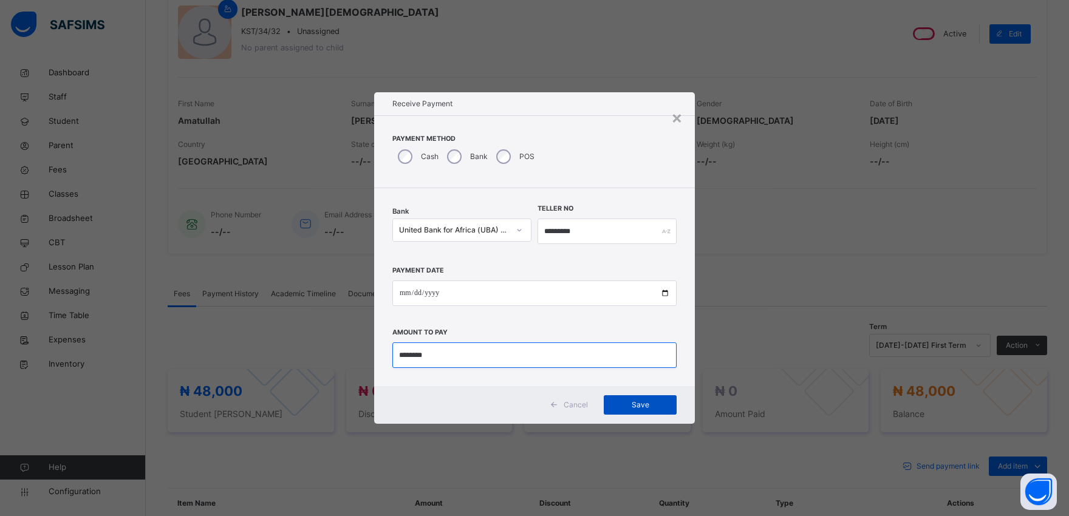
type input "********"
click at [631, 400] on span "Save" at bounding box center [640, 405] width 55 height 11
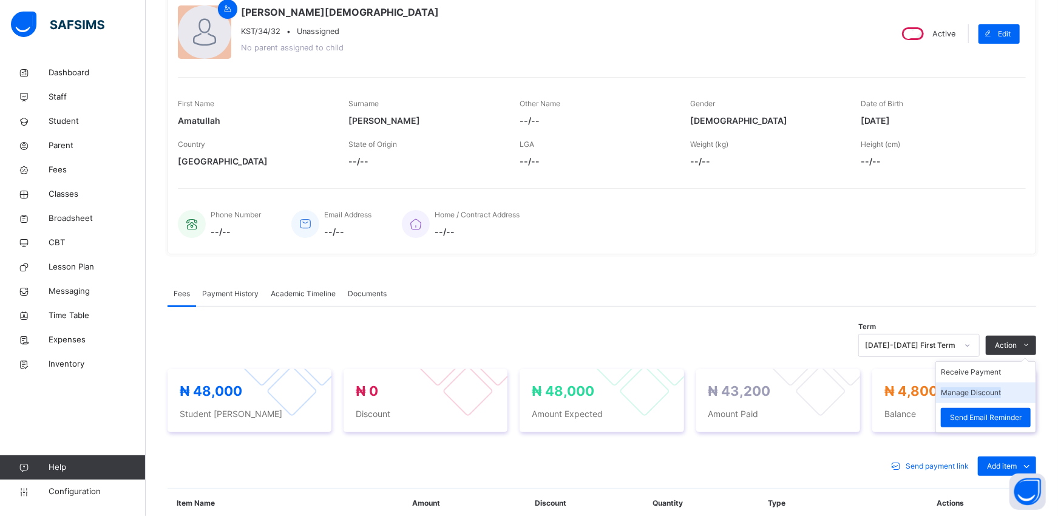
click at [996, 403] on li "Manage Discount" at bounding box center [986, 393] width 100 height 21
click at [999, 393] on button "Manage Discount" at bounding box center [971, 392] width 60 height 11
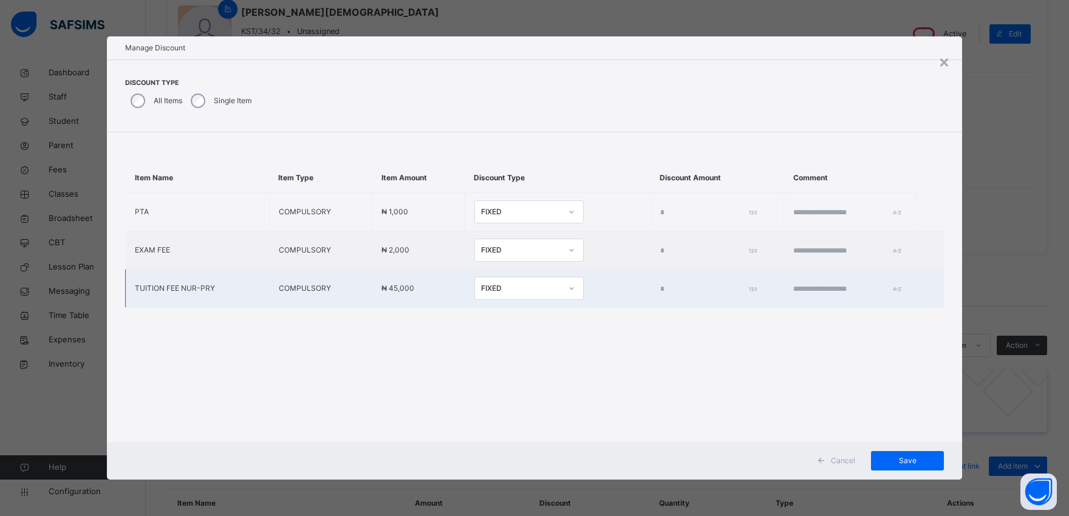
click at [660, 288] on input "*" at bounding box center [706, 289] width 92 height 11
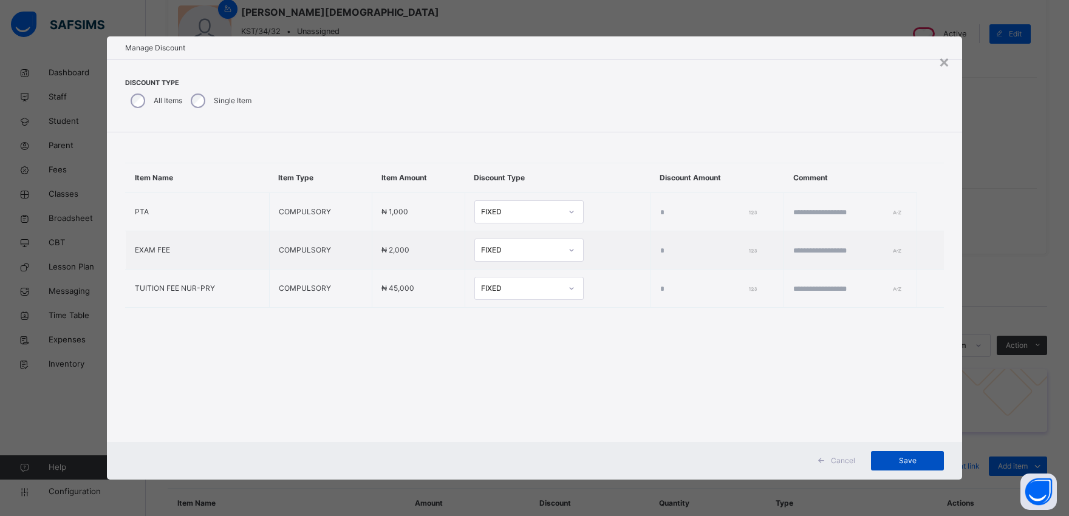
type input "****"
click at [902, 458] on span "Save" at bounding box center [907, 460] width 55 height 11
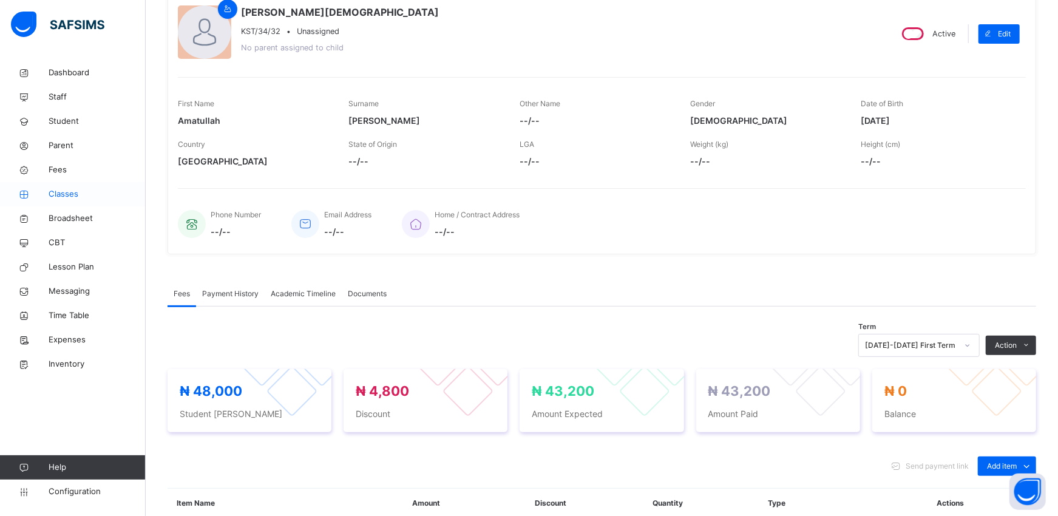
click at [78, 191] on span "Classes" at bounding box center [97, 194] width 97 height 12
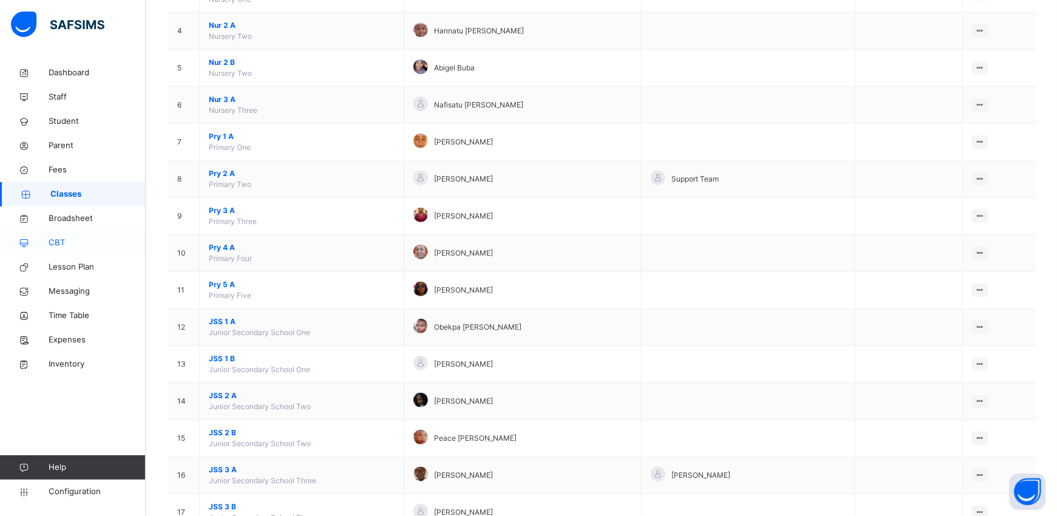
scroll to position [270, 0]
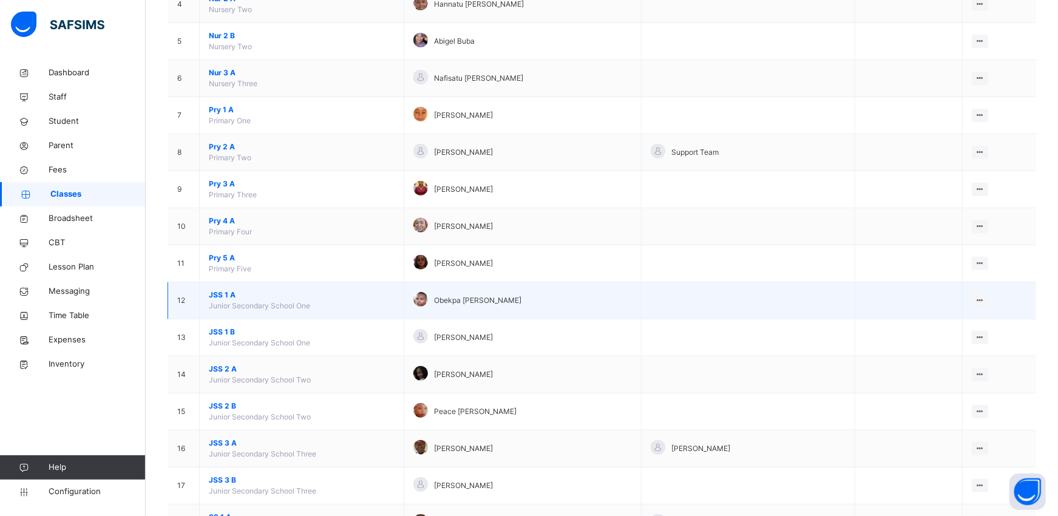
click at [220, 294] on span "JSS 1 A" at bounding box center [302, 295] width 186 height 11
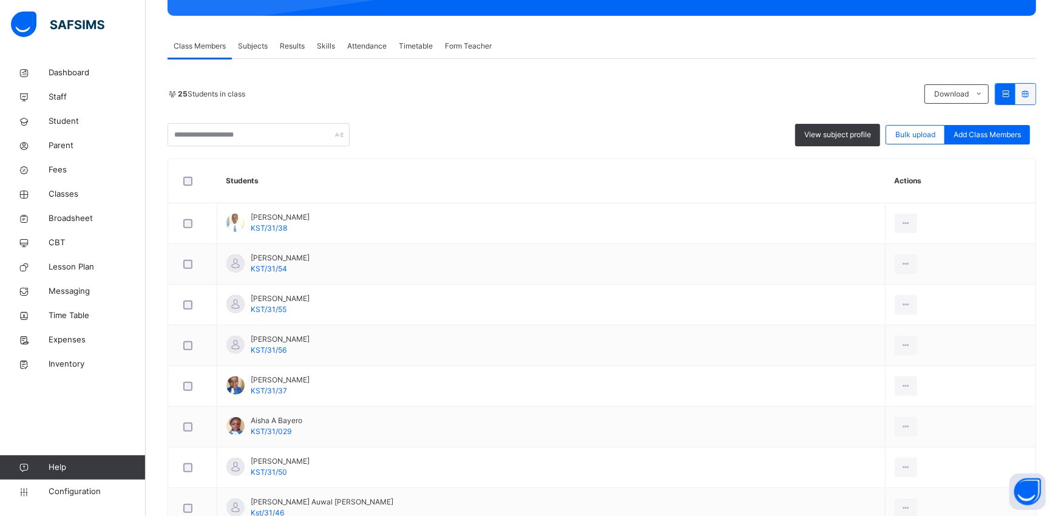
scroll to position [135, 0]
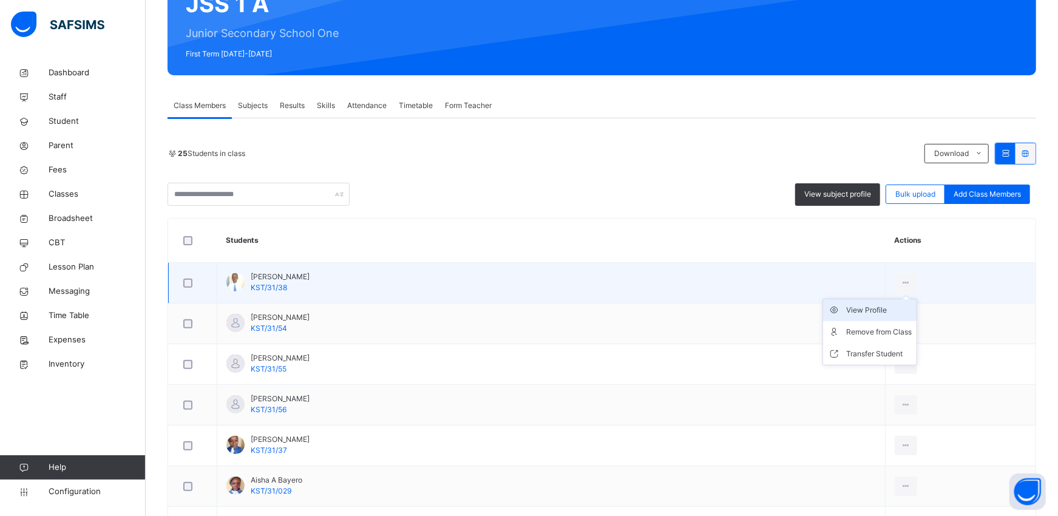
click at [855, 308] on div "View Profile" at bounding box center [879, 310] width 66 height 12
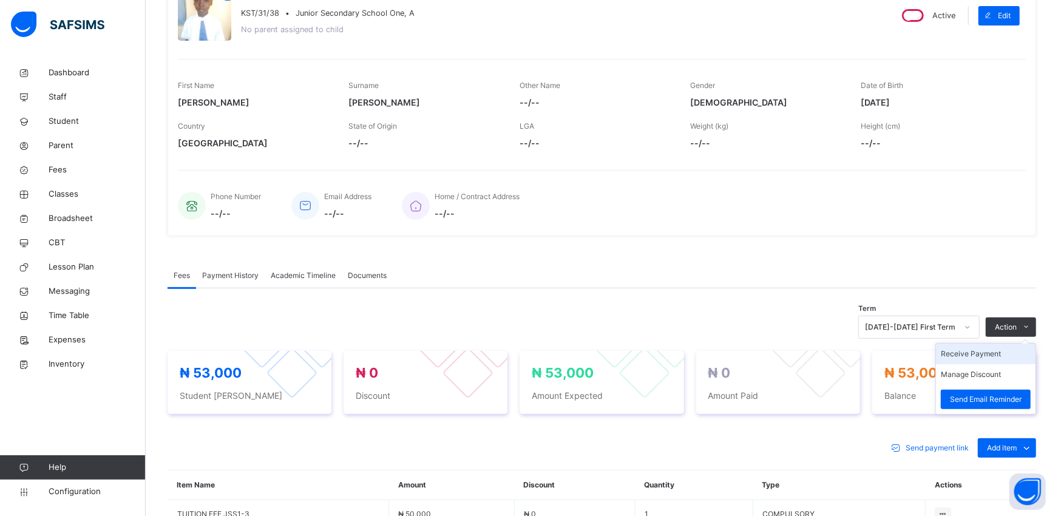
click at [993, 354] on li "Receive Payment" at bounding box center [986, 354] width 100 height 21
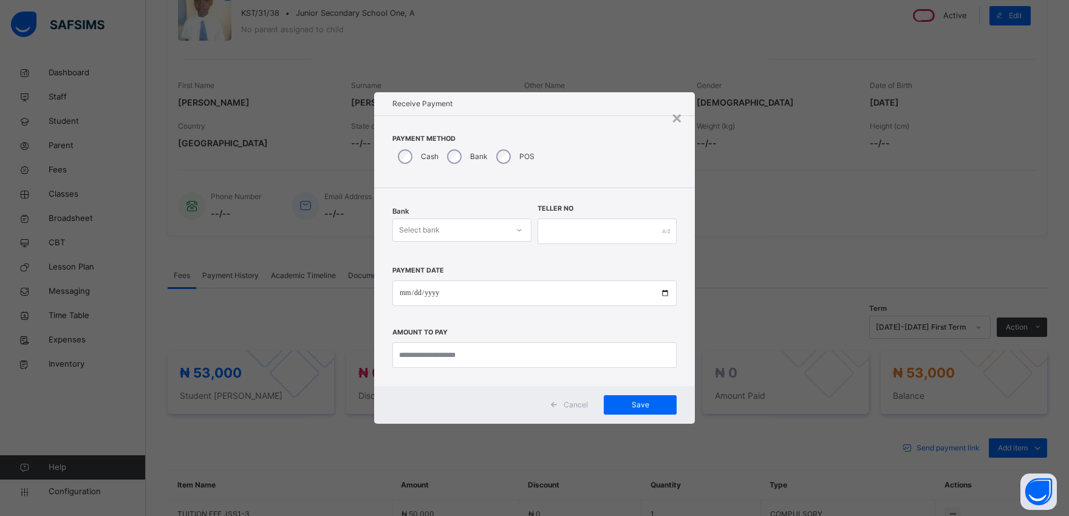
click at [444, 229] on div "Select bank" at bounding box center [450, 230] width 115 height 19
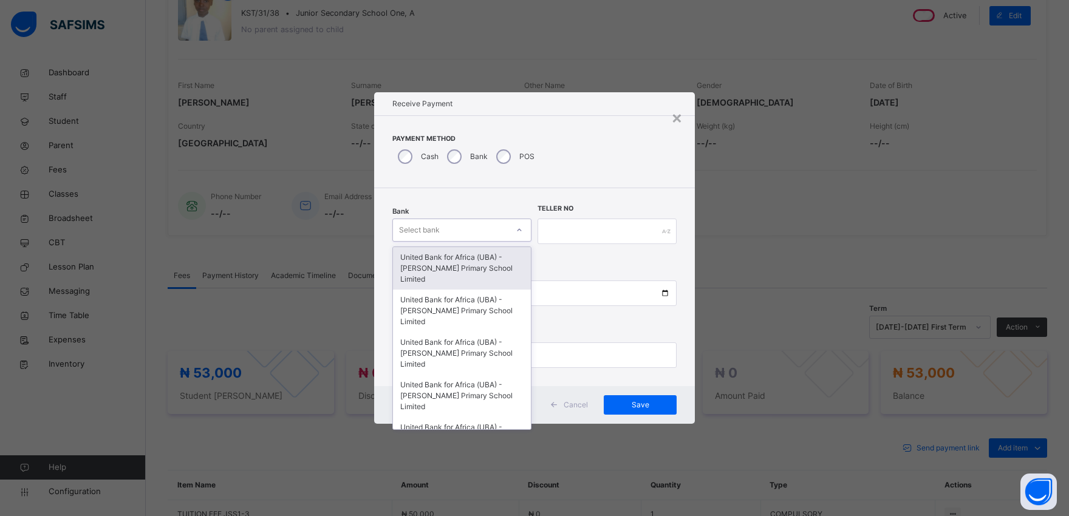
click at [442, 256] on div "United Bank for Africa (UBA) - [PERSON_NAME] Primary School Limited" at bounding box center [462, 268] width 138 height 43
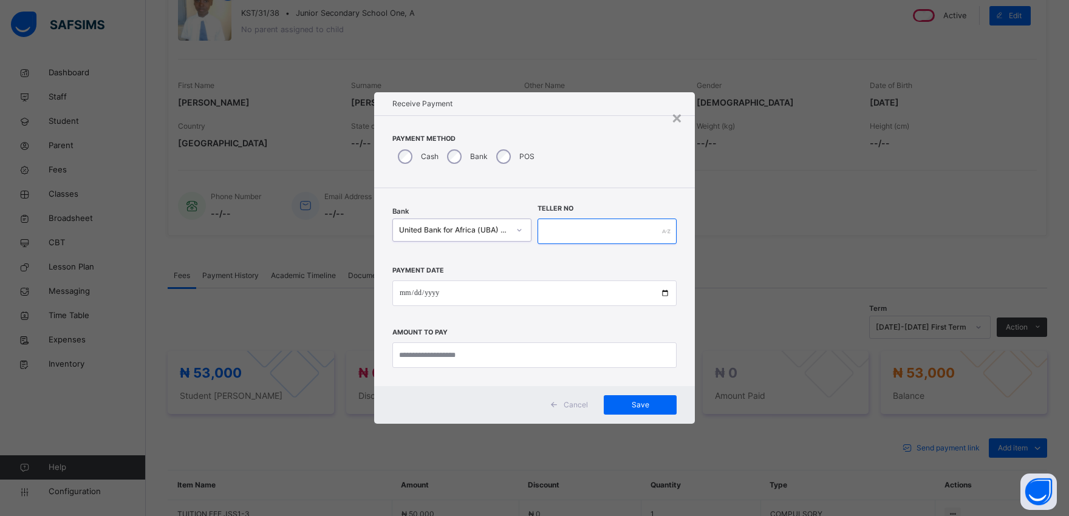
click at [580, 225] on input "text" at bounding box center [606, 232] width 139 height 26
type input "*********"
click at [664, 293] on input "date" at bounding box center [534, 294] width 284 height 26
type input "**********"
click at [429, 354] on input "currency" at bounding box center [534, 355] width 284 height 26
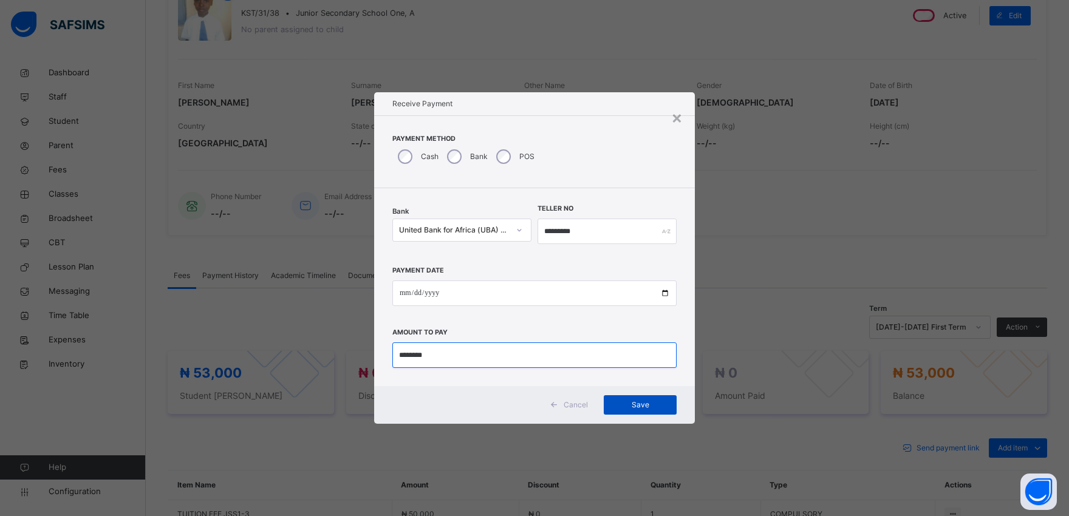
type input "********"
click at [645, 401] on span "Save" at bounding box center [640, 405] width 55 height 11
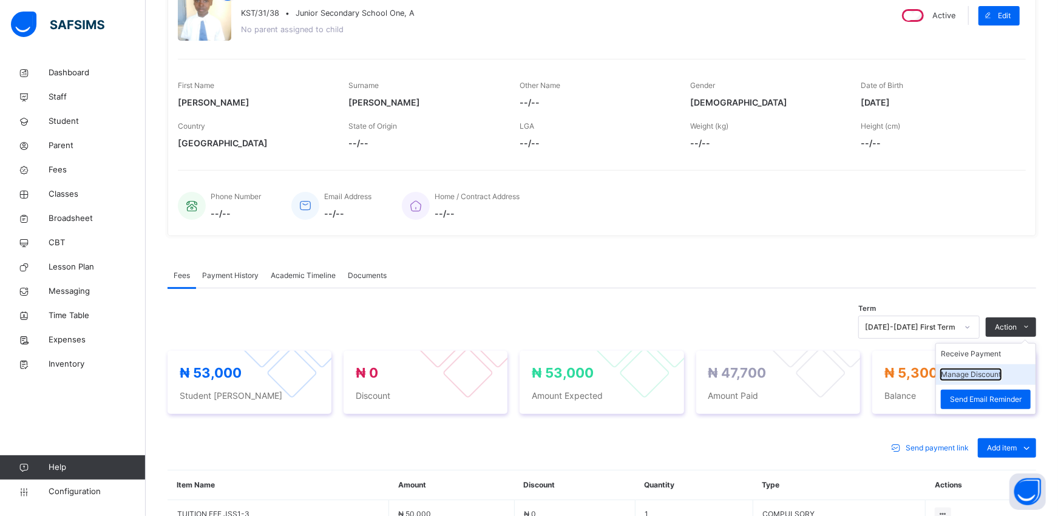
click at [998, 376] on button "Manage Discount" at bounding box center [971, 374] width 60 height 11
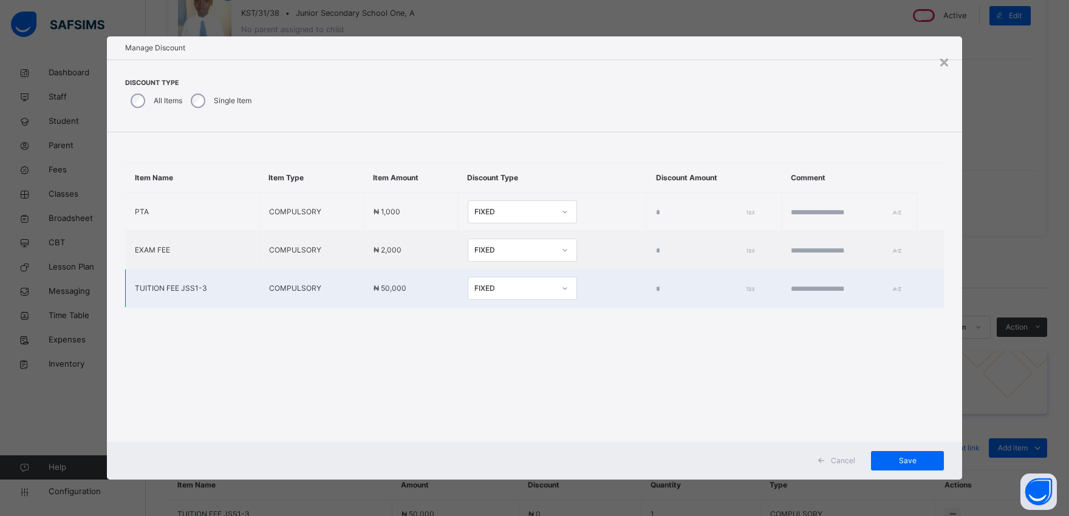
click at [656, 284] on input "*" at bounding box center [703, 289] width 94 height 11
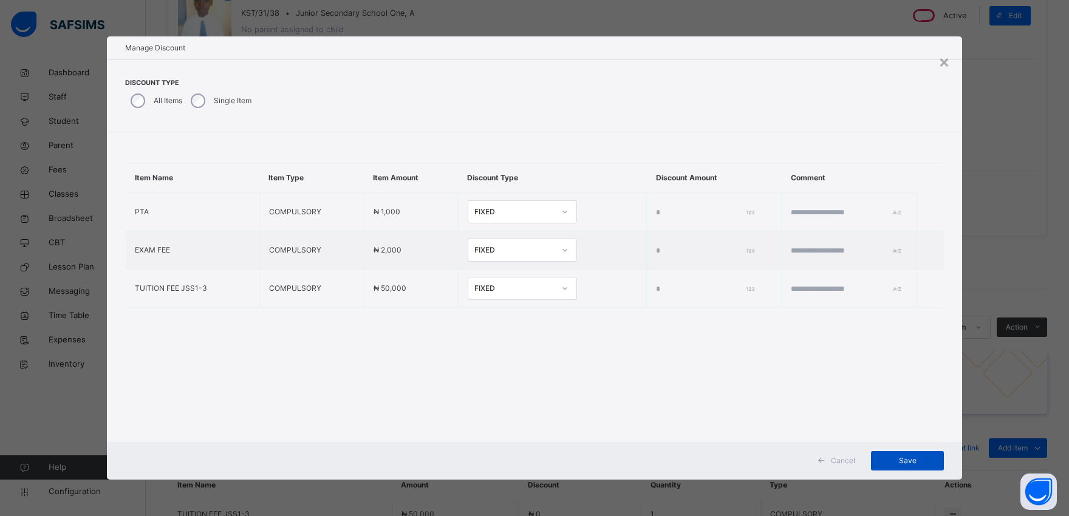
type input "****"
click at [903, 455] on span "Save" at bounding box center [907, 460] width 55 height 11
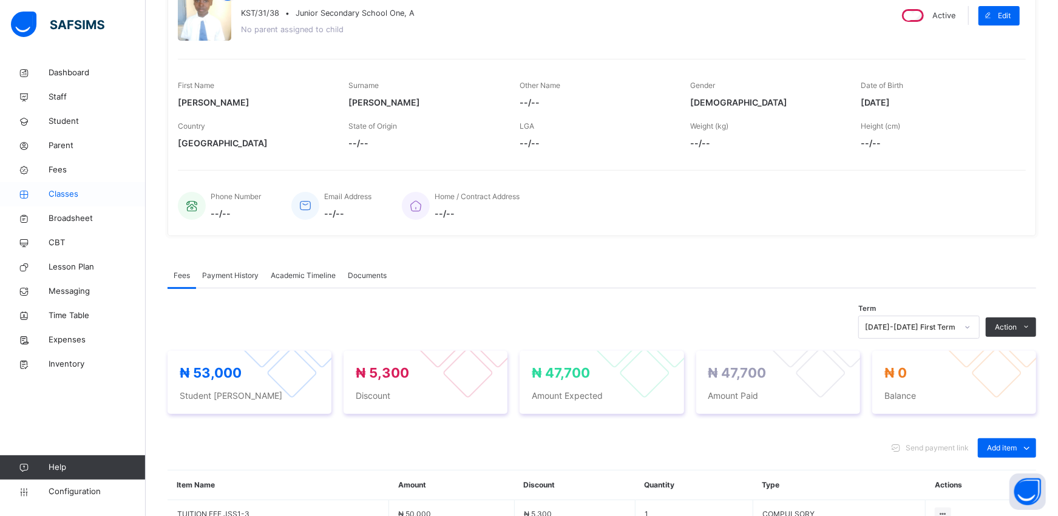
click at [58, 191] on span "Classes" at bounding box center [97, 194] width 97 height 12
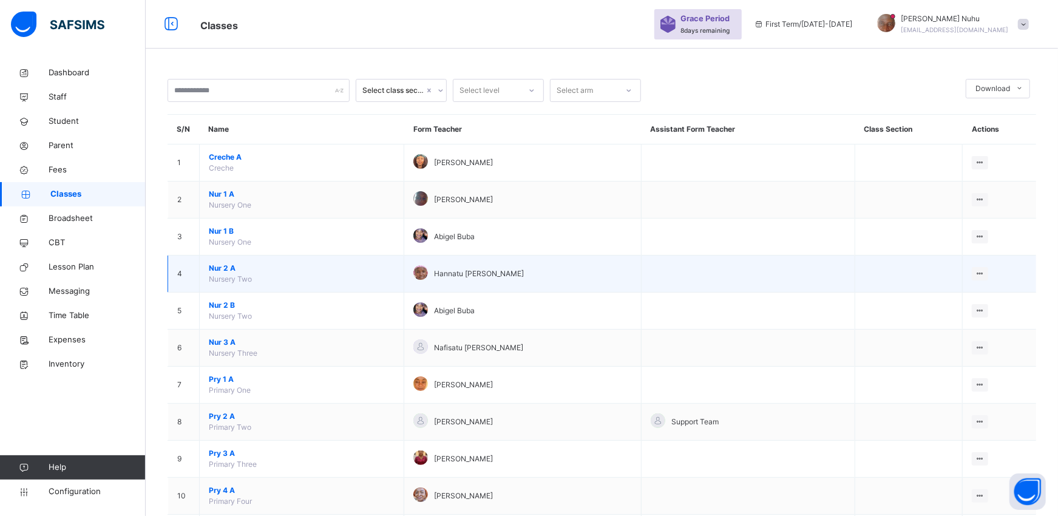
click at [222, 273] on span "Nur 2 A" at bounding box center [302, 268] width 186 height 11
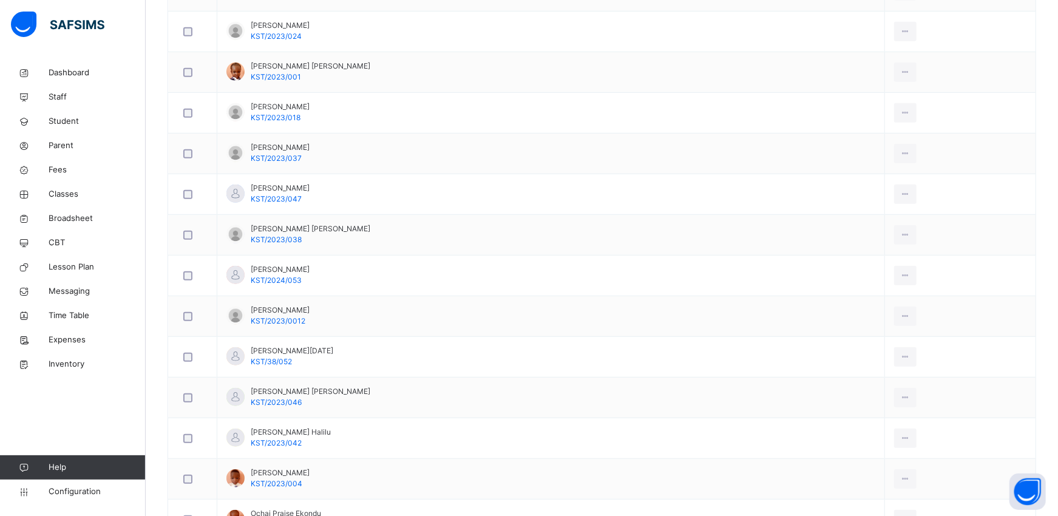
scroll to position [494, 0]
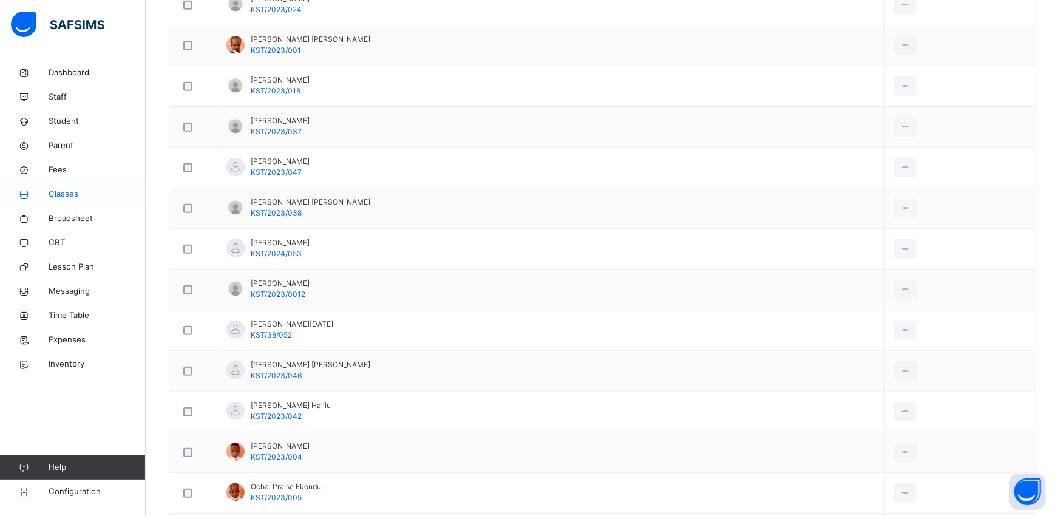
click at [52, 192] on span "Classes" at bounding box center [97, 194] width 97 height 12
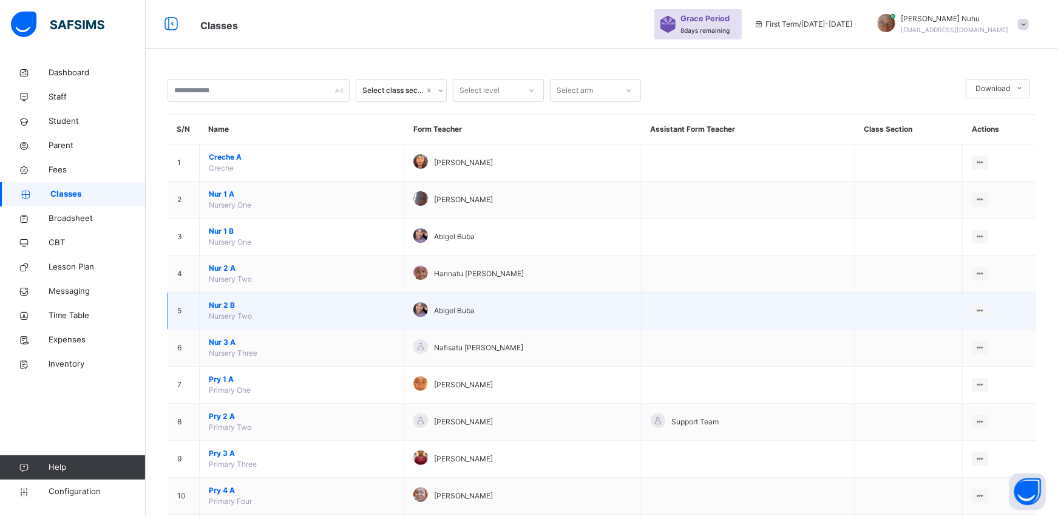
click at [213, 308] on span "Nur 2 B" at bounding box center [302, 305] width 186 height 11
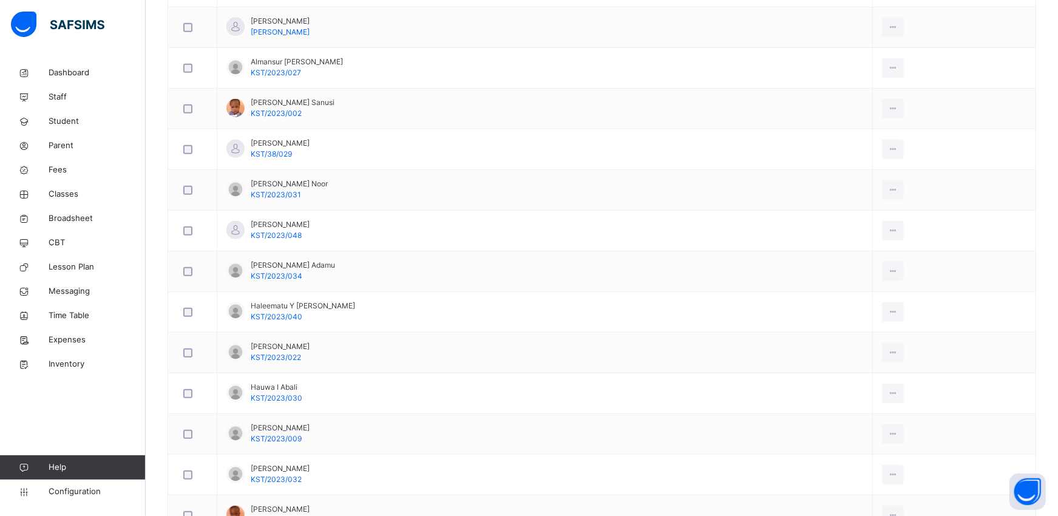
scroll to position [539, 0]
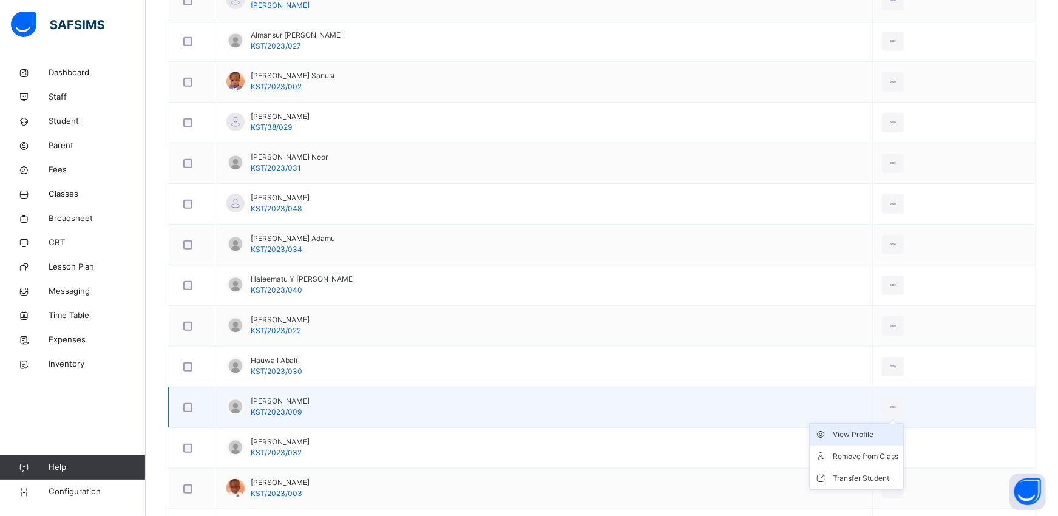
click at [849, 435] on div "View Profile" at bounding box center [866, 435] width 66 height 12
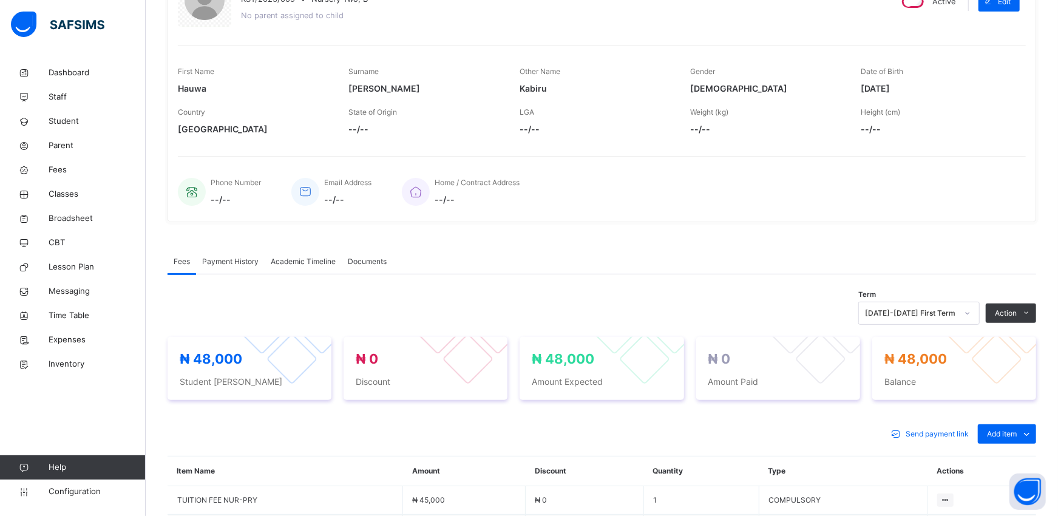
scroll to position [332, 0]
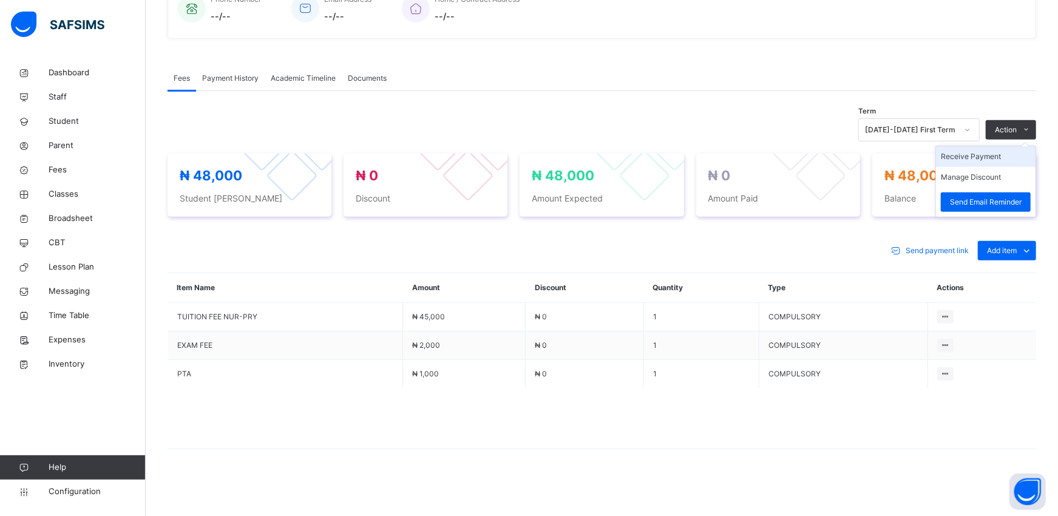
click at [1009, 165] on li "Receive Payment" at bounding box center [986, 156] width 100 height 21
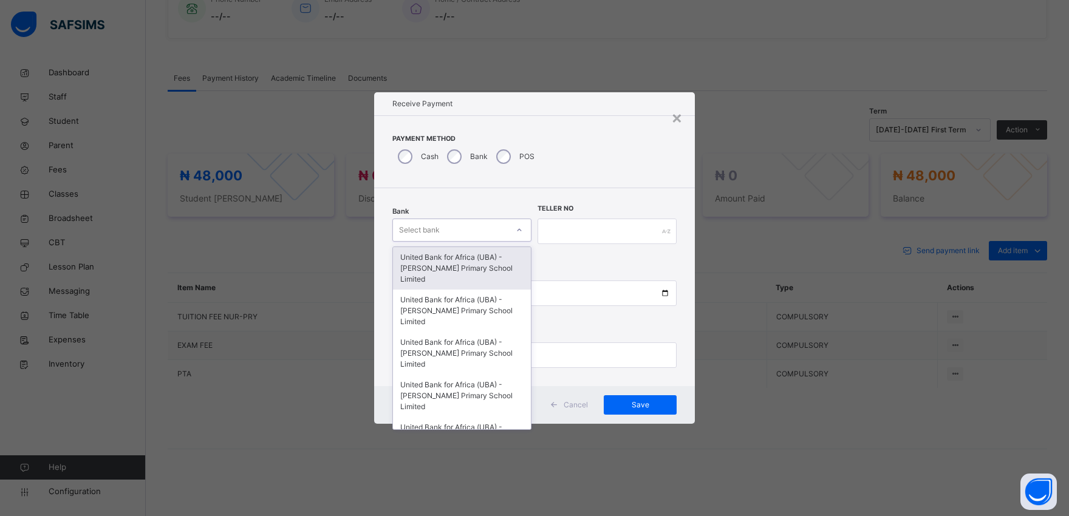
click at [447, 226] on div "Select bank" at bounding box center [450, 230] width 115 height 19
click at [447, 258] on div "United Bank for Africa (UBA) - [PERSON_NAME] Primary School Limited" at bounding box center [462, 268] width 138 height 43
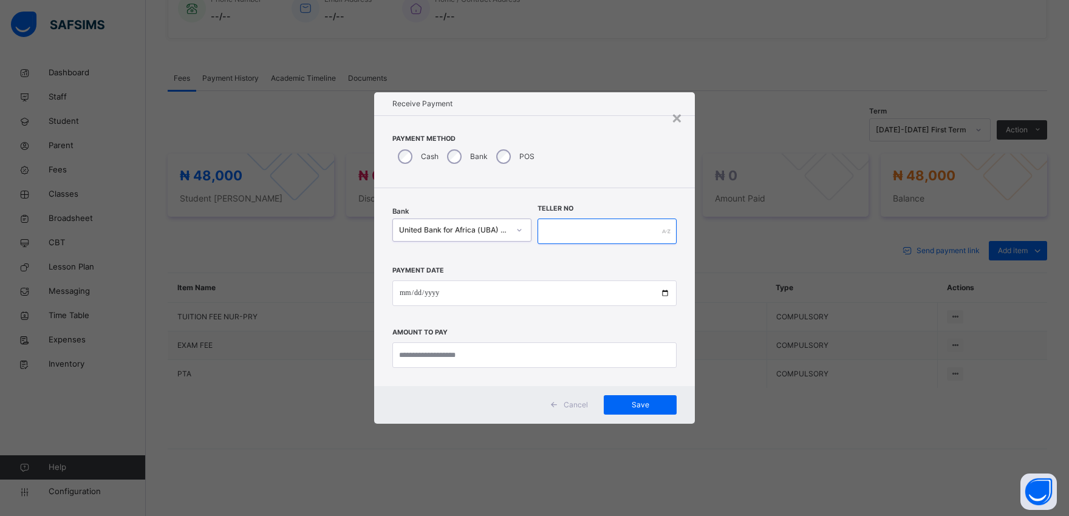
click at [551, 239] on input "text" at bounding box center [606, 232] width 139 height 26
type input "*********"
click at [665, 292] on input "date" at bounding box center [534, 294] width 284 height 26
type input "**********"
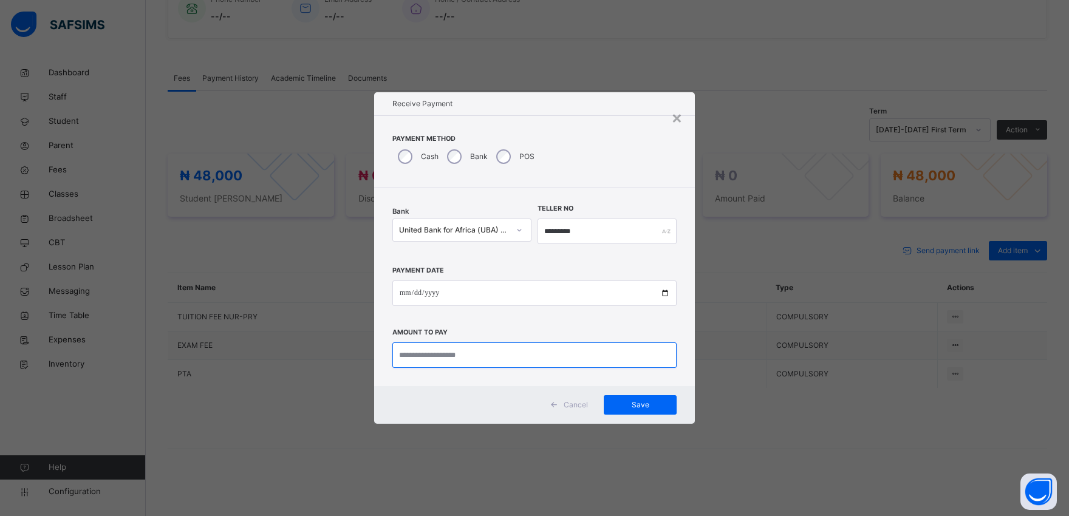
click at [439, 359] on input "currency" at bounding box center [534, 355] width 284 height 26
type input "********"
click at [644, 400] on span "Save" at bounding box center [640, 405] width 55 height 11
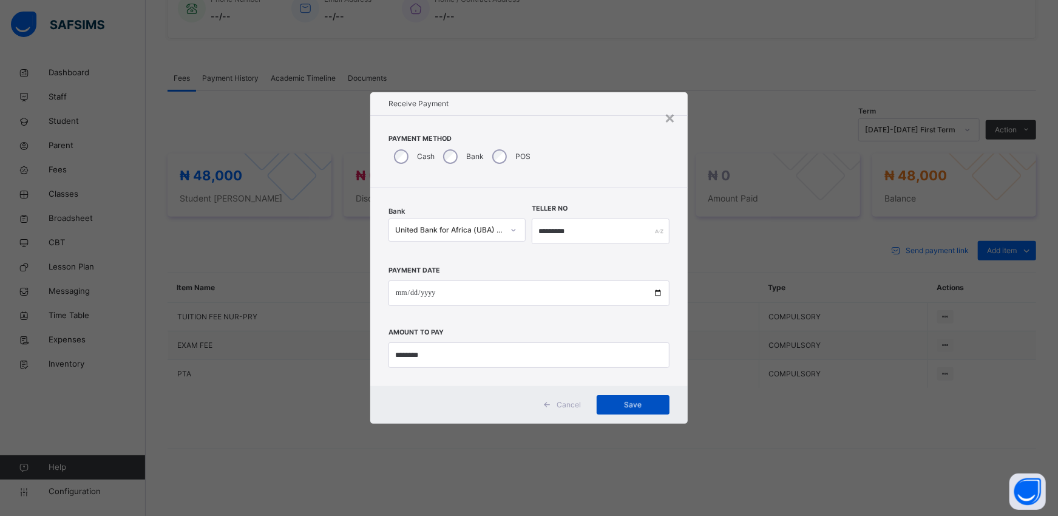
click at [644, 400] on span "Save" at bounding box center [633, 405] width 55 height 11
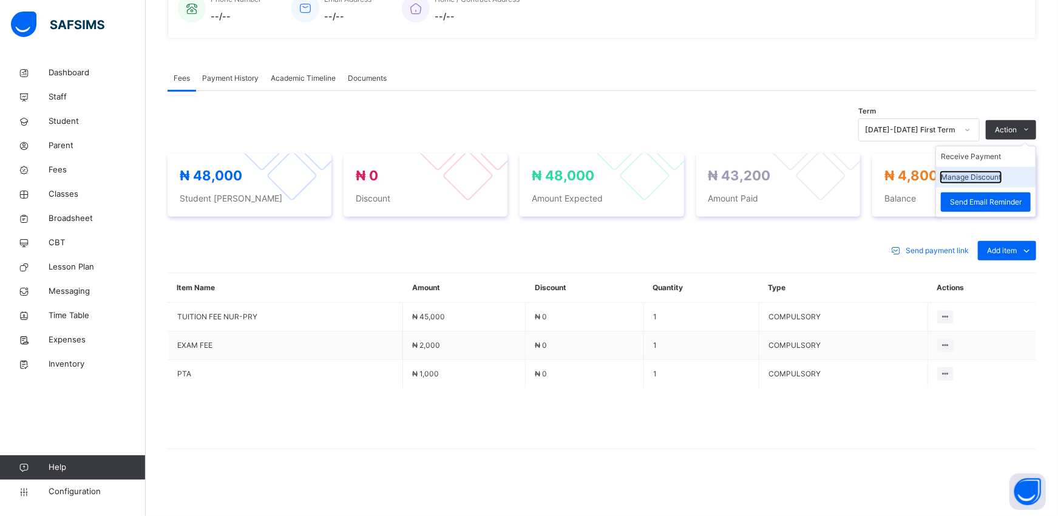
click at [991, 179] on button "Manage Discount" at bounding box center [971, 177] width 60 height 11
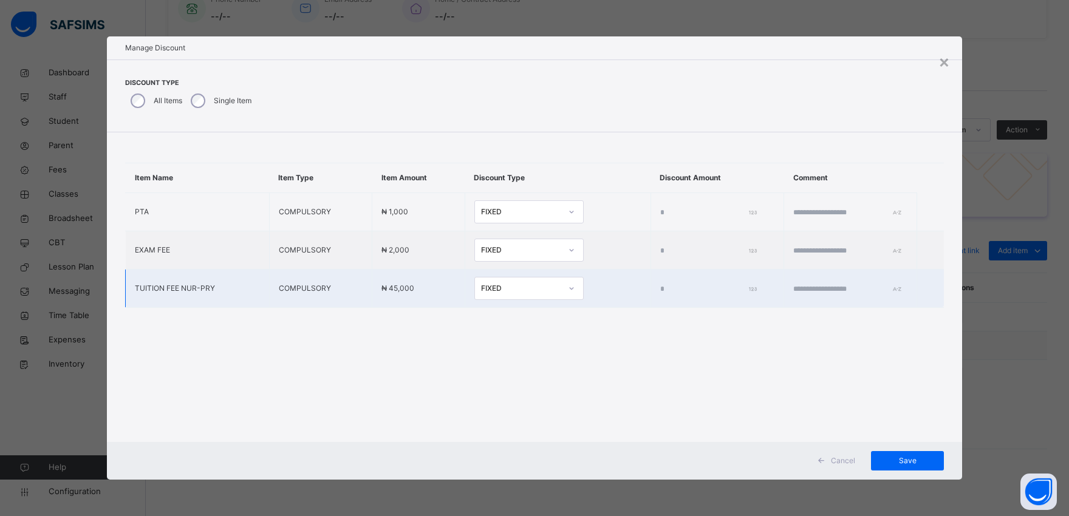
click at [660, 288] on input "*" at bounding box center [706, 289] width 92 height 11
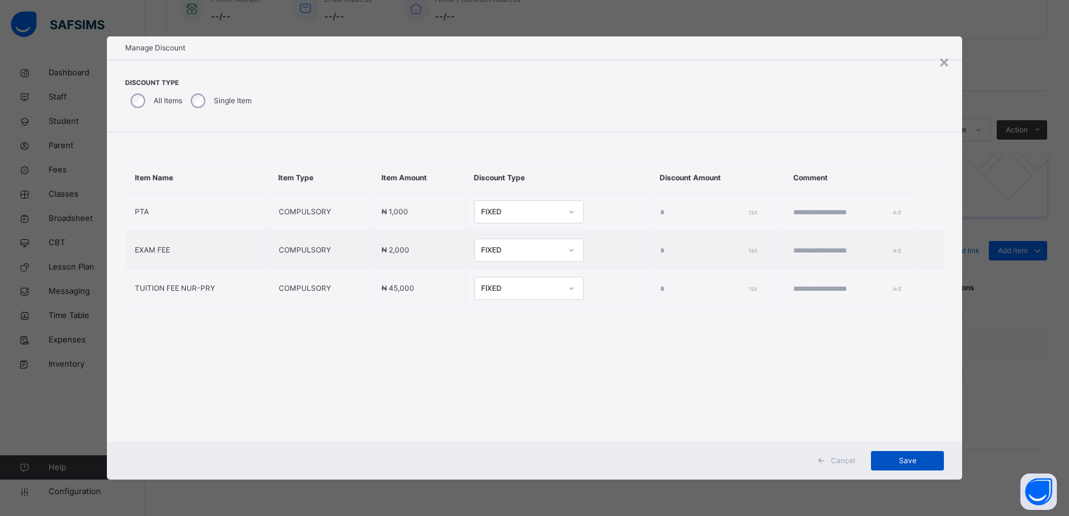
type input "****"
click at [899, 459] on span "Save" at bounding box center [907, 460] width 55 height 11
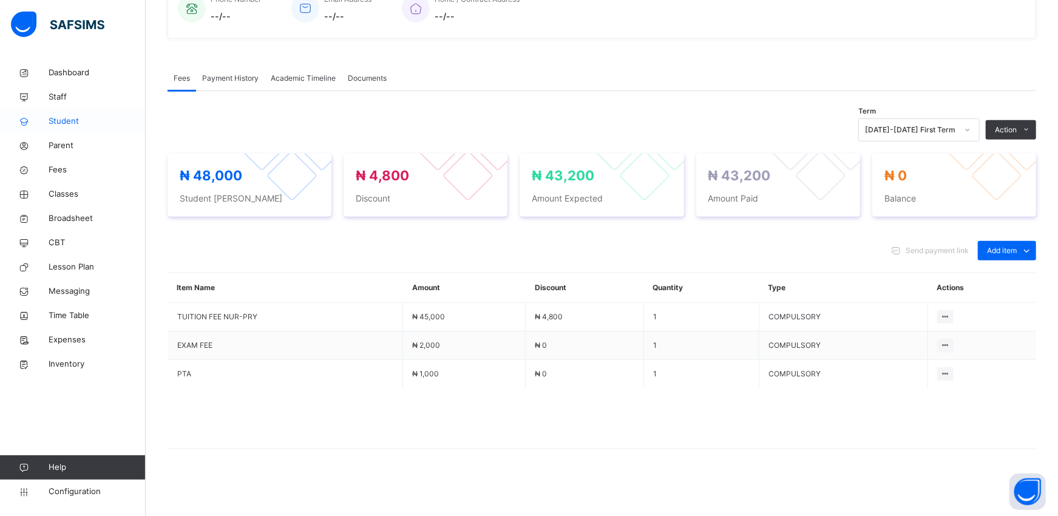
click at [65, 126] on span "Student" at bounding box center [97, 121] width 97 height 12
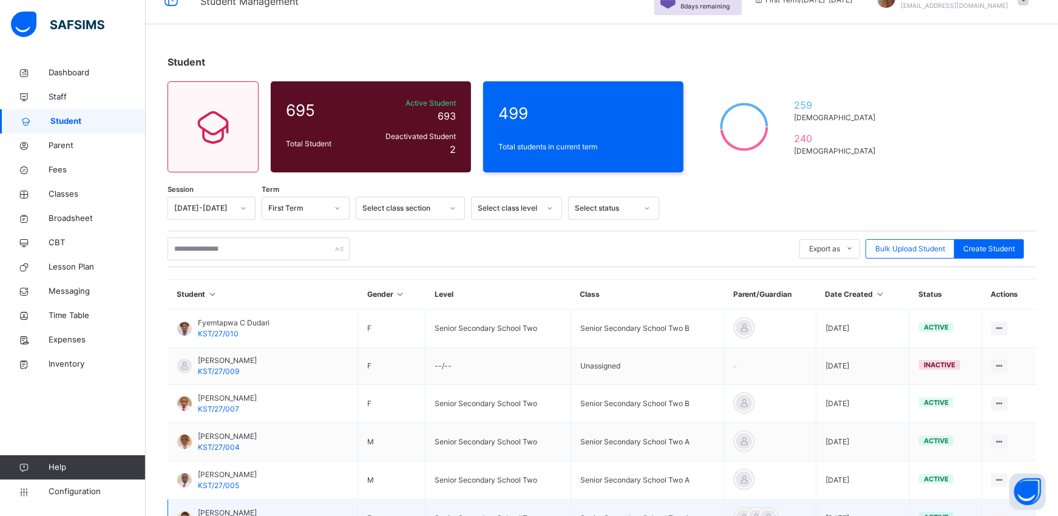
scroll to position [274, 0]
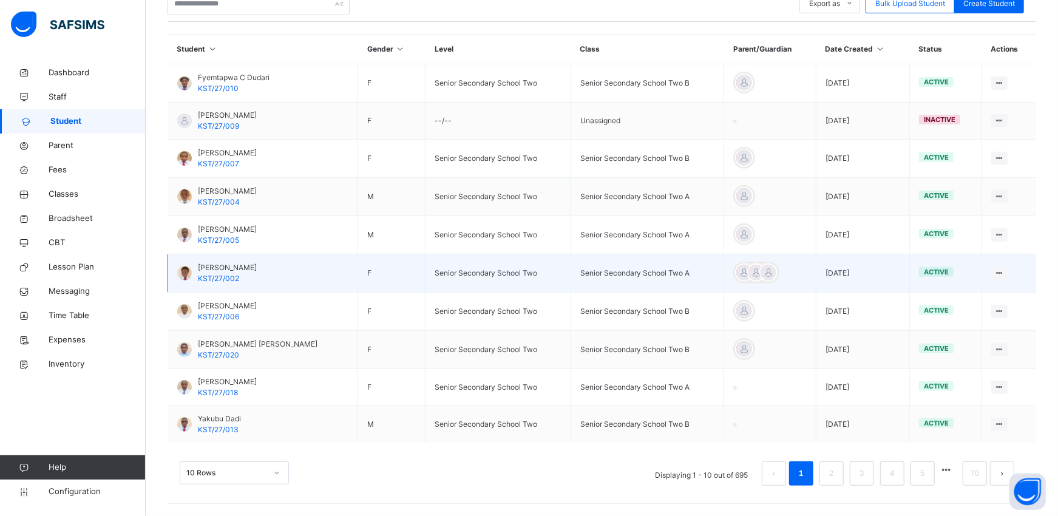
click at [230, 254] on td "Mansura Abdulrasheed KST/27/002" at bounding box center [263, 273] width 190 height 38
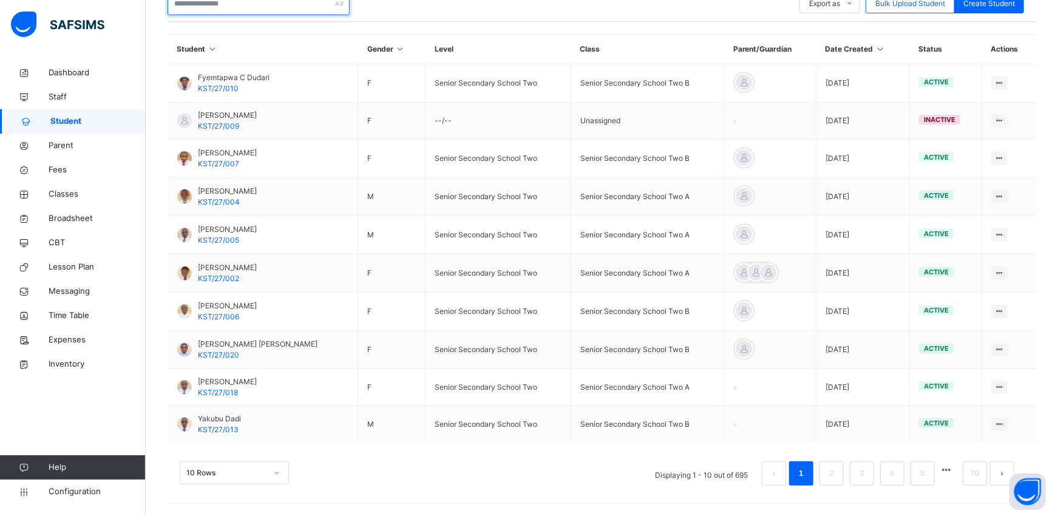
click at [215, 1] on input "text" at bounding box center [259, 3] width 182 height 23
click at [78, 429] on div "Dashboard Staff Student Parent Fees Classes Broadsheet CBT Lesson Plan Messagin…" at bounding box center [73, 283] width 146 height 468
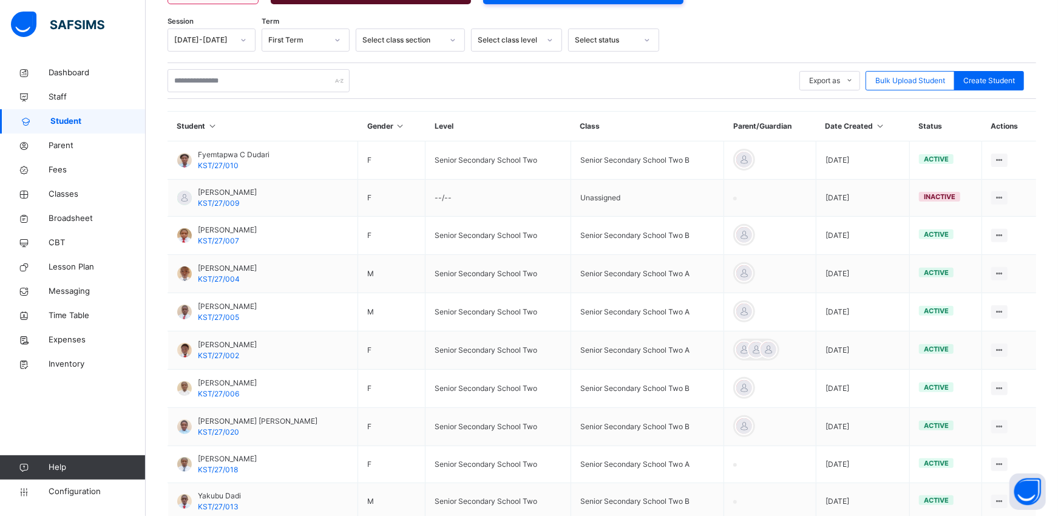
scroll to position [166, 0]
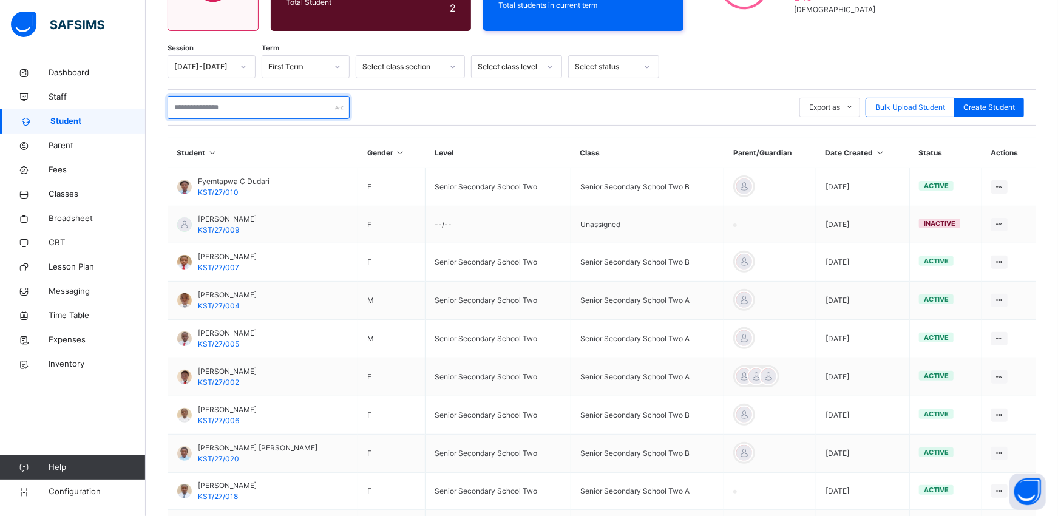
click at [254, 109] on input "text" at bounding box center [259, 107] width 182 height 23
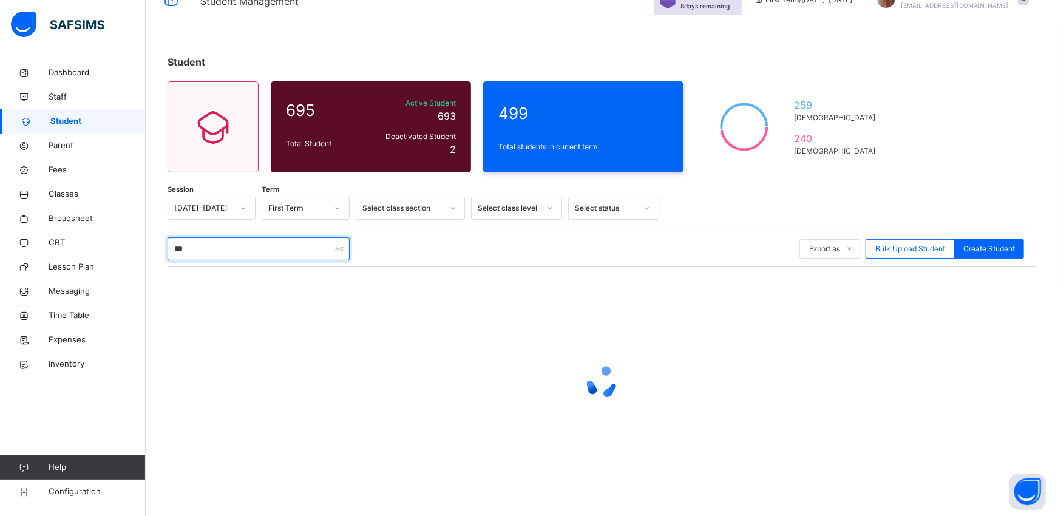
scroll to position [24, 0]
type input "*"
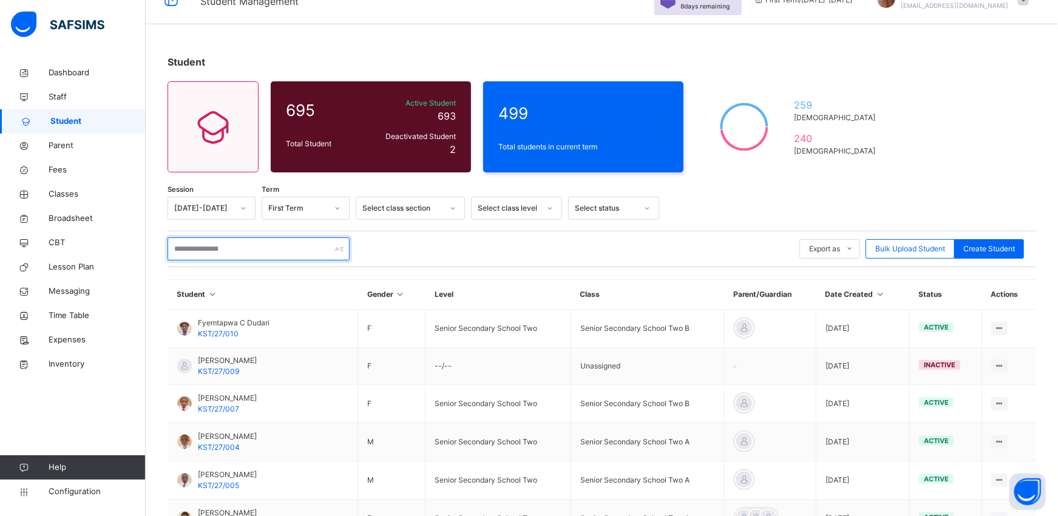
scroll to position [166, 0]
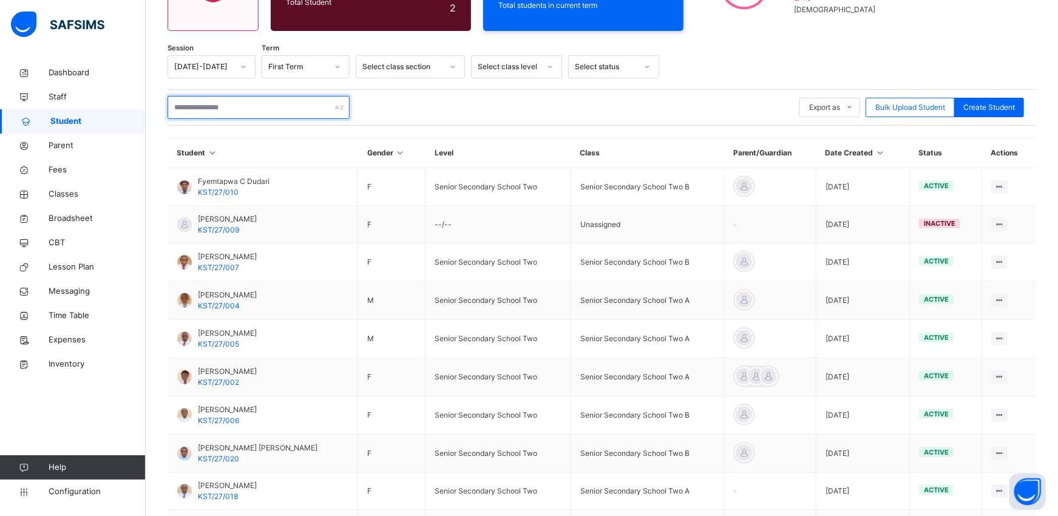
click at [231, 107] on input "text" at bounding box center [259, 107] width 182 height 23
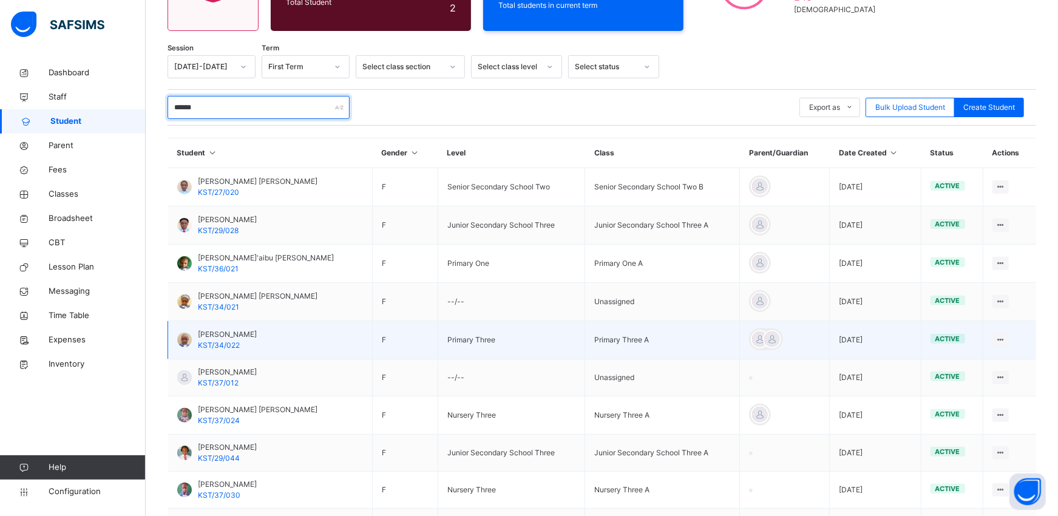
type input "******"
click at [181, 342] on div at bounding box center [184, 340] width 15 height 15
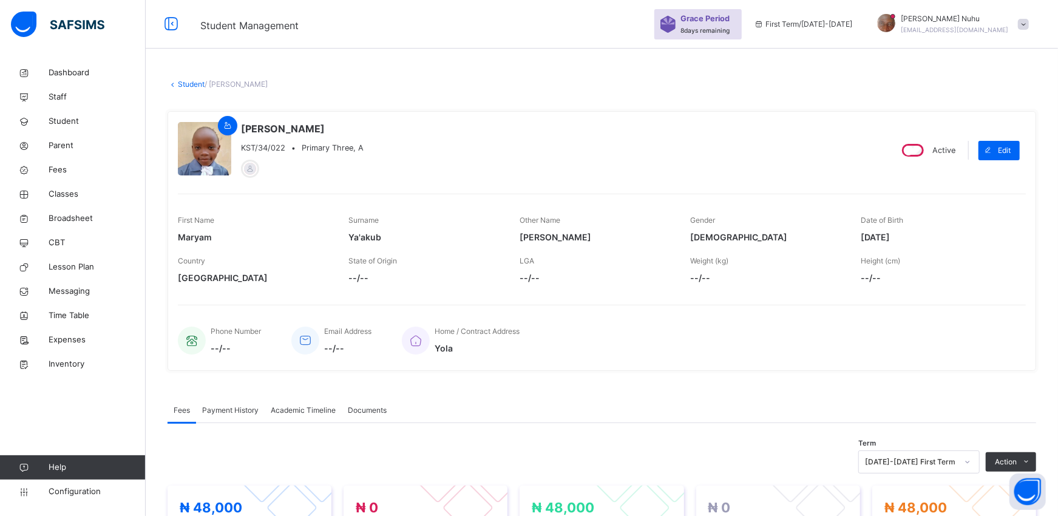
scroll to position [27, 0]
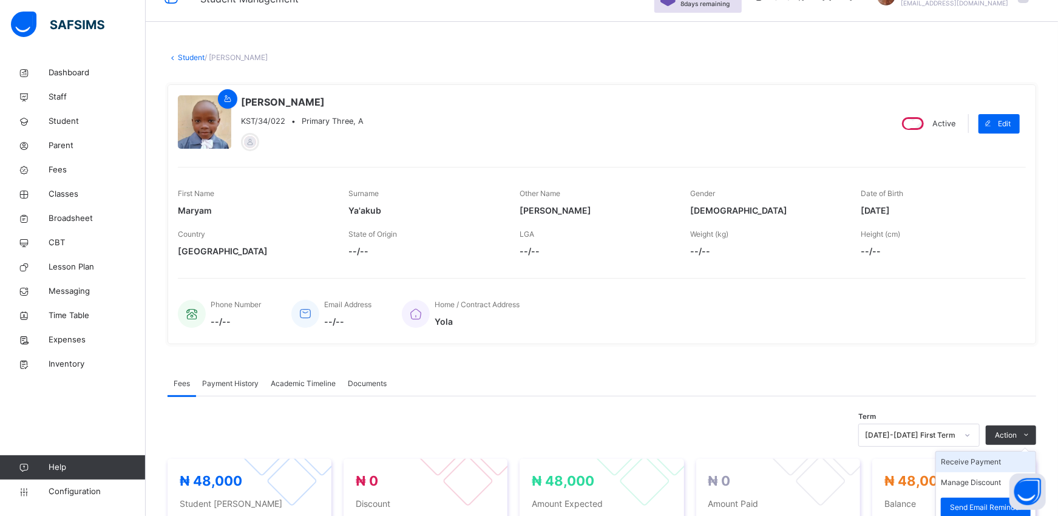
click at [991, 463] on li "Receive Payment" at bounding box center [986, 462] width 100 height 21
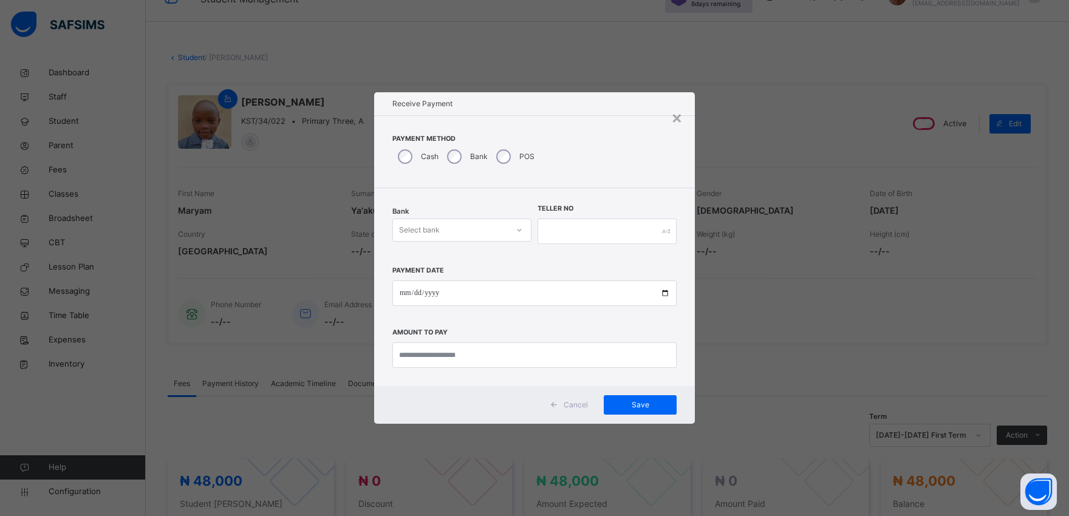
click at [440, 231] on div "Select bank" at bounding box center [450, 230] width 115 height 19
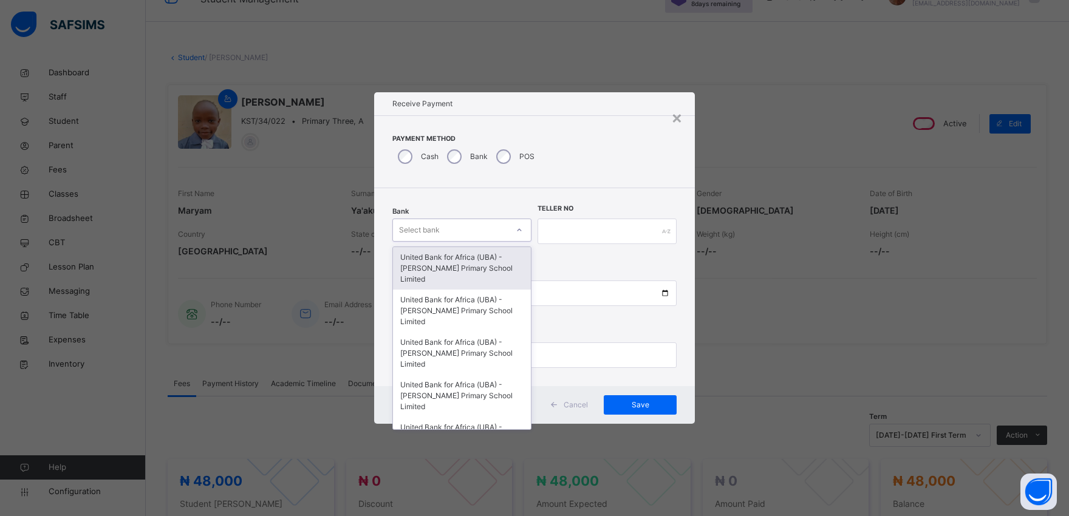
click at [436, 269] on div "United Bank for Africa (UBA) - [PERSON_NAME] Primary School Limited" at bounding box center [462, 268] width 138 height 43
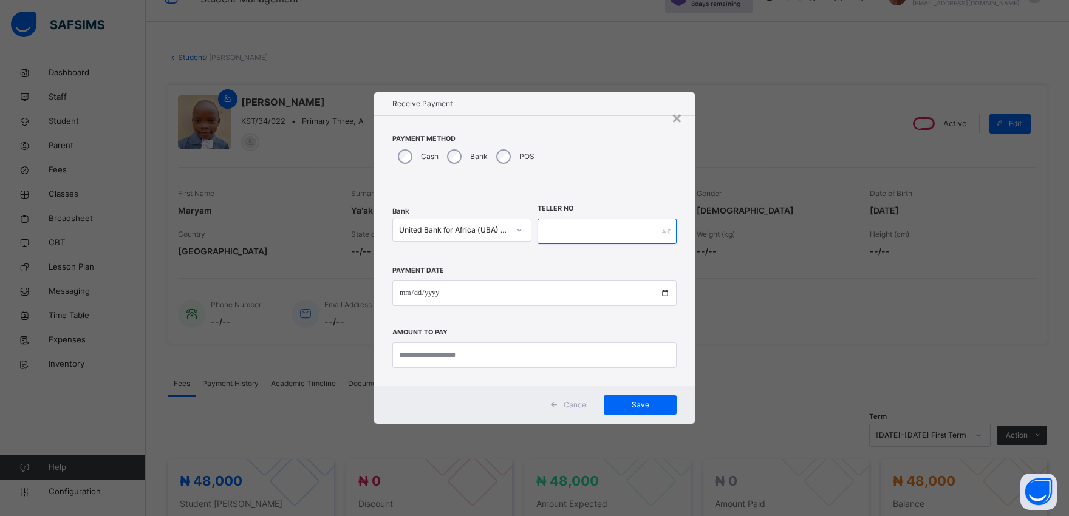
click at [577, 220] on input "text" at bounding box center [606, 232] width 139 height 26
type input "*********"
click at [664, 294] on input "date" at bounding box center [534, 294] width 284 height 26
type input "**********"
click at [413, 357] on input "currency" at bounding box center [534, 355] width 284 height 26
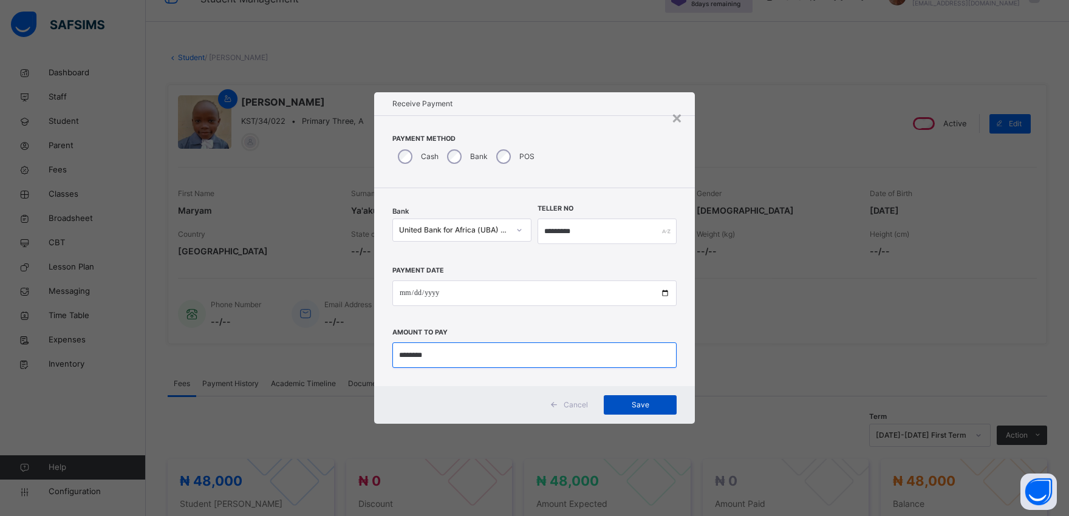
type input "********"
click at [635, 407] on span "Save" at bounding box center [640, 405] width 55 height 11
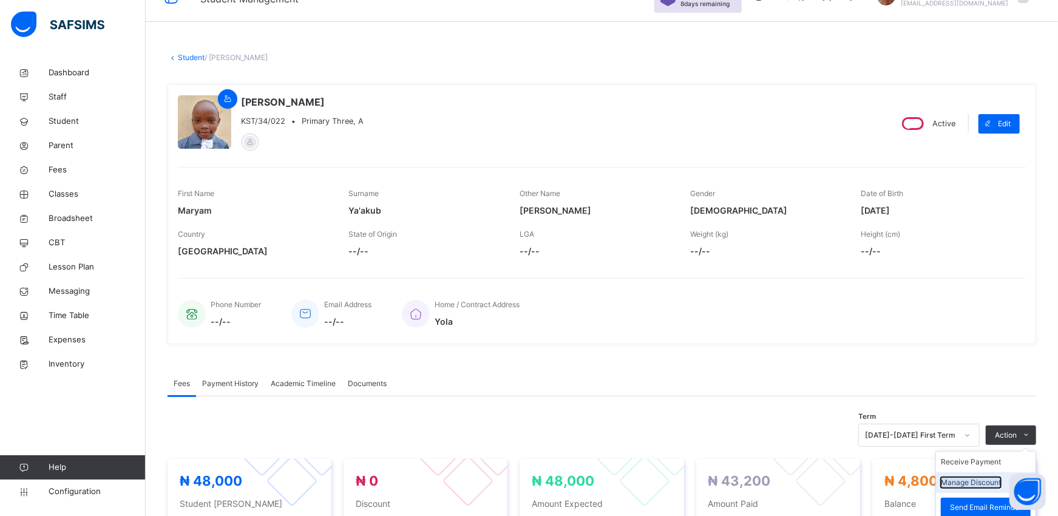
click at [984, 485] on button "Manage Discount" at bounding box center [971, 482] width 60 height 11
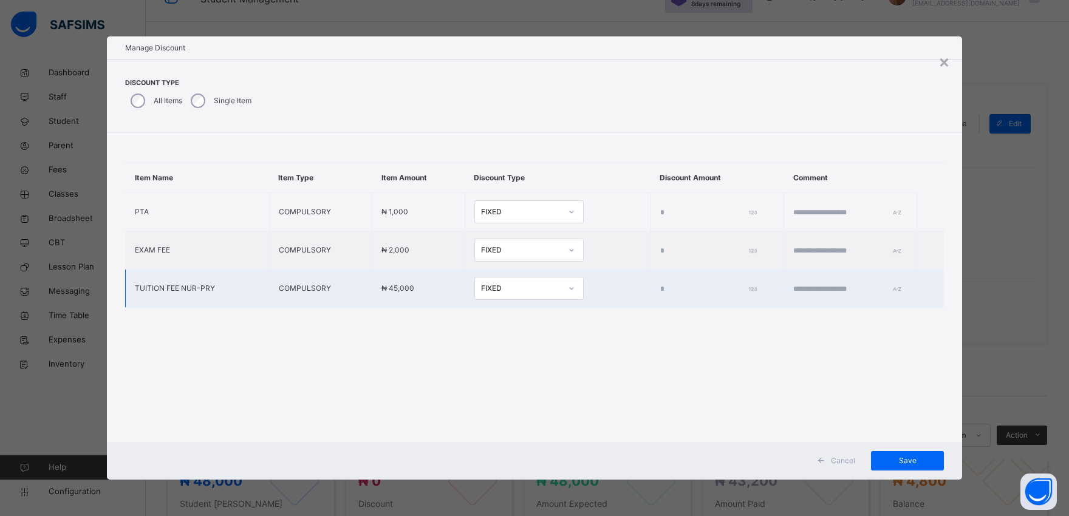
click at [660, 286] on input "*" at bounding box center [706, 289] width 92 height 11
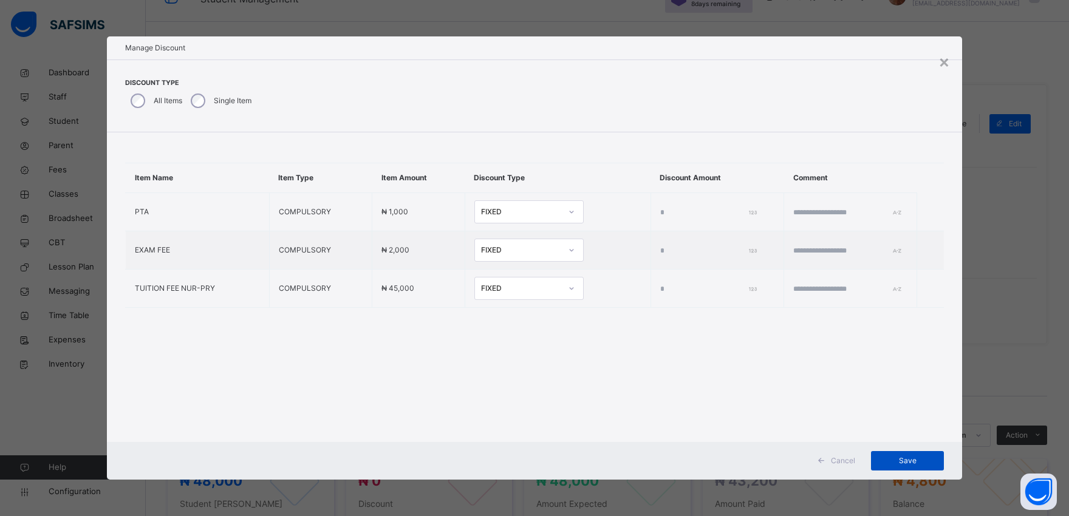
type input "****"
click at [899, 456] on span "Save" at bounding box center [907, 460] width 55 height 11
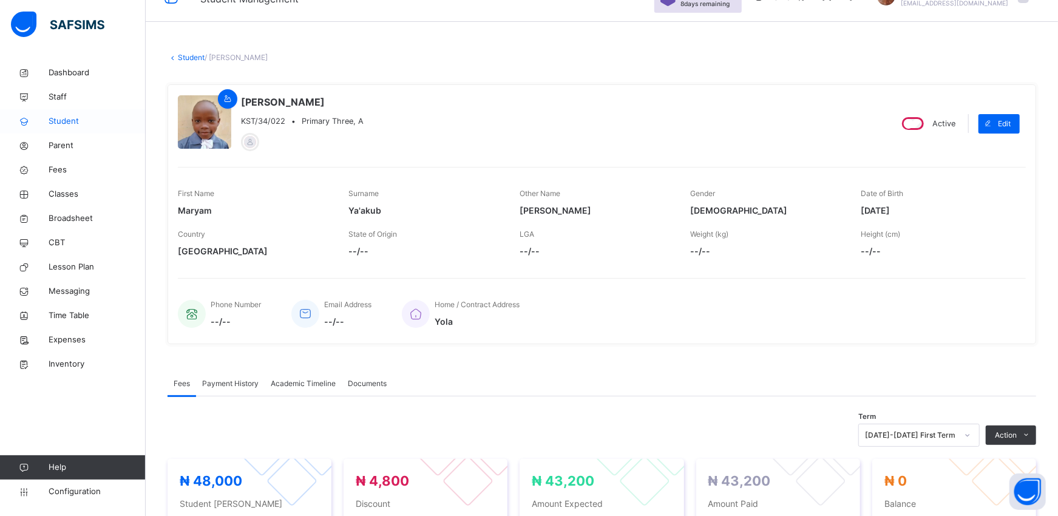
click at [56, 123] on span "Student" at bounding box center [97, 121] width 97 height 12
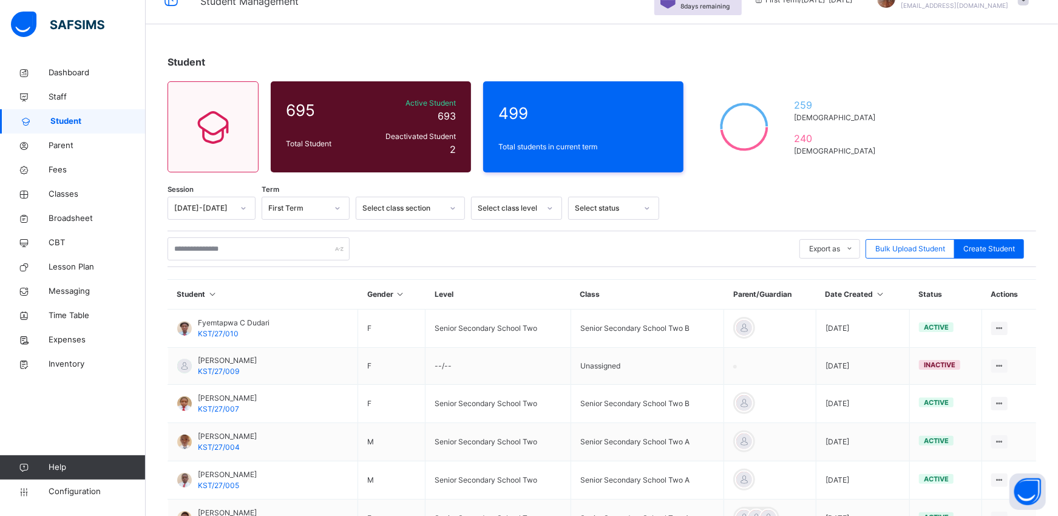
scroll to position [27, 0]
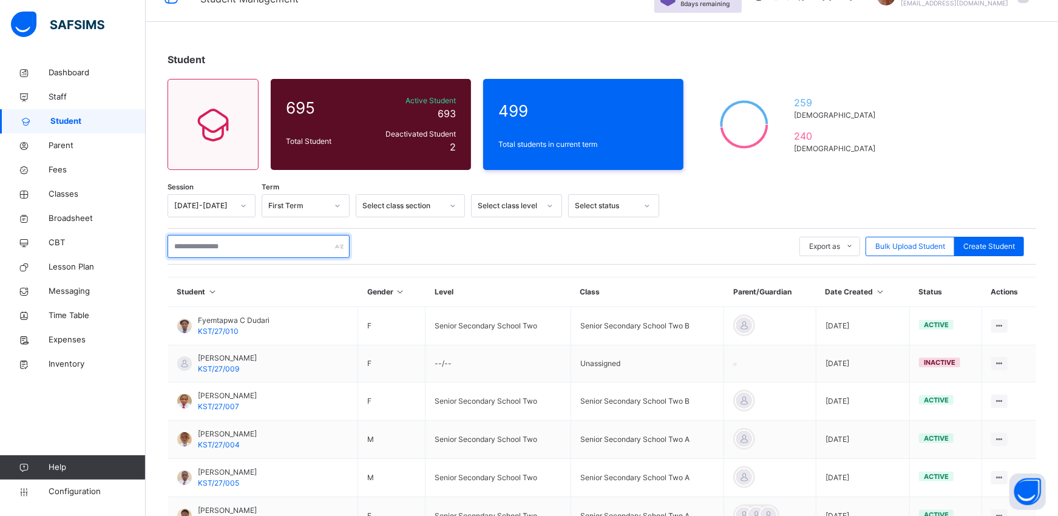
click at [199, 249] on input "text" at bounding box center [259, 246] width 182 height 23
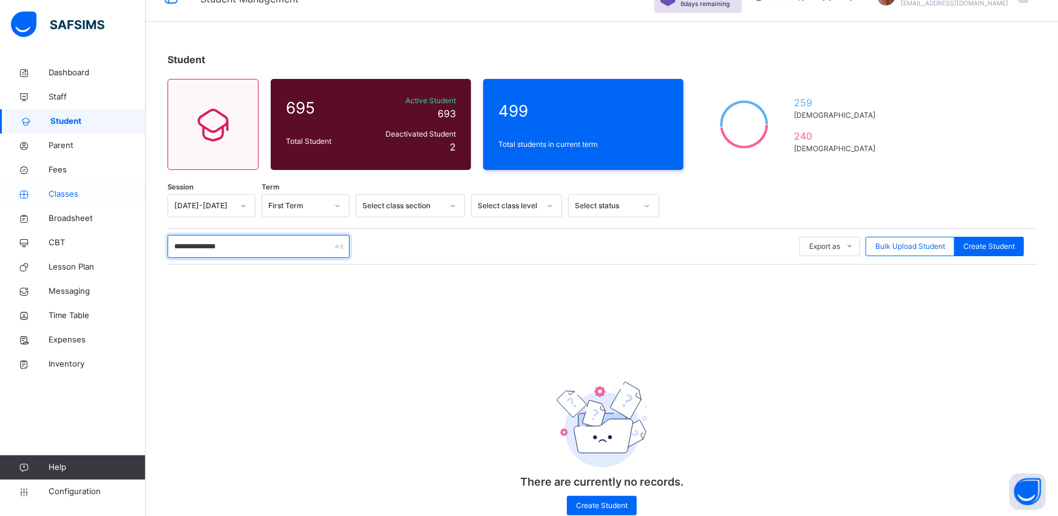
type input "**********"
click at [61, 194] on span "Classes" at bounding box center [97, 194] width 97 height 12
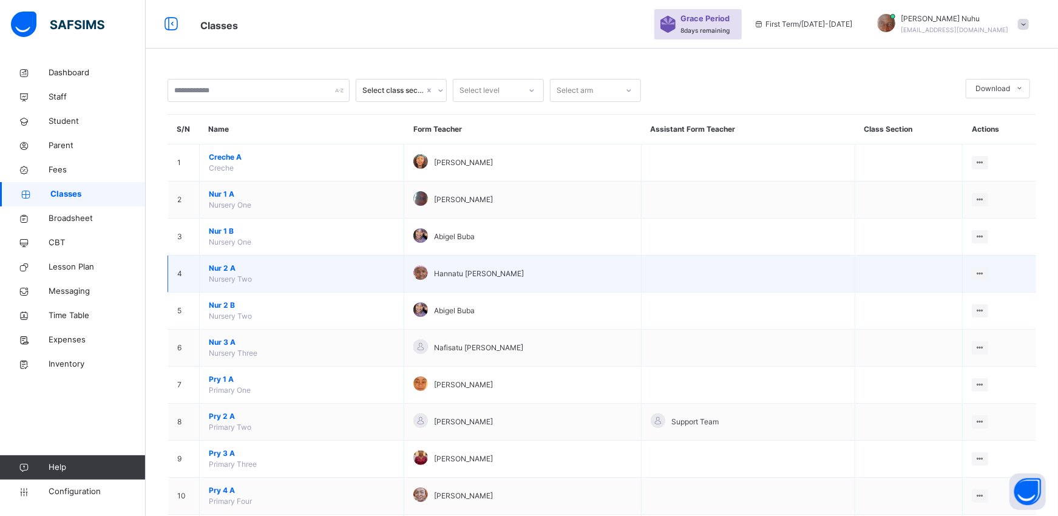
click at [214, 272] on span "Nur 2 A" at bounding box center [302, 268] width 186 height 11
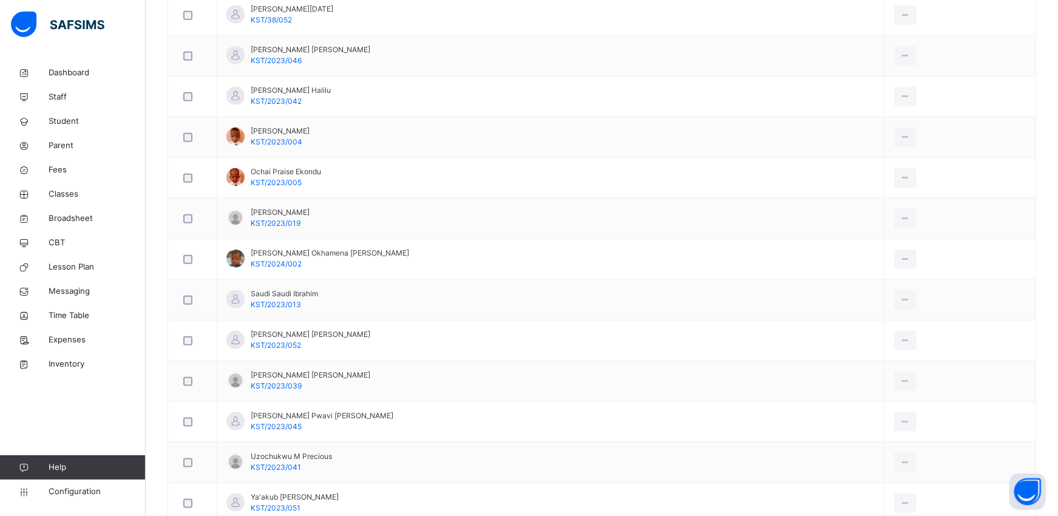
scroll to position [836, 0]
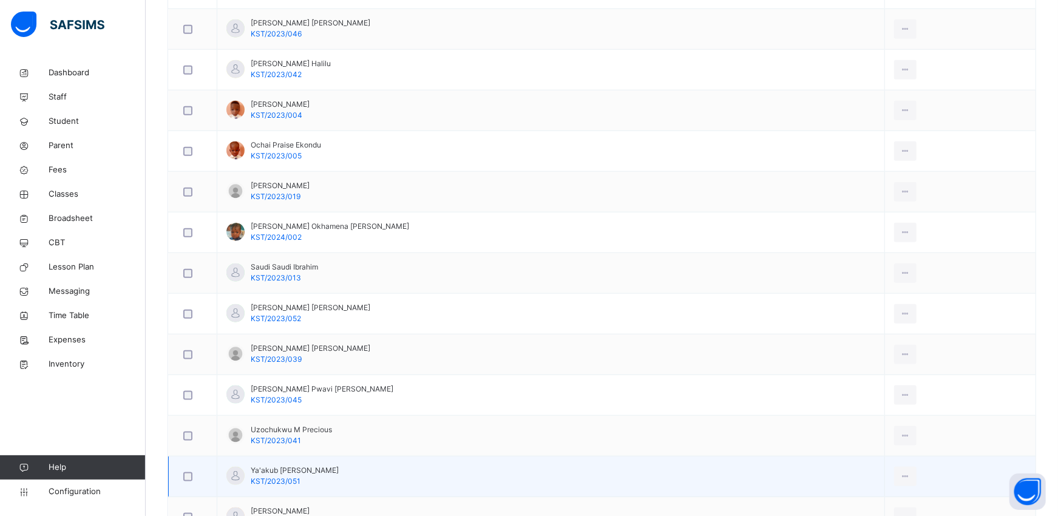
click at [234, 476] on div at bounding box center [235, 476] width 18 height 18
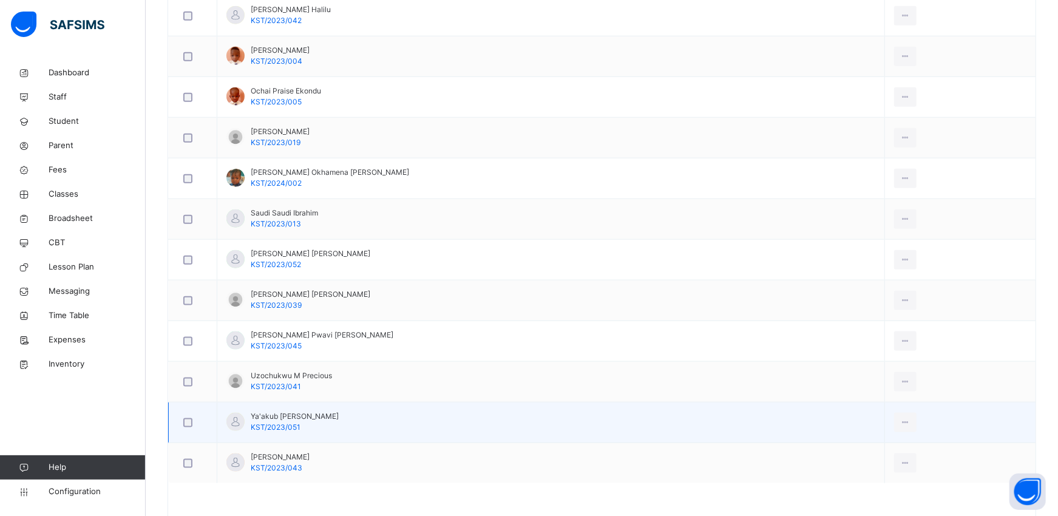
scroll to position [917, 0]
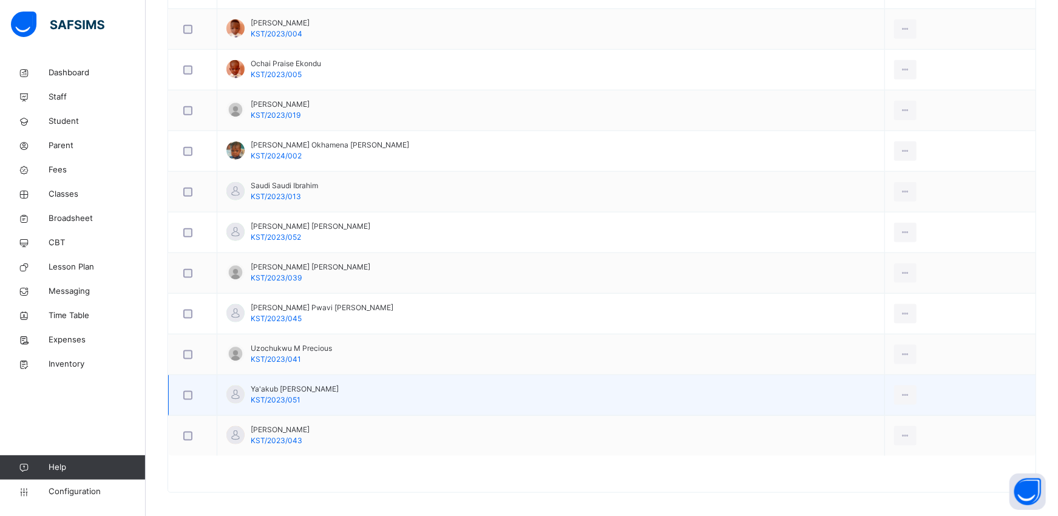
drag, startPoint x: 239, startPoint y: 476, endPoint x: 459, endPoint y: 414, distance: 228.4
click at [846, 425] on div "View Profile" at bounding box center [879, 423] width 66 height 12
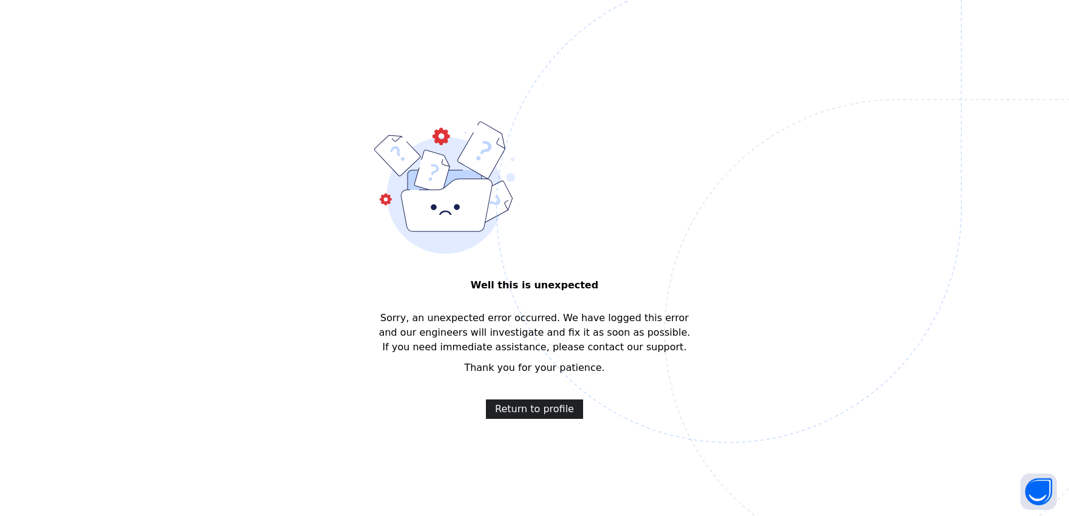
click at [532, 402] on span "Return to profile" at bounding box center [534, 409] width 79 height 15
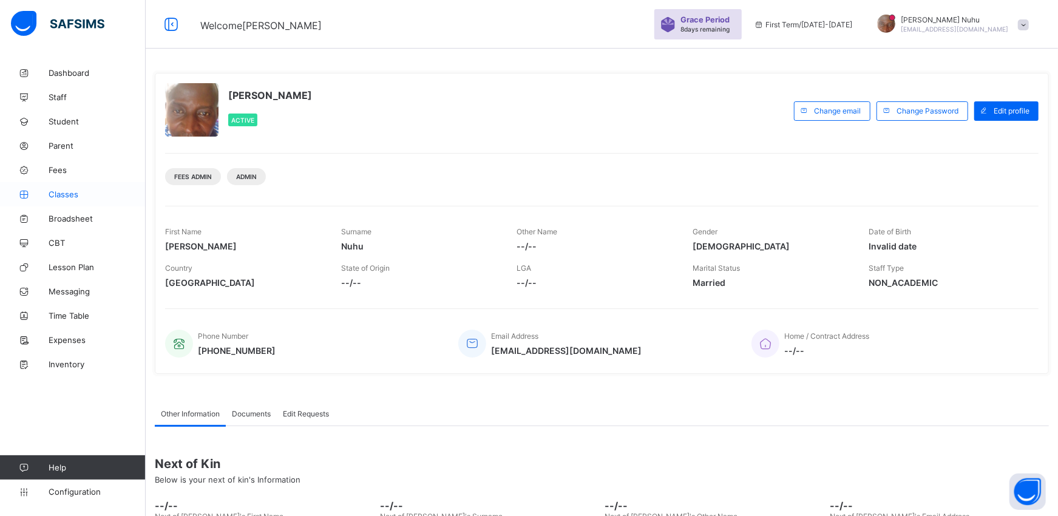
click at [58, 191] on span "Classes" at bounding box center [97, 194] width 97 height 10
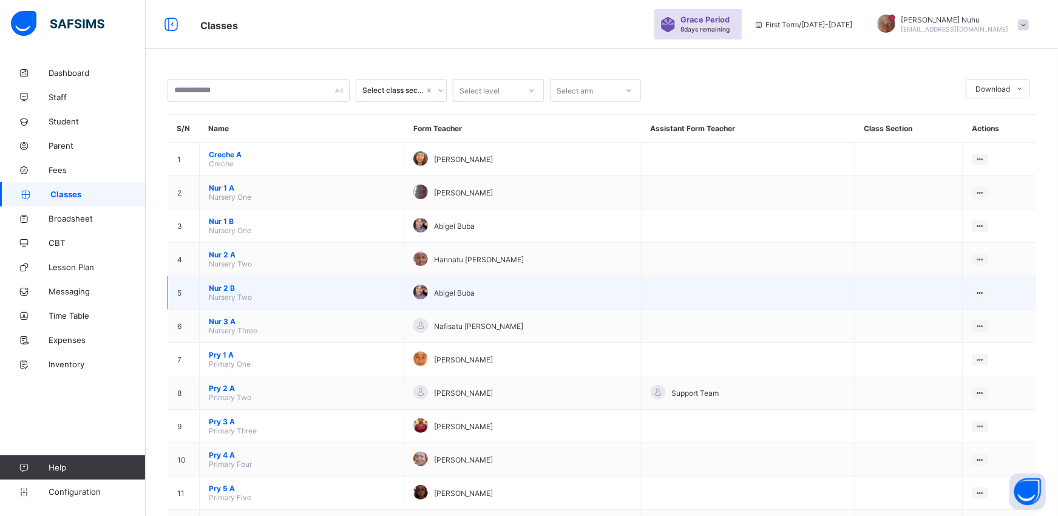
click at [217, 287] on span "Nur 2 B" at bounding box center [302, 288] width 186 height 9
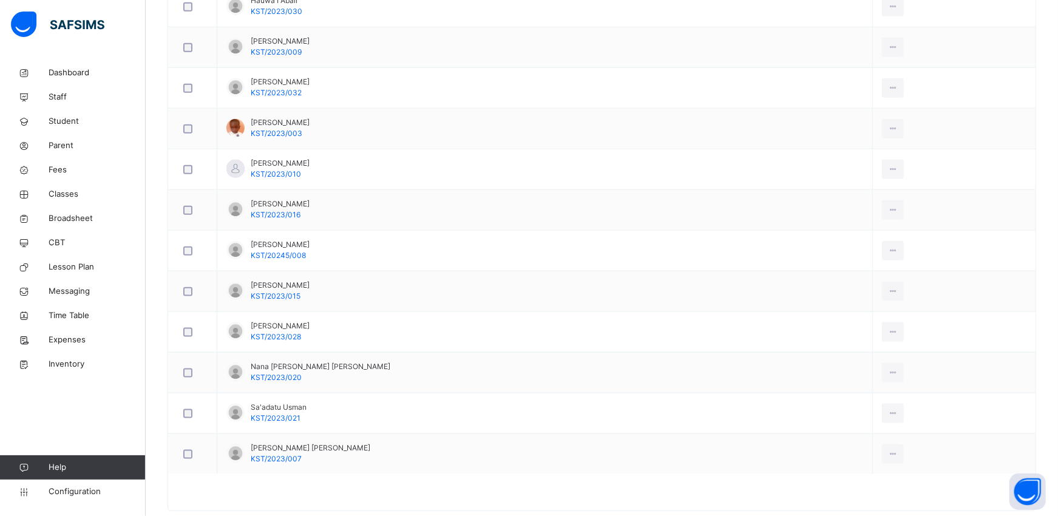
scroll to position [926, 0]
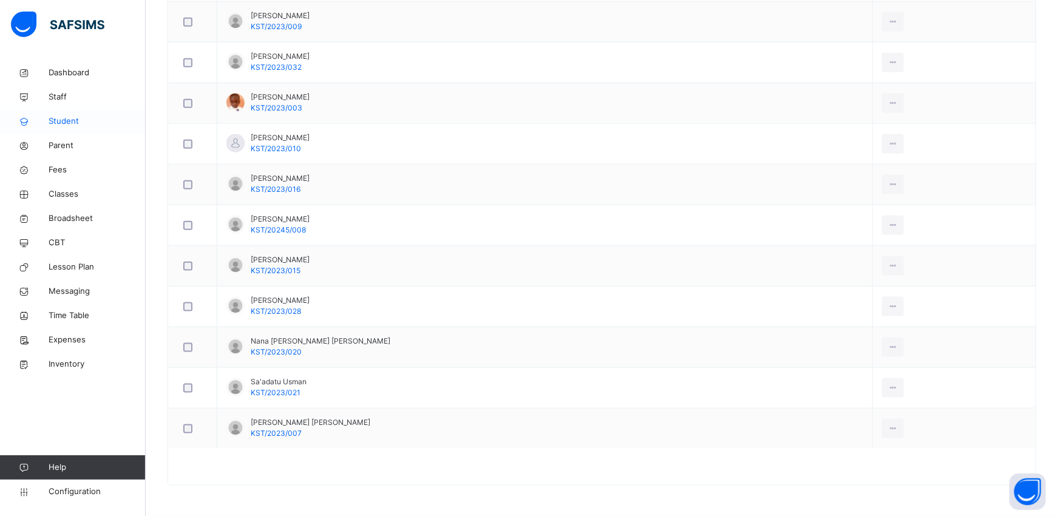
click at [50, 128] on link "Student" at bounding box center [73, 121] width 146 height 24
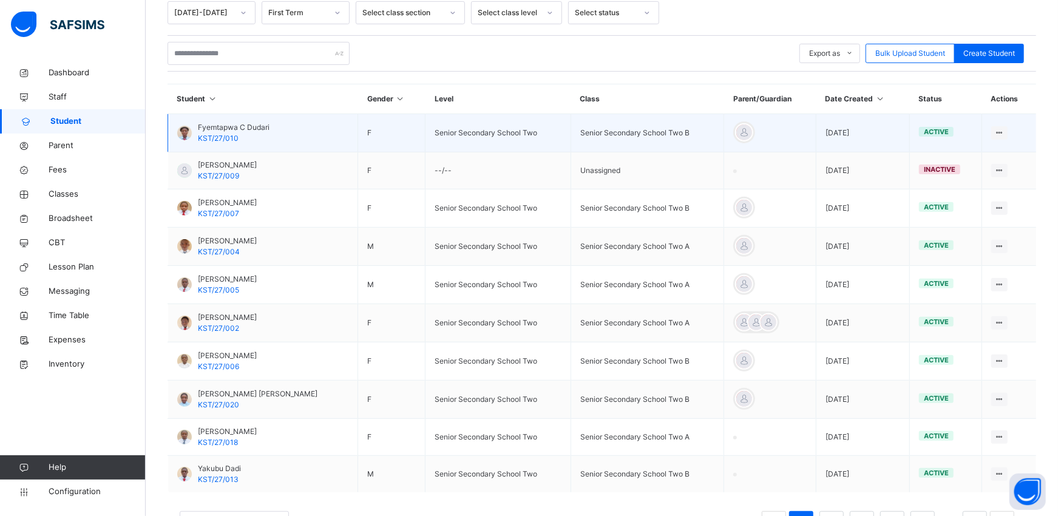
scroll to position [192, 0]
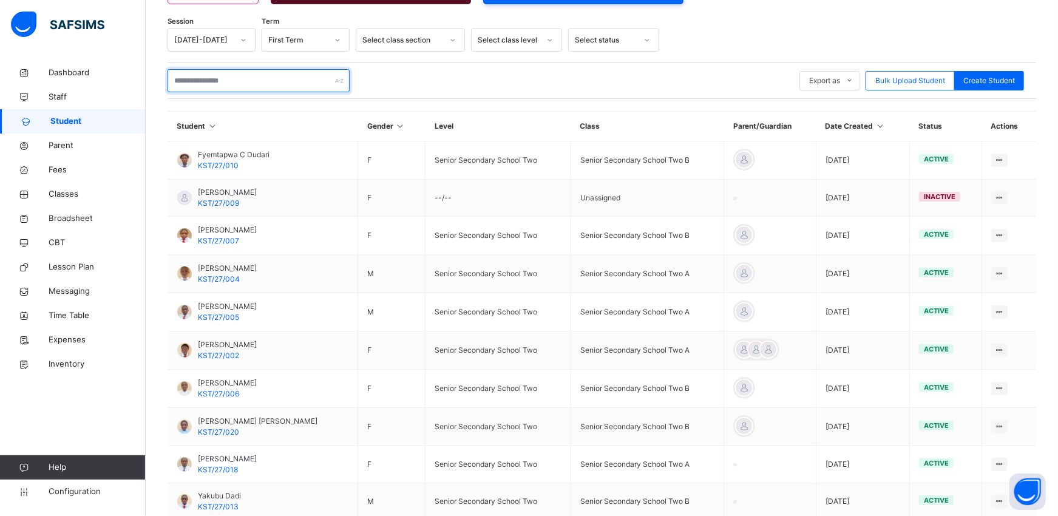
click at [201, 74] on input "text" at bounding box center [259, 80] width 182 height 23
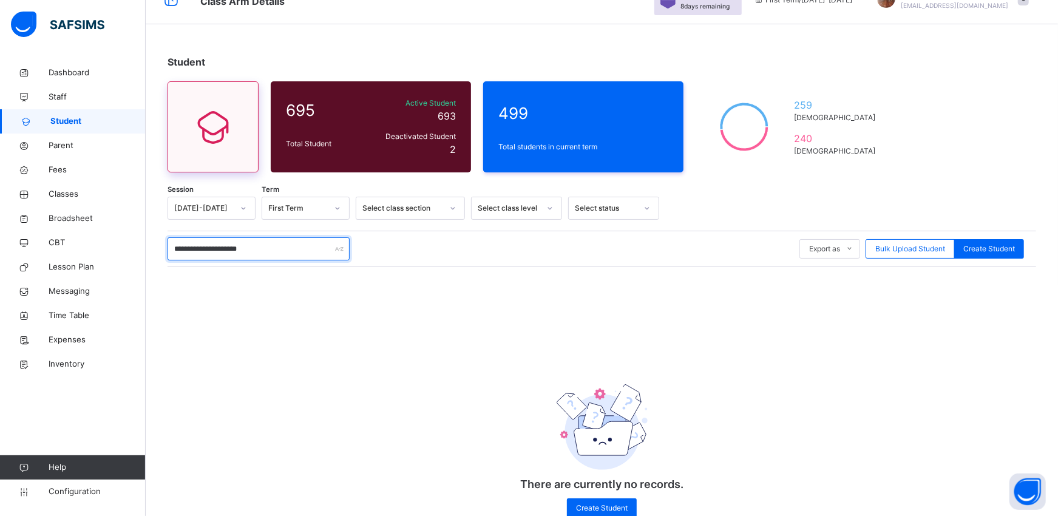
scroll to position [58, 0]
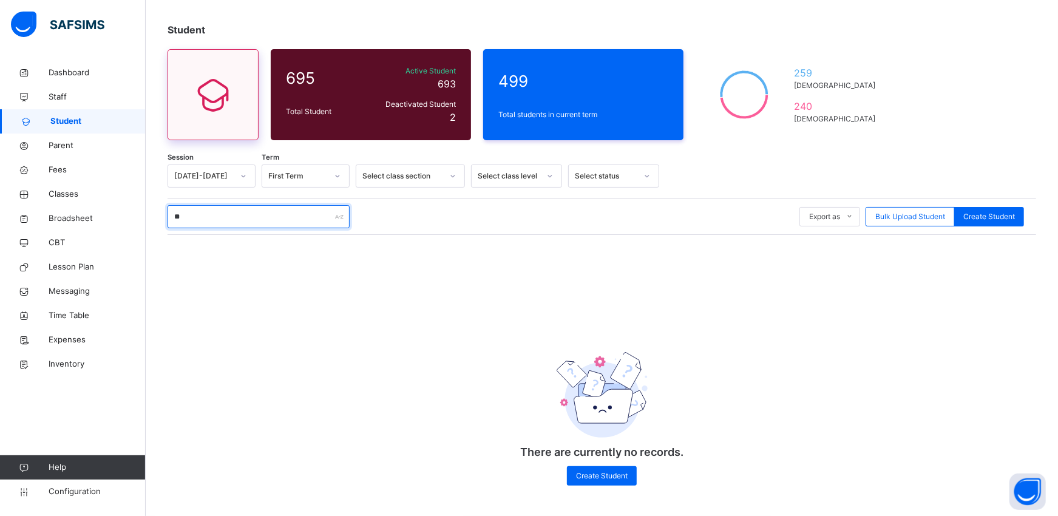
type input "*"
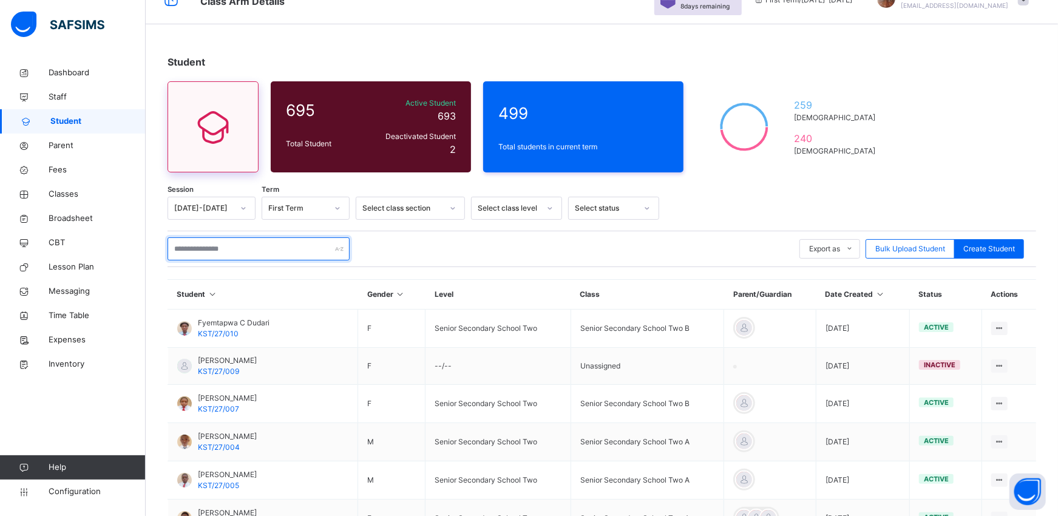
scroll to position [192, 0]
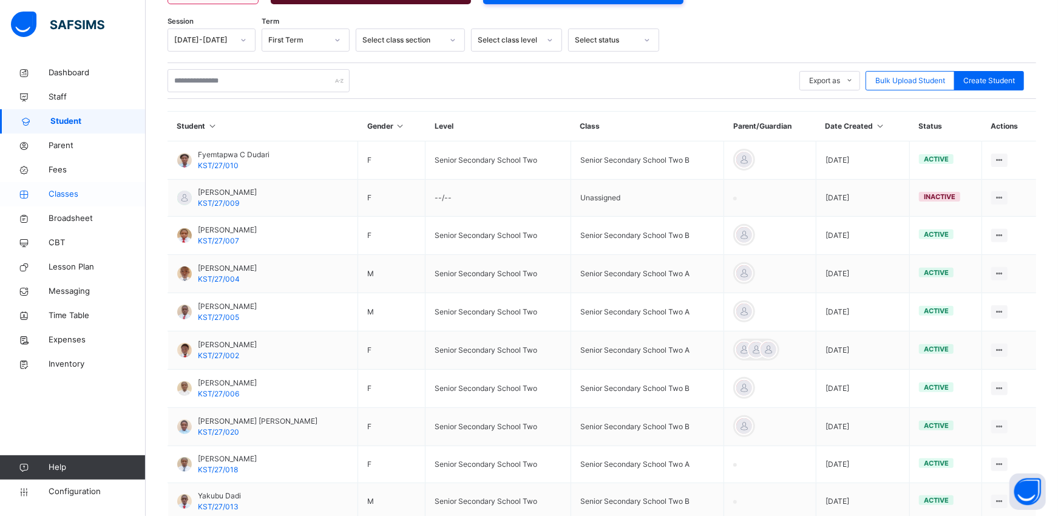
click at [61, 197] on span "Classes" at bounding box center [97, 194] width 97 height 12
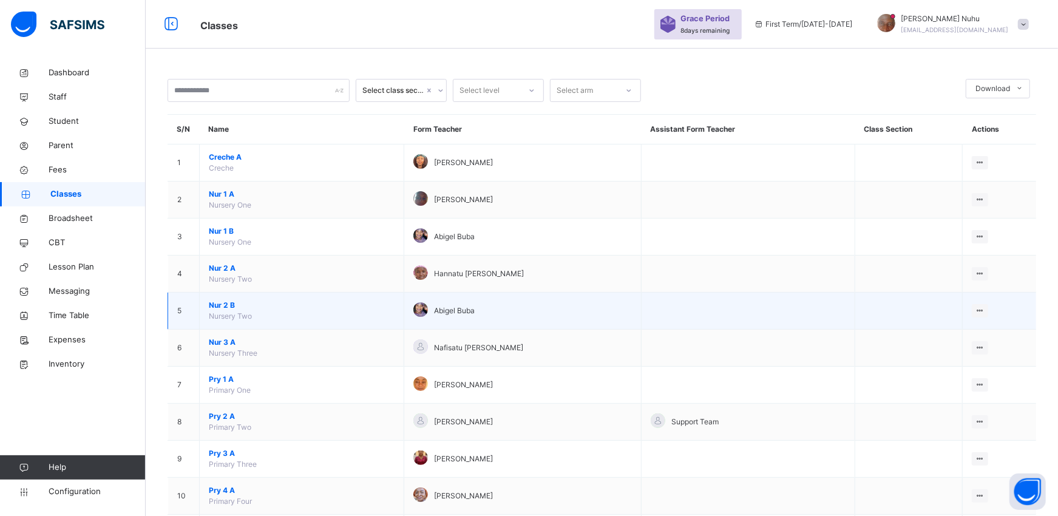
click at [220, 313] on span "Nursery Two" at bounding box center [230, 315] width 43 height 9
click at [221, 306] on span "Nur 2 B" at bounding box center [302, 305] width 186 height 11
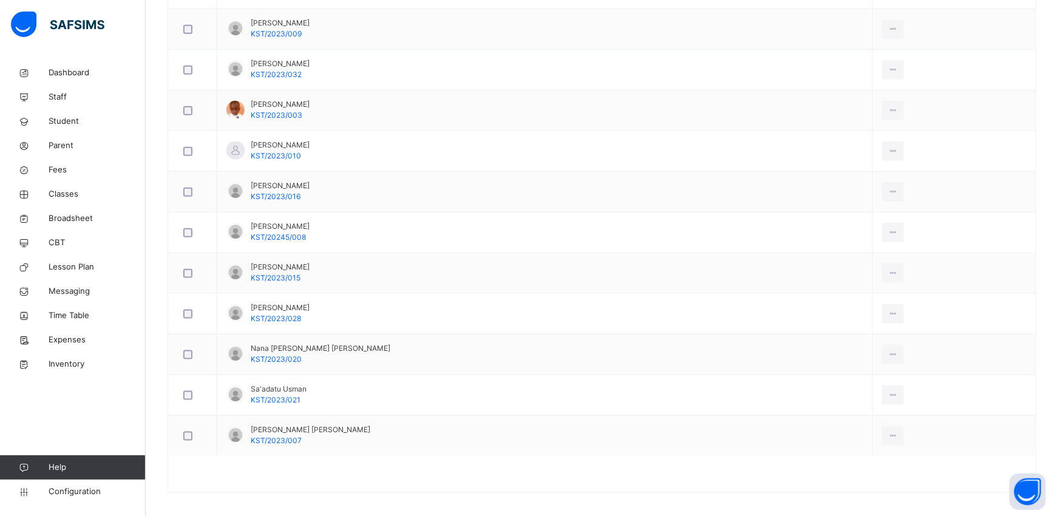
scroll to position [926, 0]
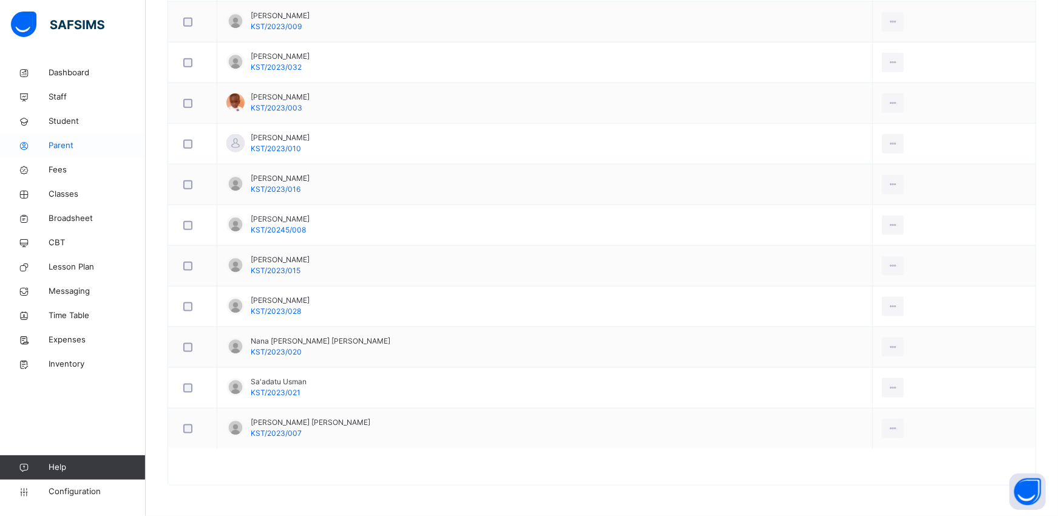
click at [57, 142] on span "Parent" at bounding box center [97, 146] width 97 height 12
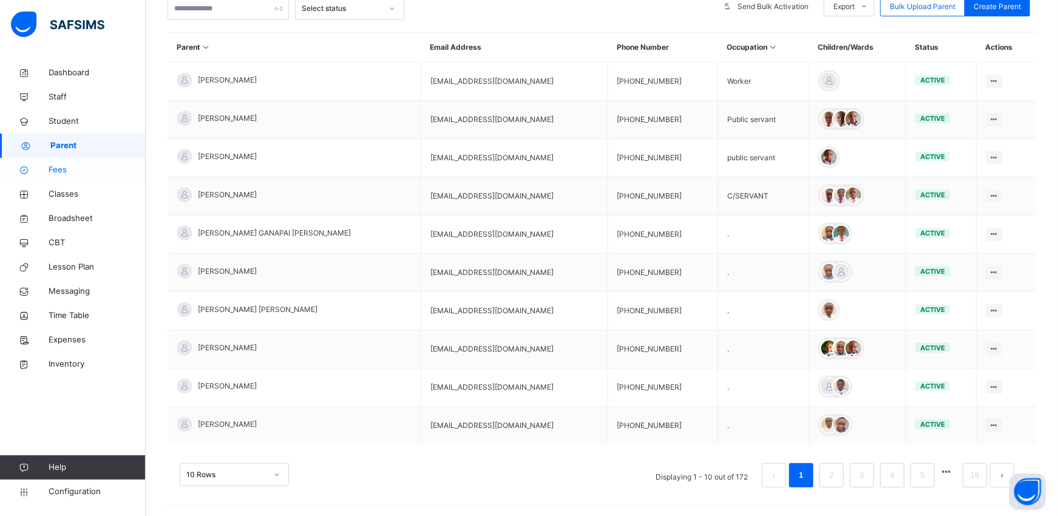
scroll to position [268, 0]
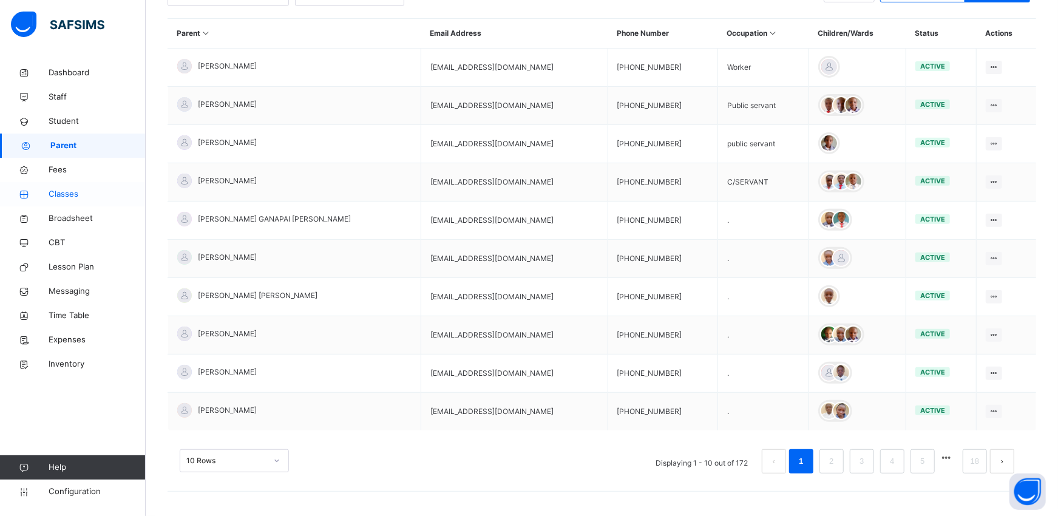
click at [92, 198] on span "Classes" at bounding box center [97, 194] width 97 height 12
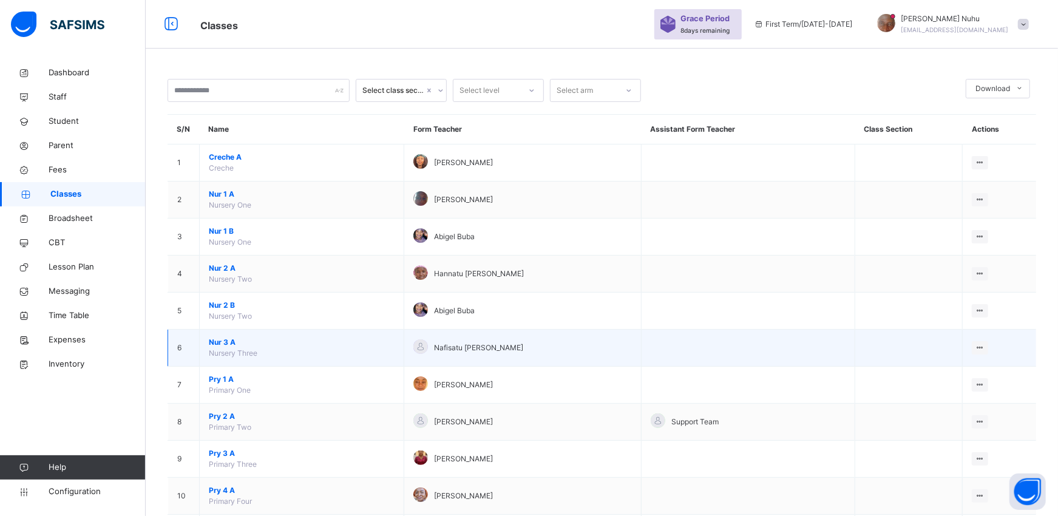
click at [215, 341] on span "Nur 3 A" at bounding box center [302, 342] width 186 height 11
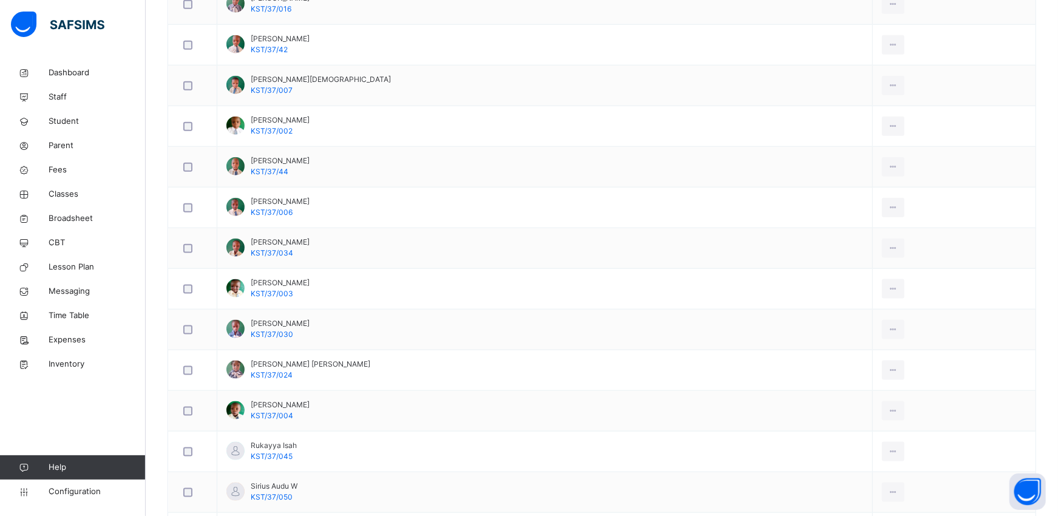
scroll to position [940, 0]
click at [58, 189] on span "Classes" at bounding box center [97, 194] width 97 height 12
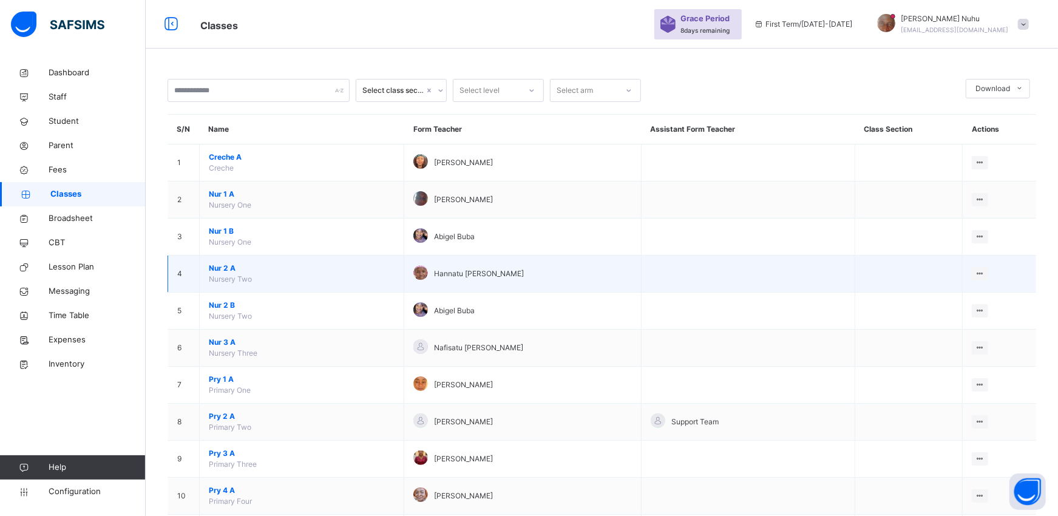
click at [228, 267] on span "Nur 2 A" at bounding box center [302, 268] width 186 height 11
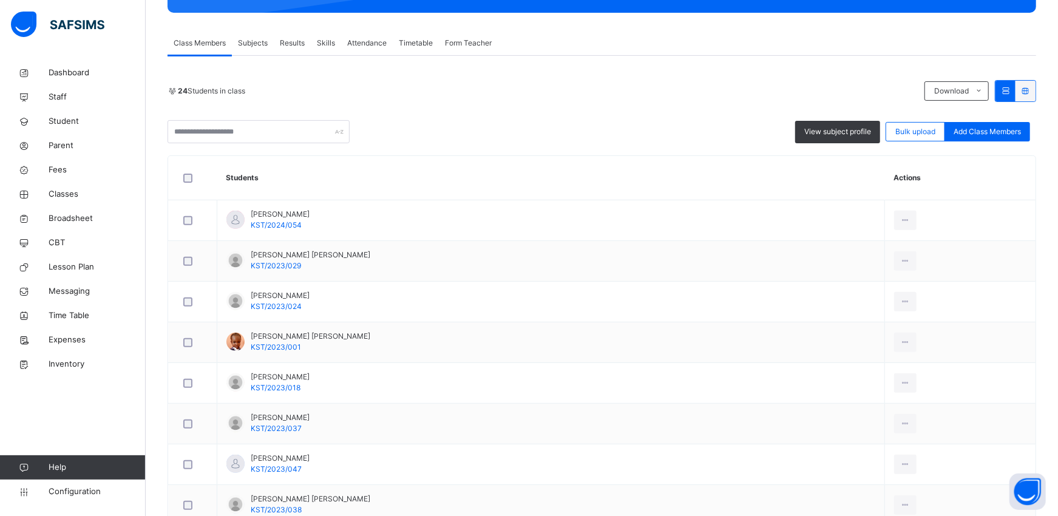
scroll to position [171, 0]
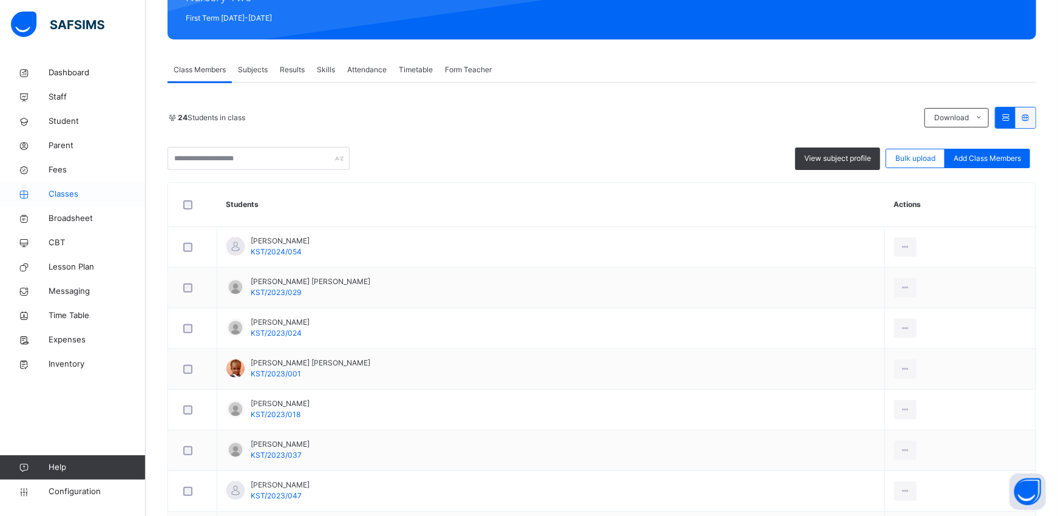
click at [68, 192] on span "Classes" at bounding box center [97, 194] width 97 height 12
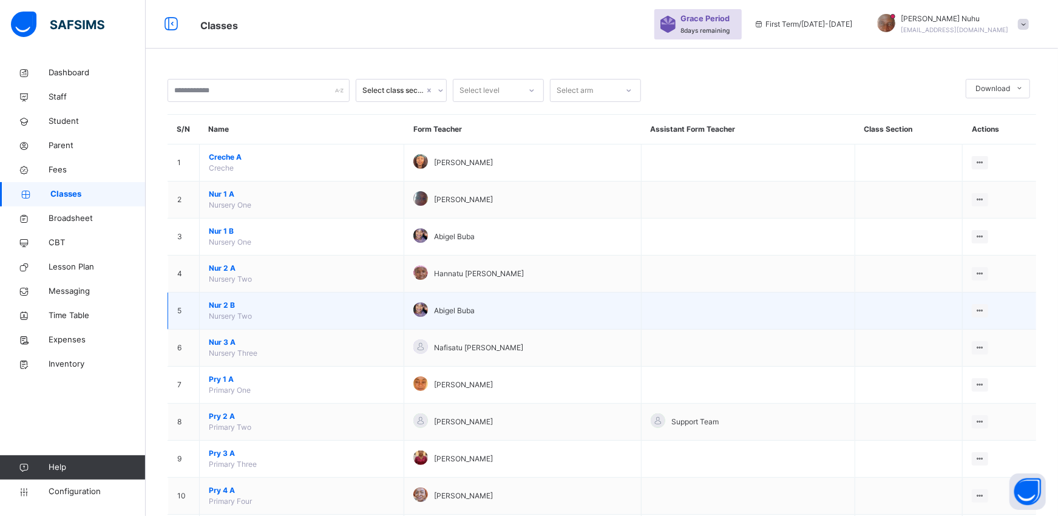
click at [225, 304] on span "Nur 2 B" at bounding box center [302, 305] width 186 height 11
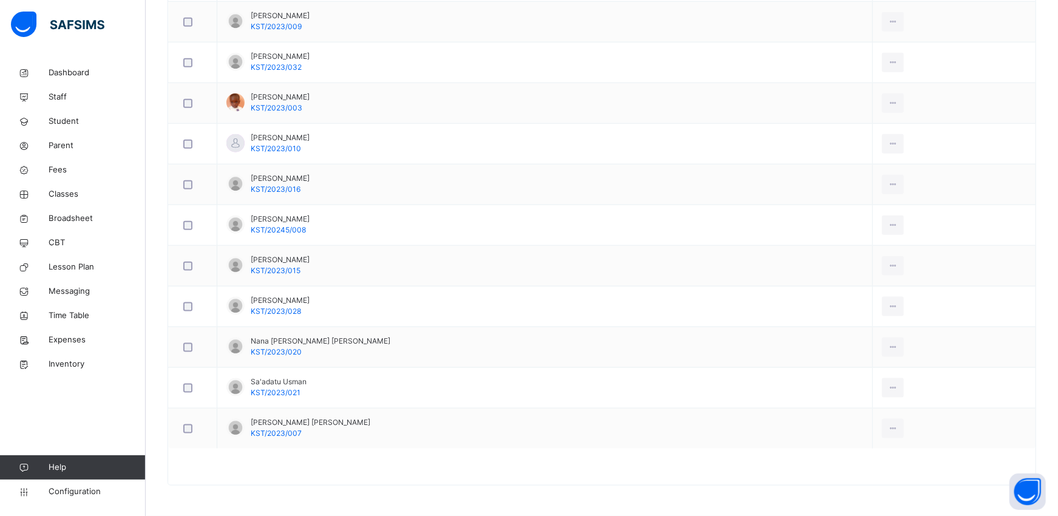
scroll to position [926, 0]
click at [52, 126] on span "Student" at bounding box center [97, 121] width 97 height 12
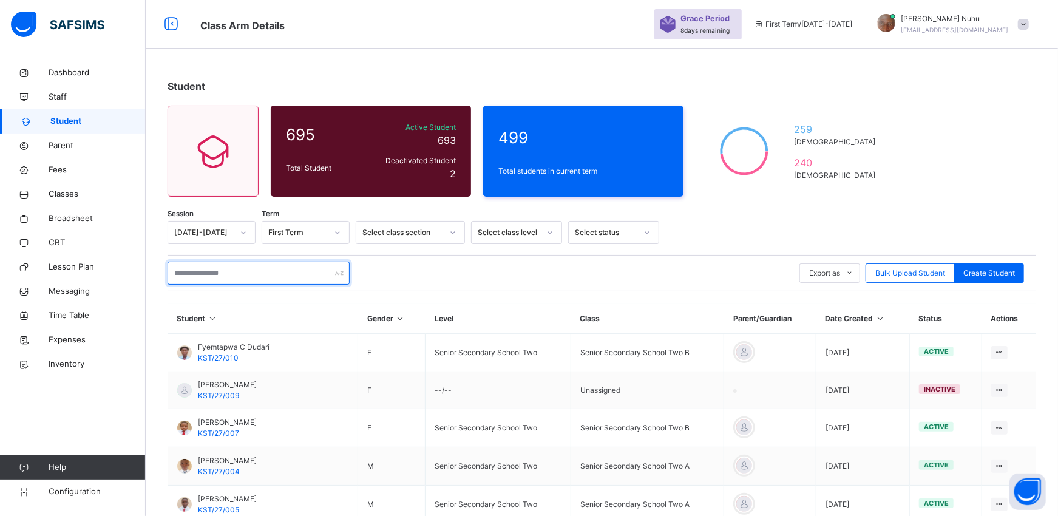
click at [186, 268] on input "text" at bounding box center [259, 273] width 182 height 23
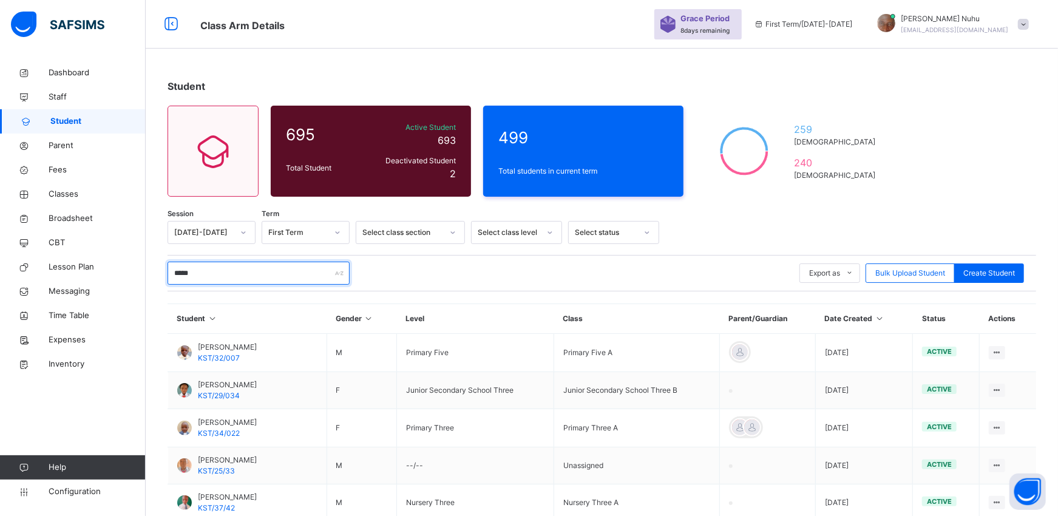
type input "*****"
click at [90, 403] on div "Dashboard Staff Student Parent Fees Classes Broadsheet CBT Lesson Plan Messagin…" at bounding box center [73, 283] width 146 height 468
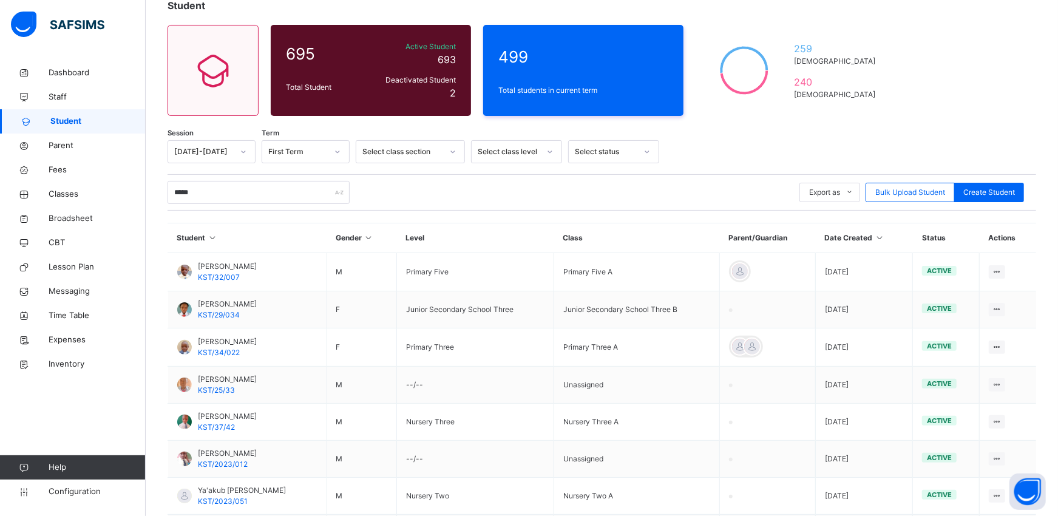
scroll to position [107, 0]
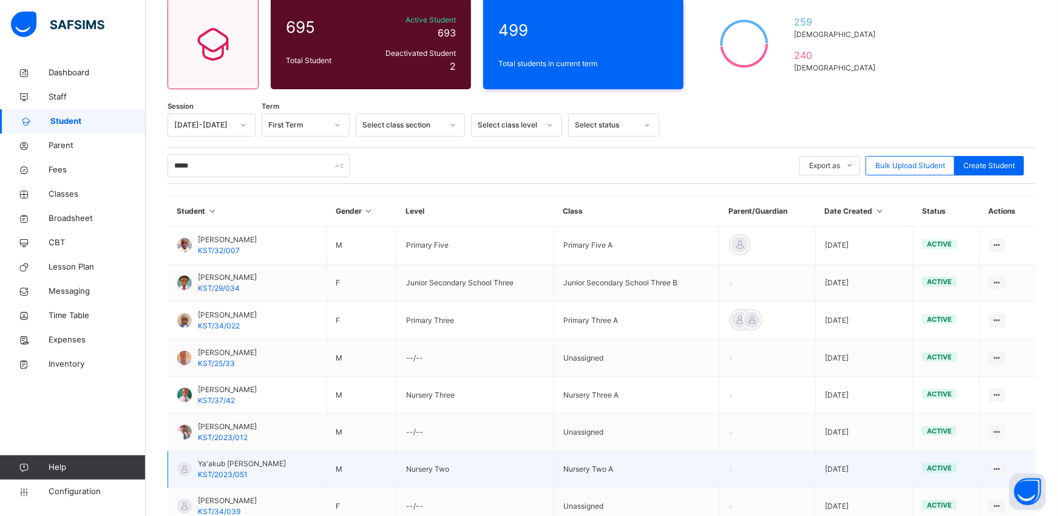
click at [177, 472] on div "Ya'akub [PERSON_NAME] KST/2023/051" at bounding box center [231, 469] width 109 height 22
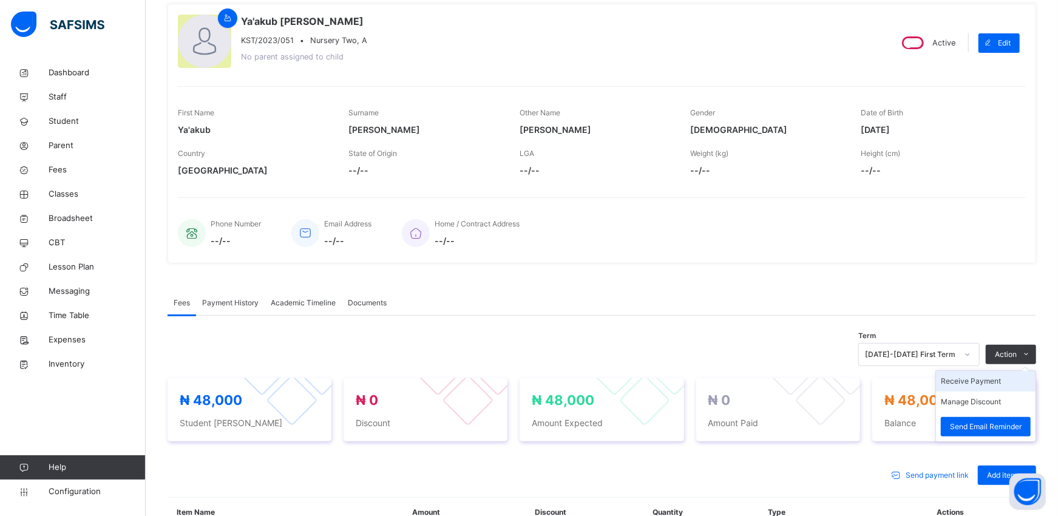
click at [985, 384] on li "Receive Payment" at bounding box center [986, 381] width 100 height 21
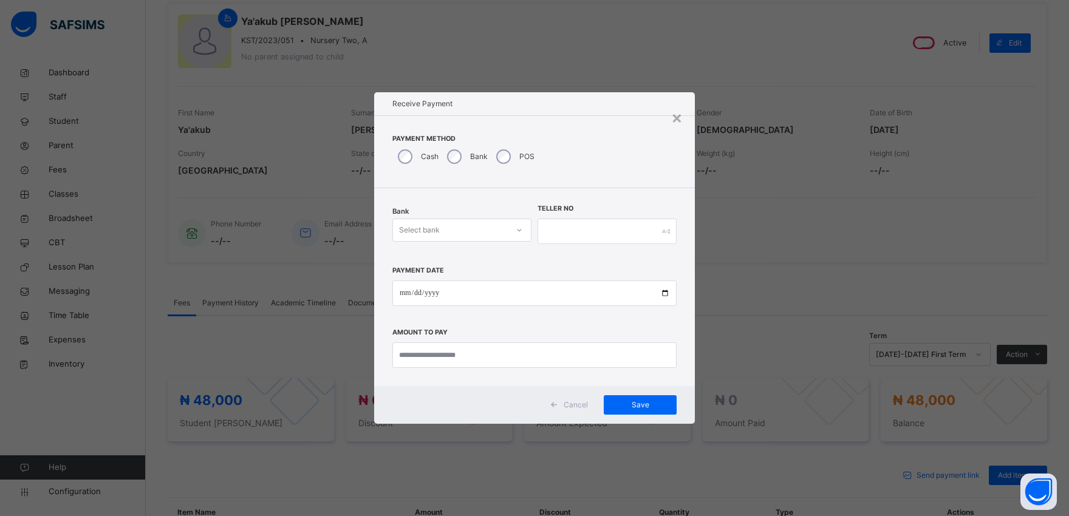
click at [446, 227] on div "Select bank" at bounding box center [450, 230] width 115 height 19
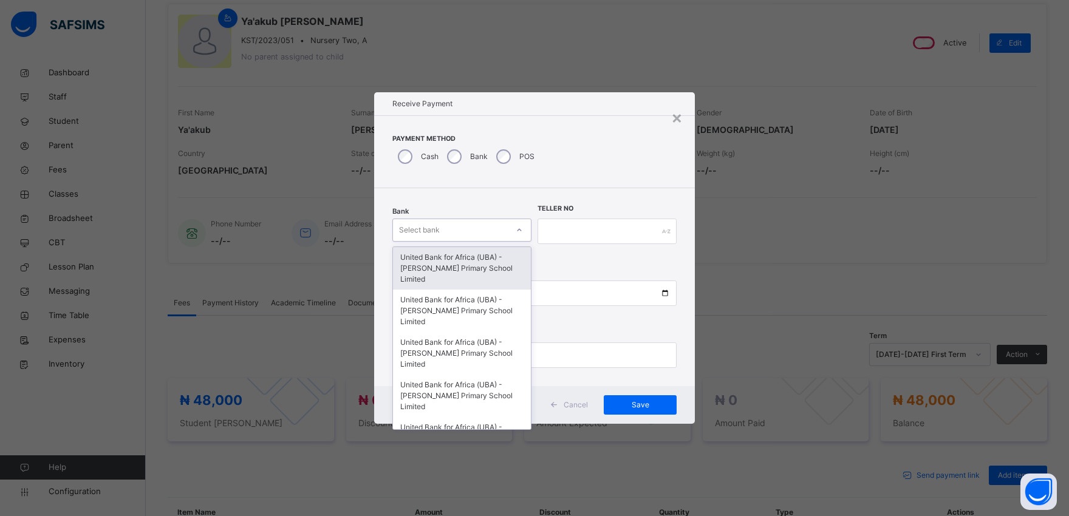
click at [444, 252] on div "United Bank for Africa (UBA) - [PERSON_NAME] Primary School Limited" at bounding box center [462, 268] width 138 height 43
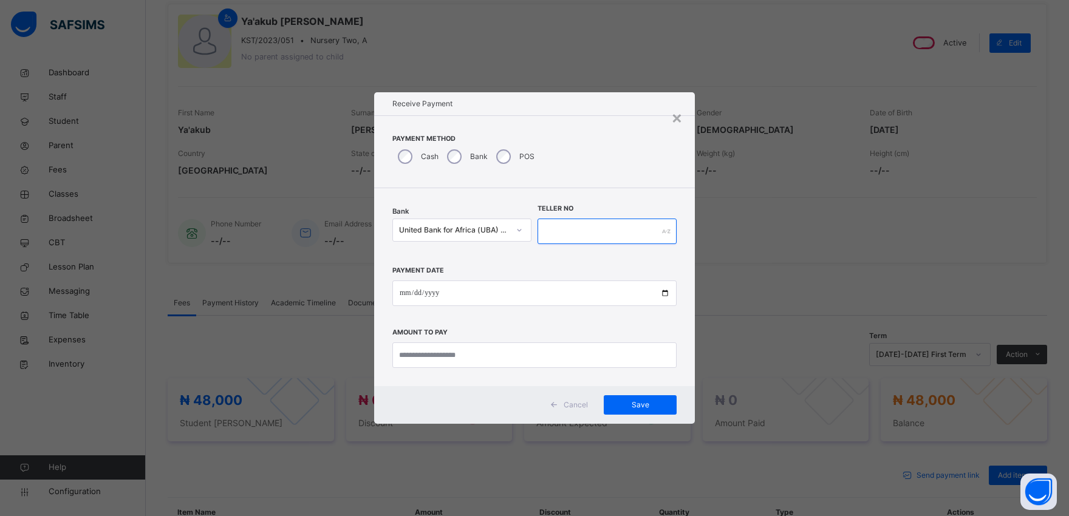
click at [573, 234] on input "text" at bounding box center [606, 232] width 139 height 26
type input "*********"
click at [664, 294] on input "date" at bounding box center [534, 294] width 284 height 26
type input "**********"
click at [442, 362] on input "currency" at bounding box center [534, 355] width 284 height 26
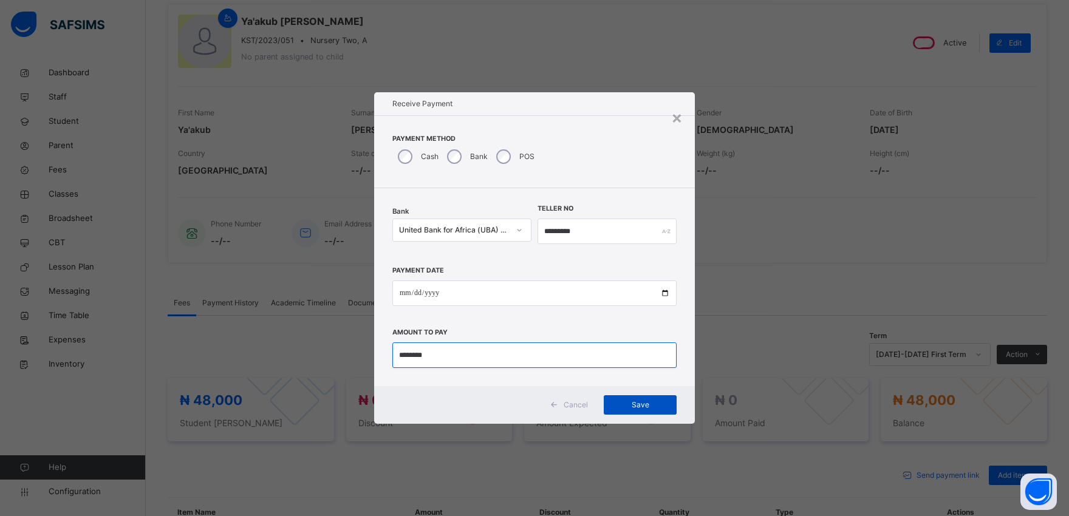
type input "********"
click at [651, 404] on span "Save" at bounding box center [640, 405] width 55 height 11
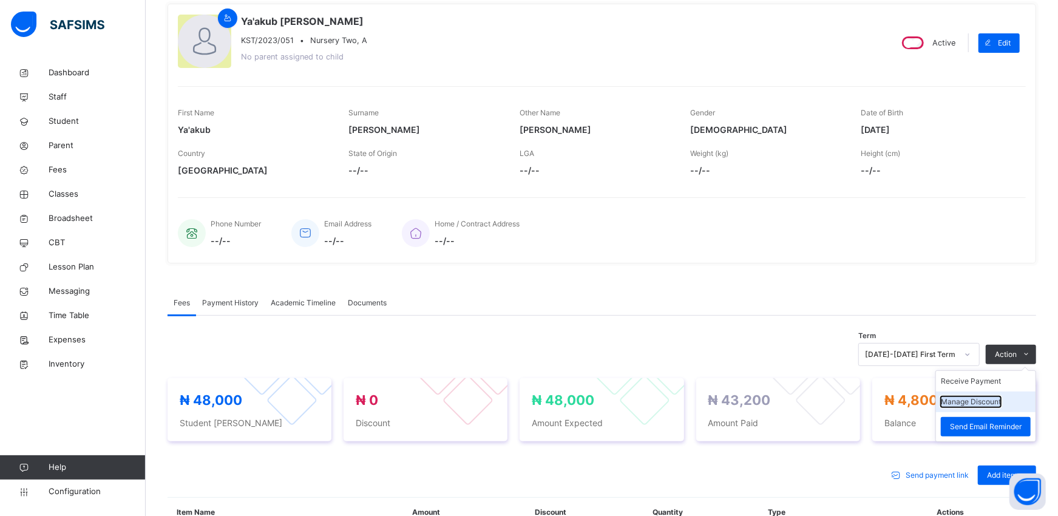
click at [992, 398] on button "Manage Discount" at bounding box center [971, 401] width 60 height 11
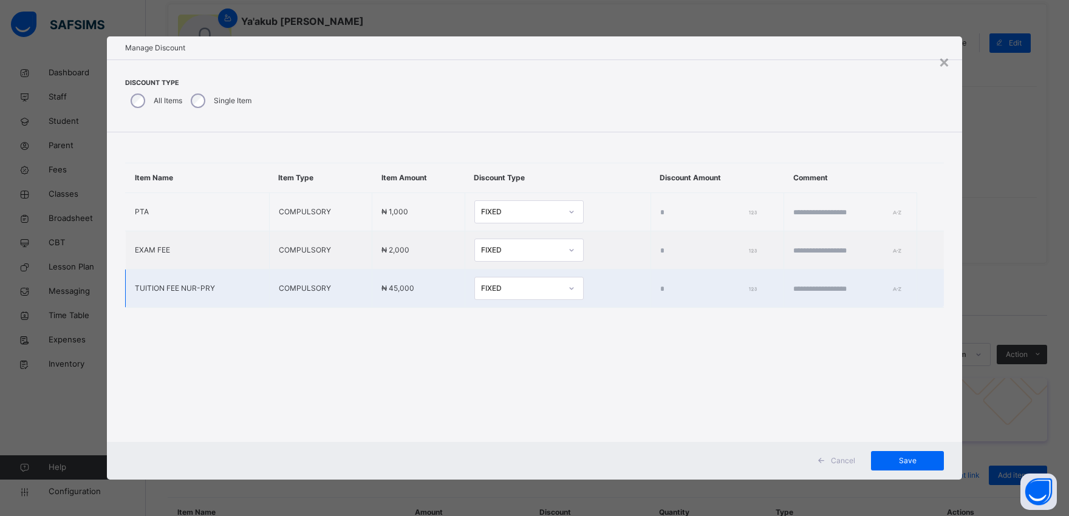
click at [660, 288] on input "*" at bounding box center [706, 289] width 92 height 11
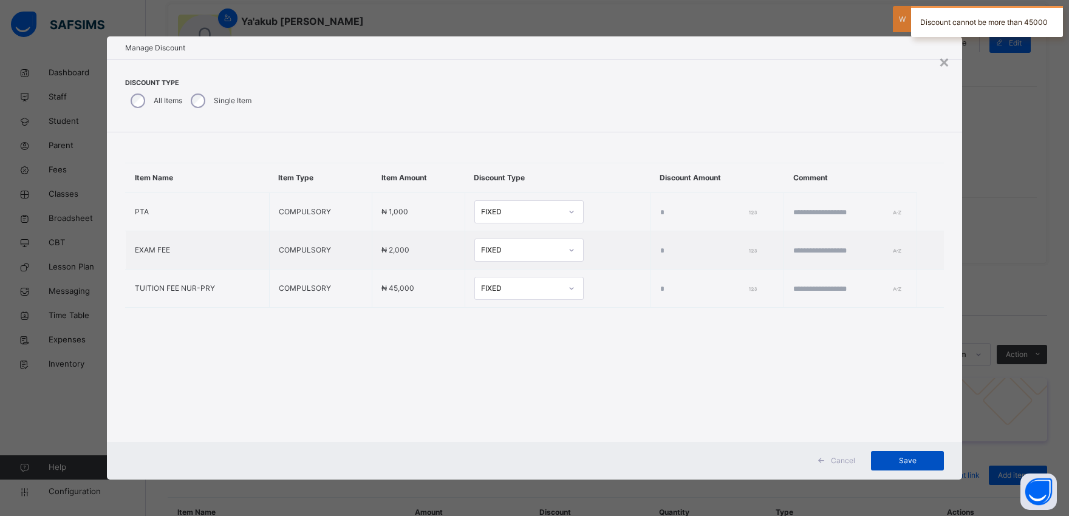
type input "****"
click at [909, 455] on span "Save" at bounding box center [907, 460] width 55 height 11
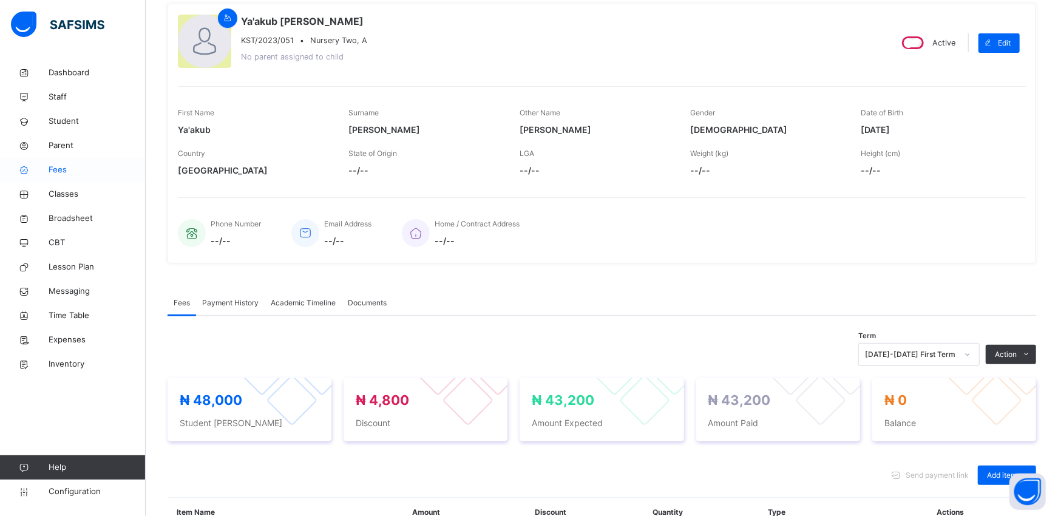
click at [58, 171] on span "Fees" at bounding box center [97, 170] width 97 height 12
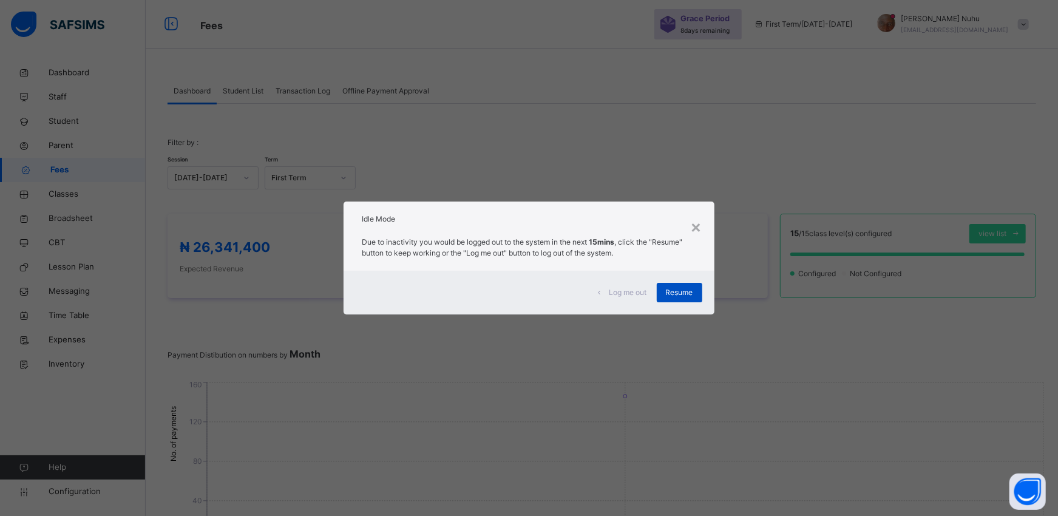
click at [675, 301] on div "Resume" at bounding box center [680, 292] width 46 height 19
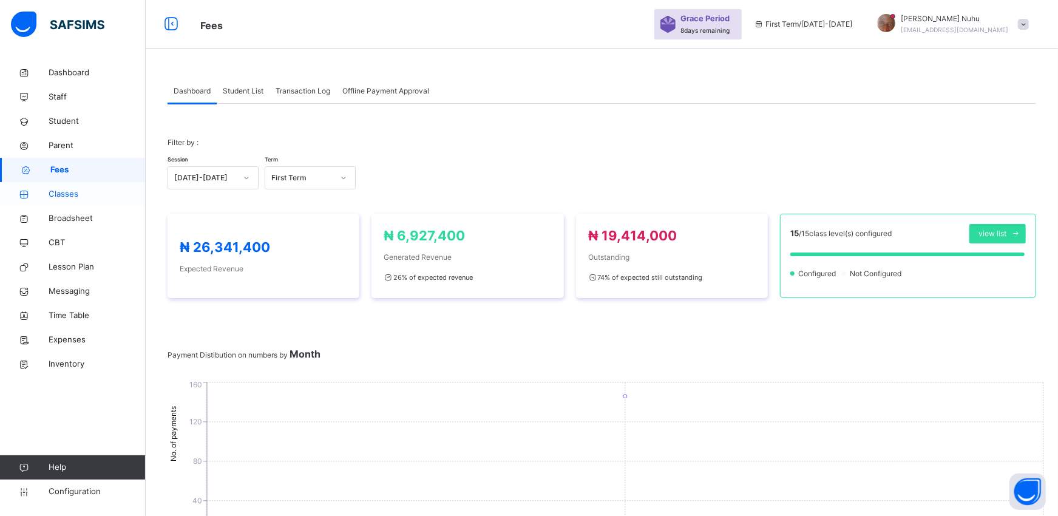
click at [60, 196] on span "Classes" at bounding box center [97, 194] width 97 height 12
